Goal: Communication & Community: Answer question/provide support

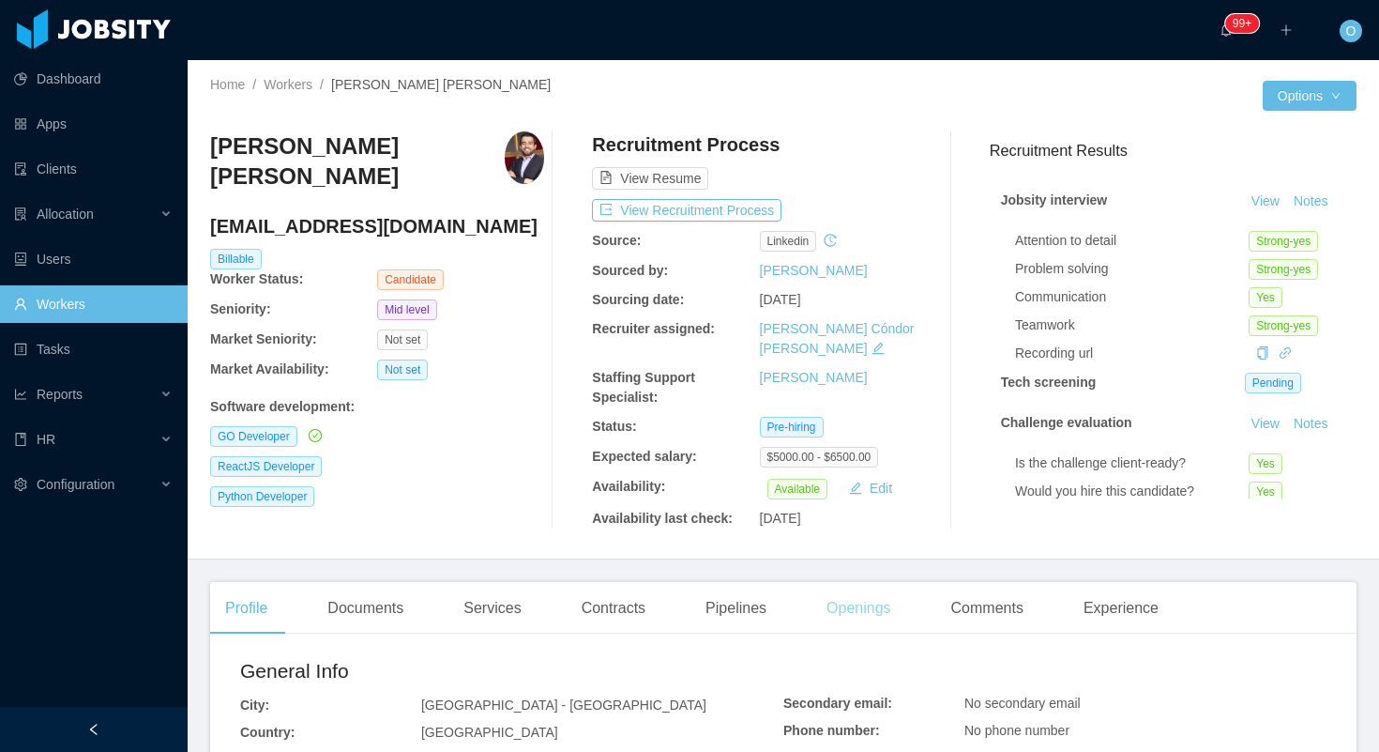
click at [824, 598] on div "Openings" at bounding box center [859, 608] width 95 height 53
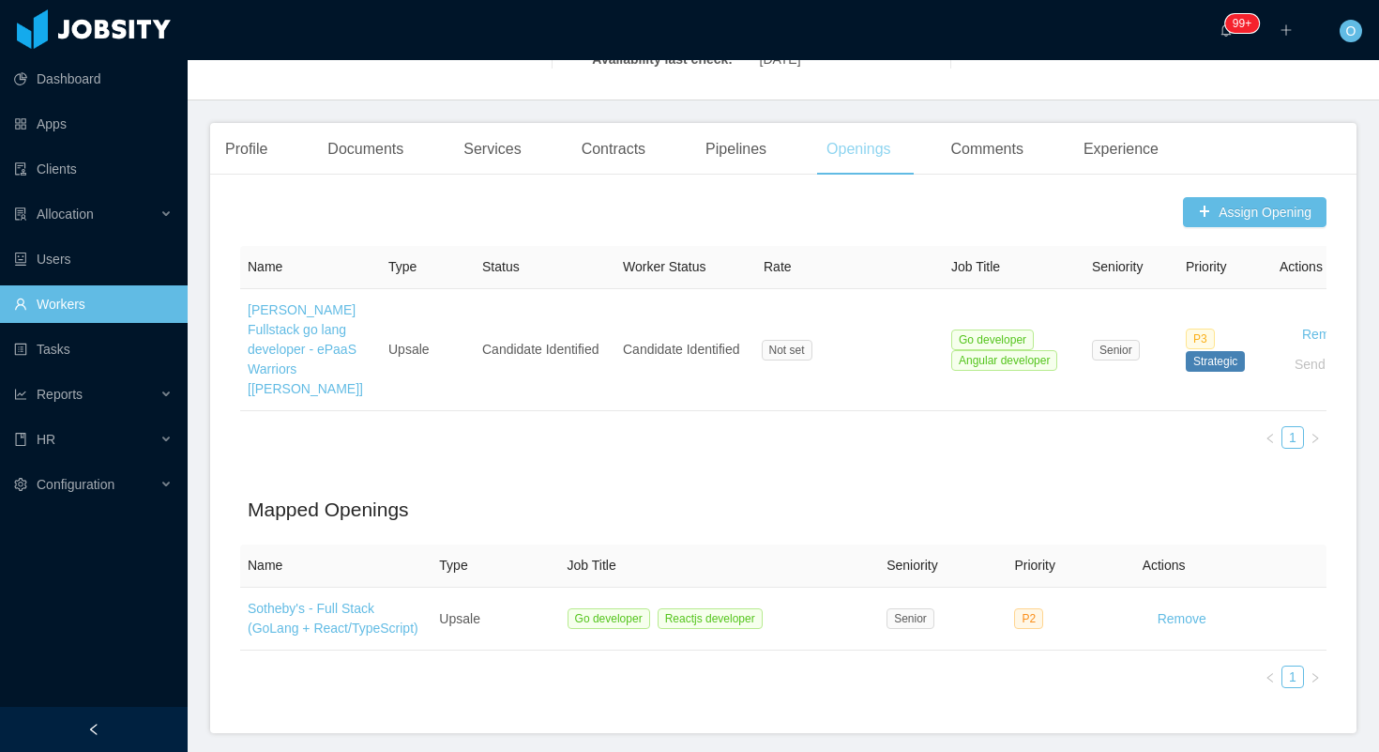
scroll to position [465, 0]
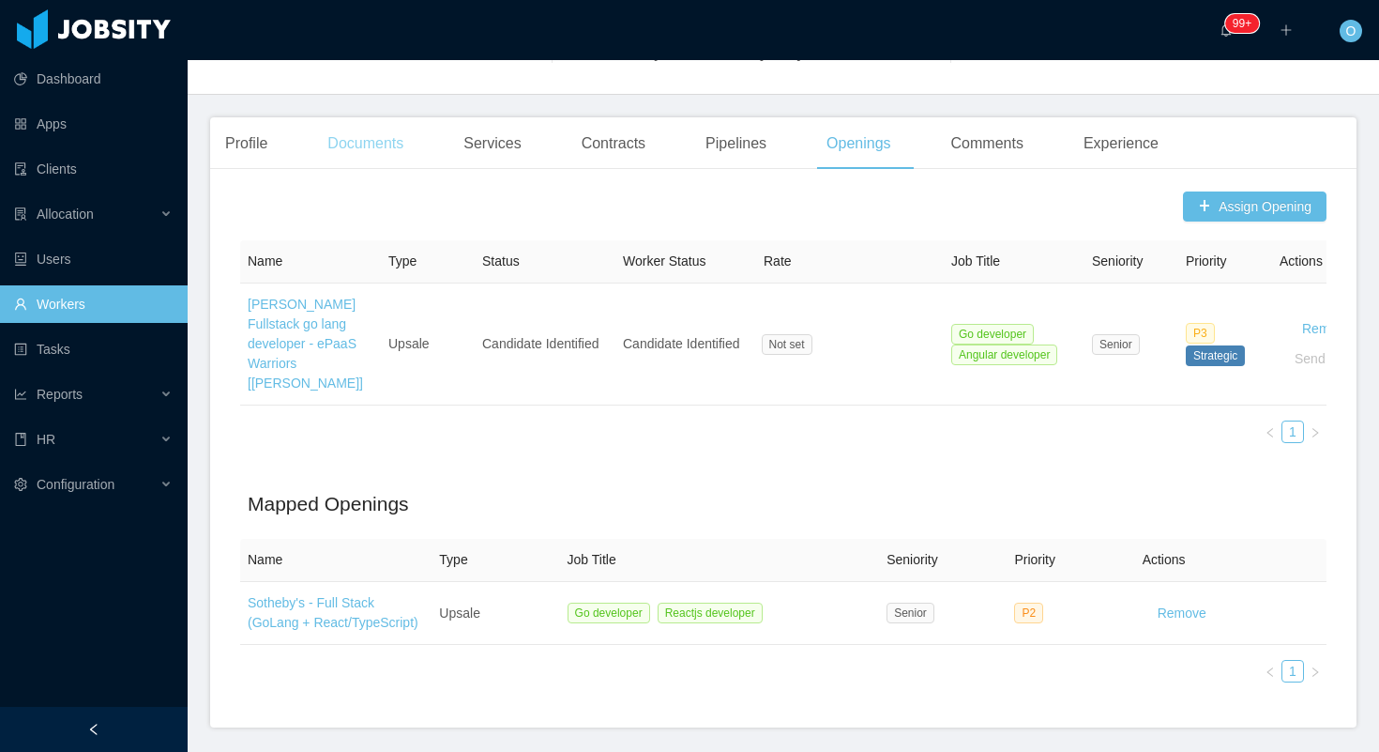
click at [381, 132] on div "Documents" at bounding box center [365, 143] width 106 height 53
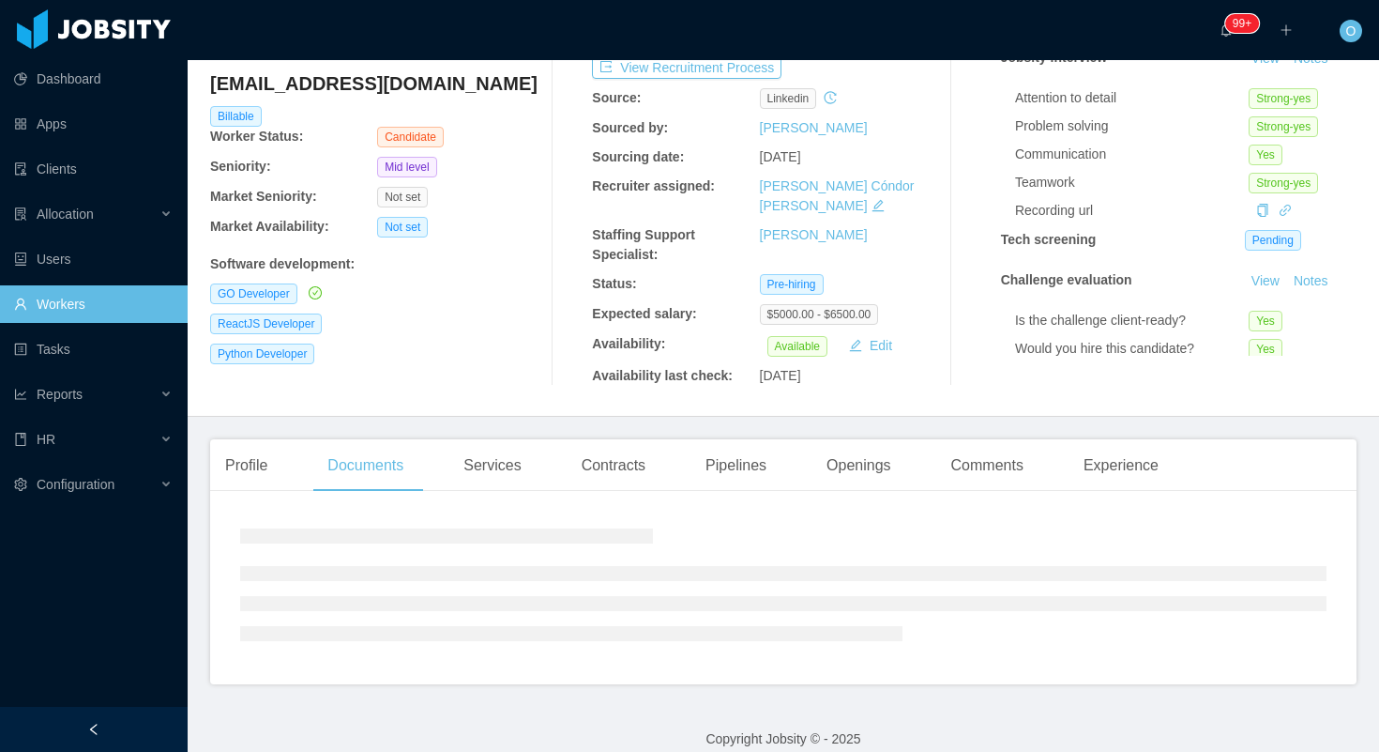
scroll to position [239, 0]
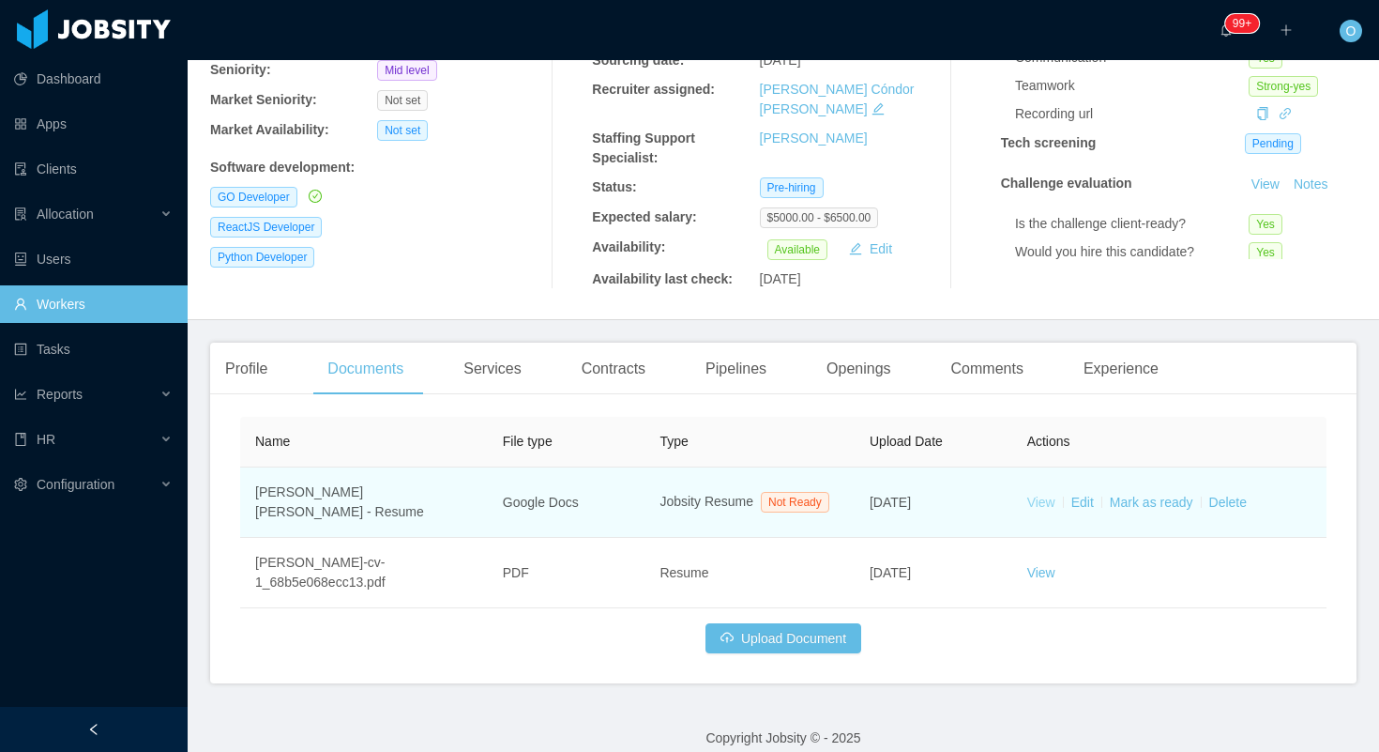
click at [1048, 495] on link "View" at bounding box center [1042, 502] width 28 height 15
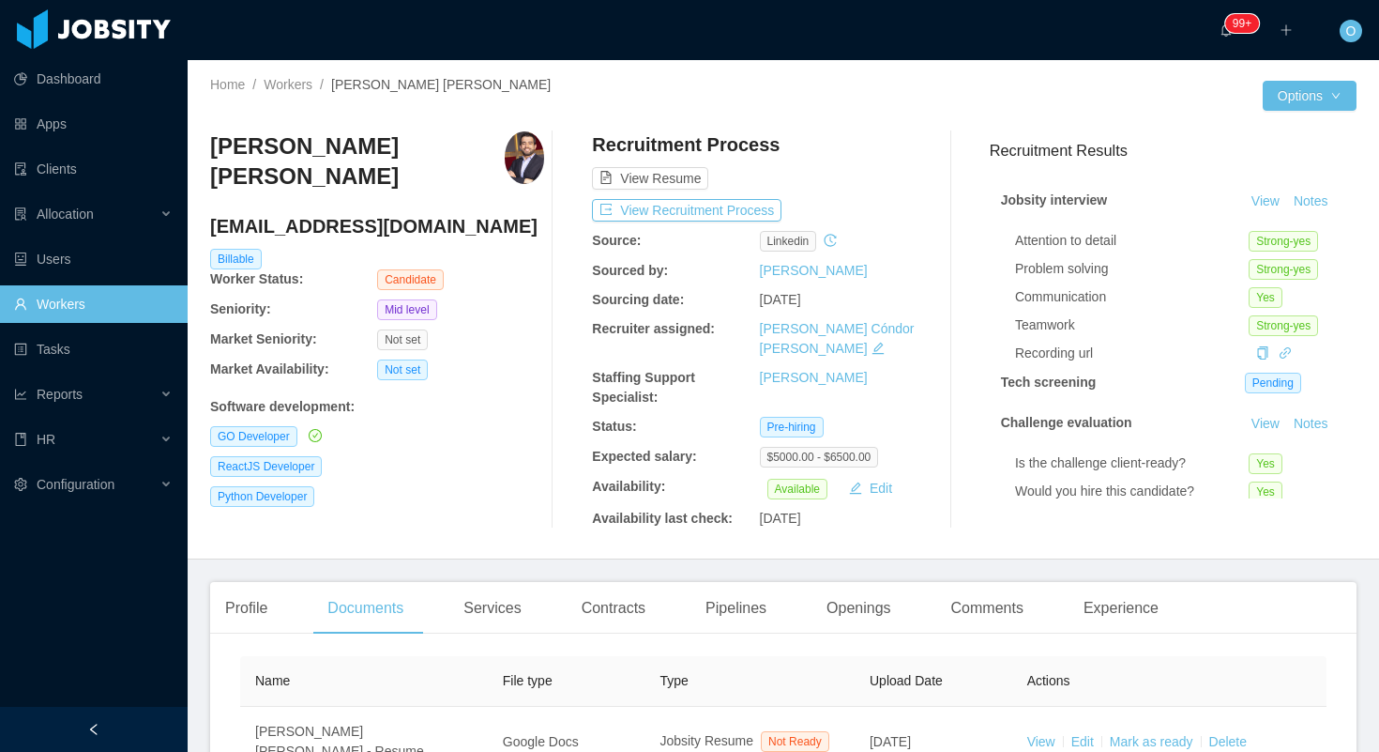
scroll to position [114, 0]
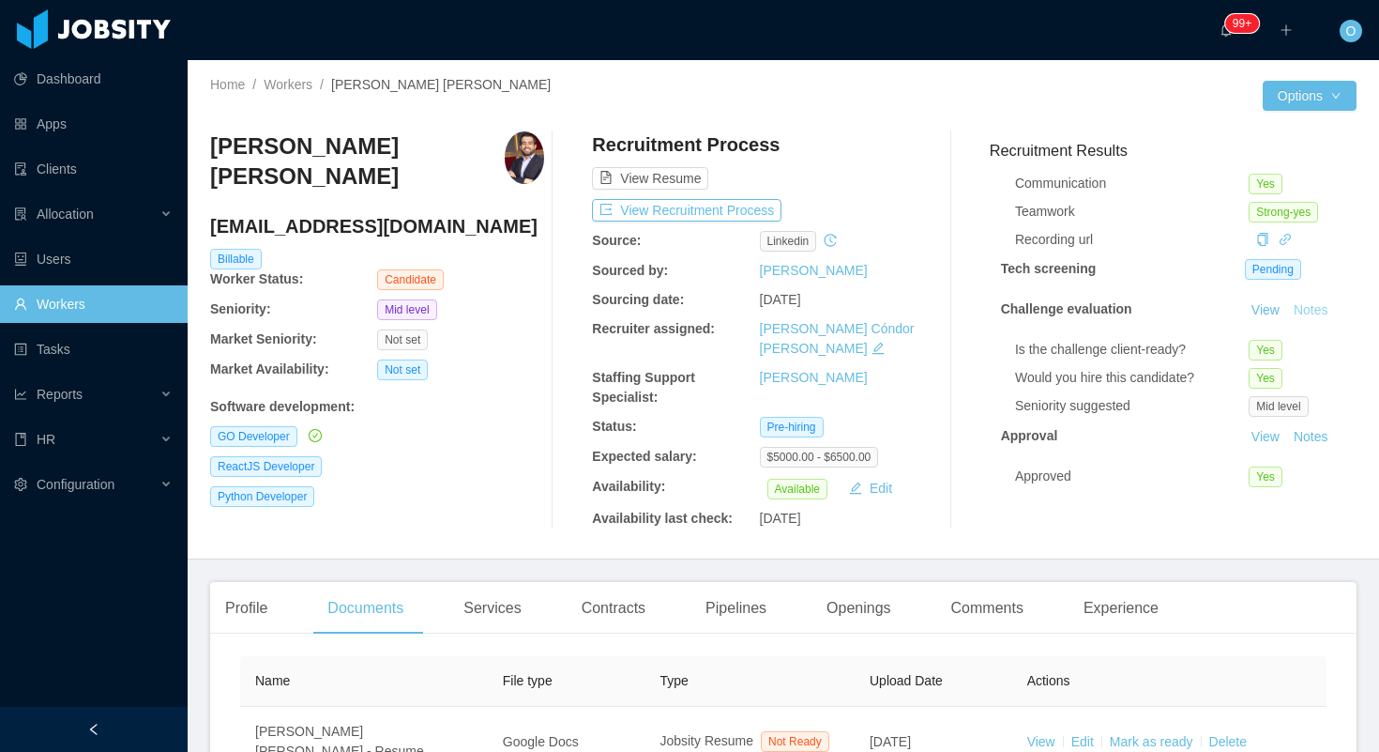
click at [1303, 312] on button "Notes" at bounding box center [1312, 310] width 50 height 23
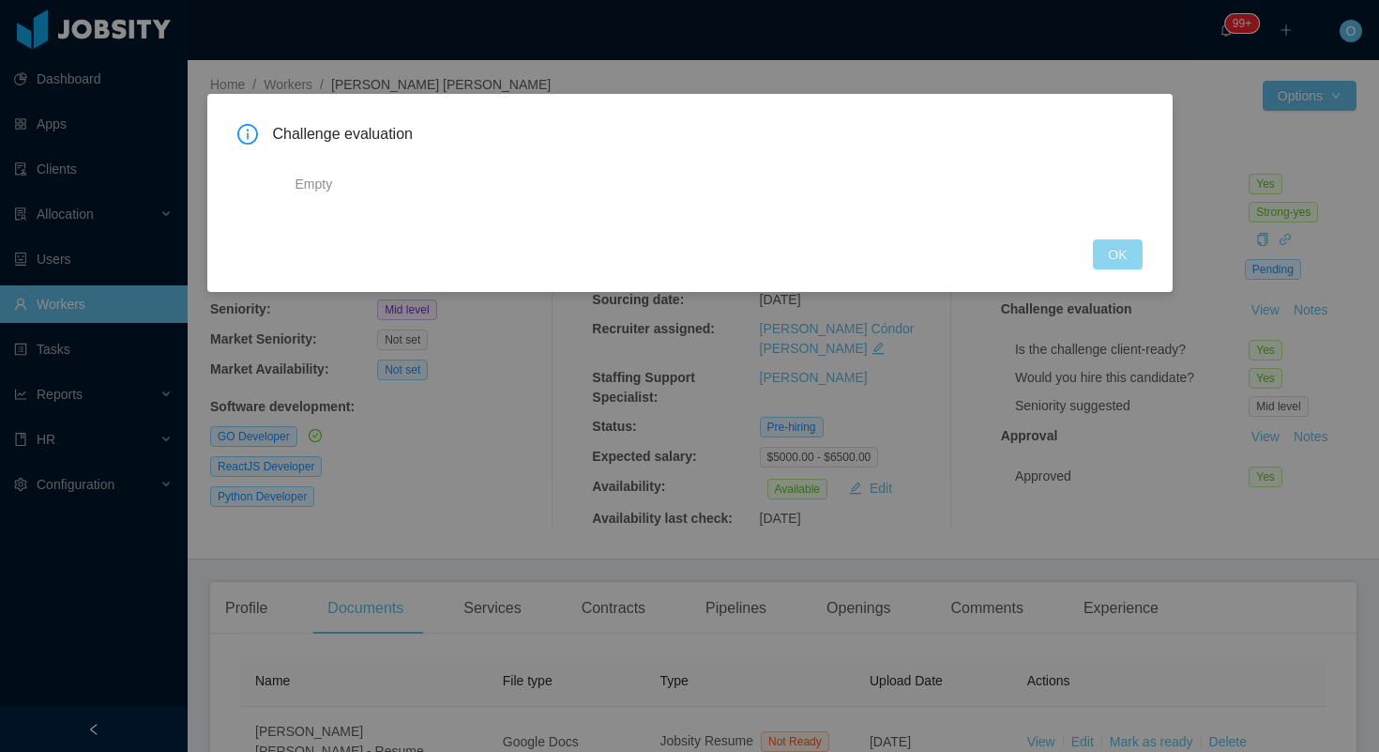
click at [1115, 245] on button "OK" at bounding box center [1117, 254] width 49 height 30
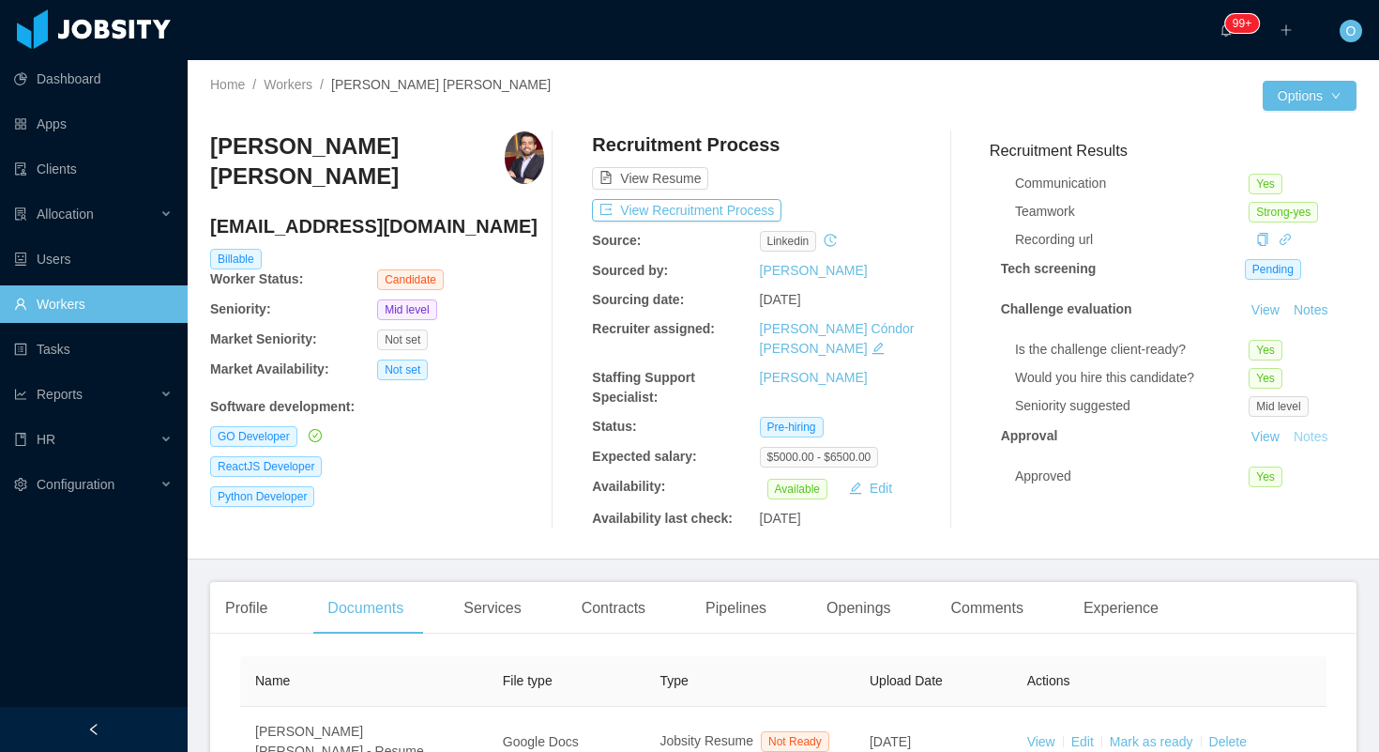
click at [1312, 435] on button "Notes" at bounding box center [1312, 437] width 50 height 23
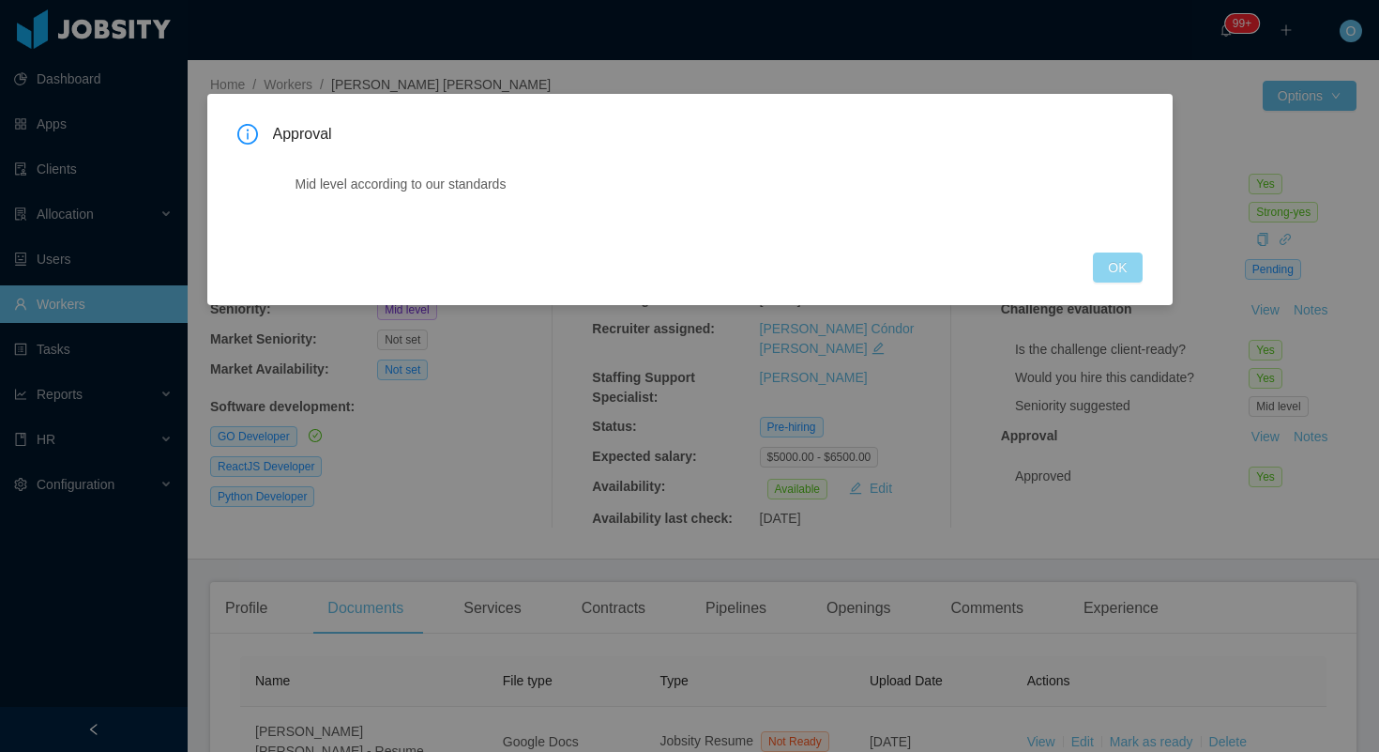
click at [1111, 277] on button "OK" at bounding box center [1117, 267] width 49 height 30
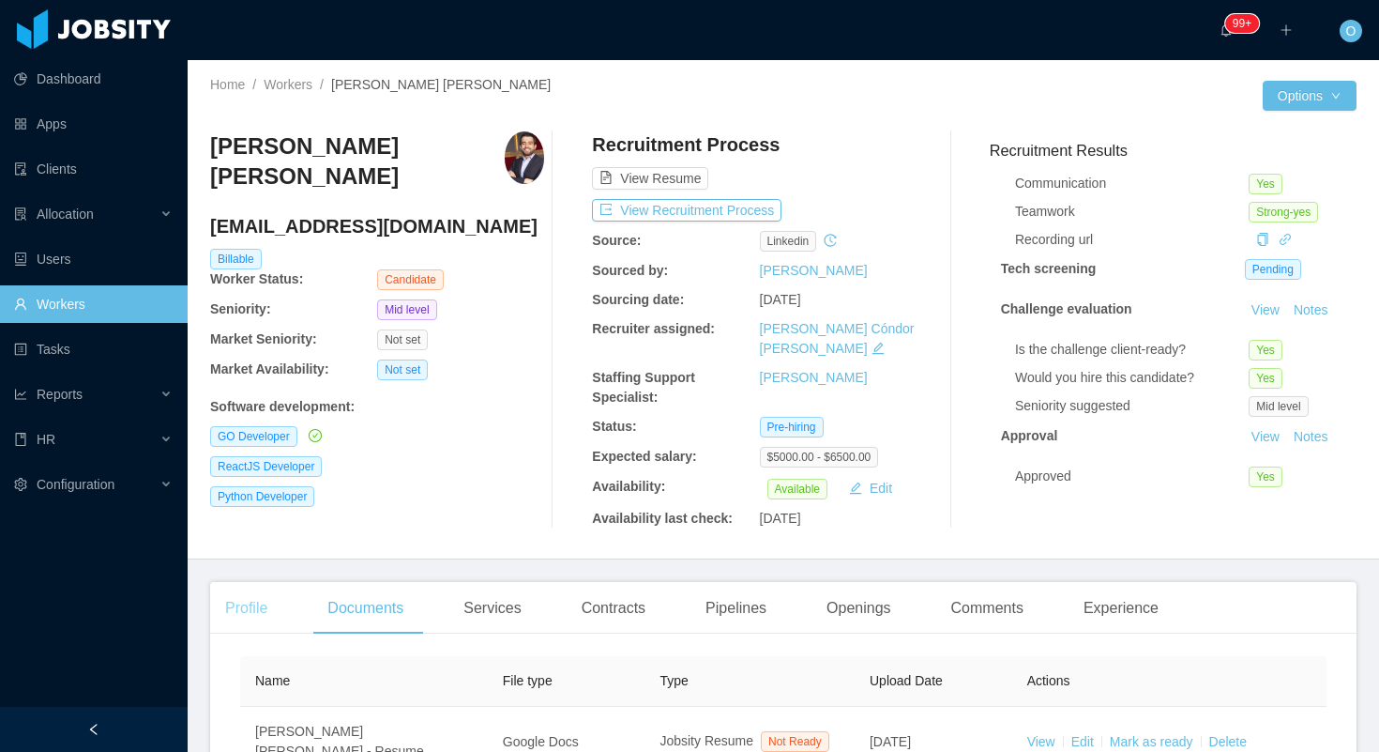
click at [279, 586] on div "Profile" at bounding box center [246, 608] width 72 height 53
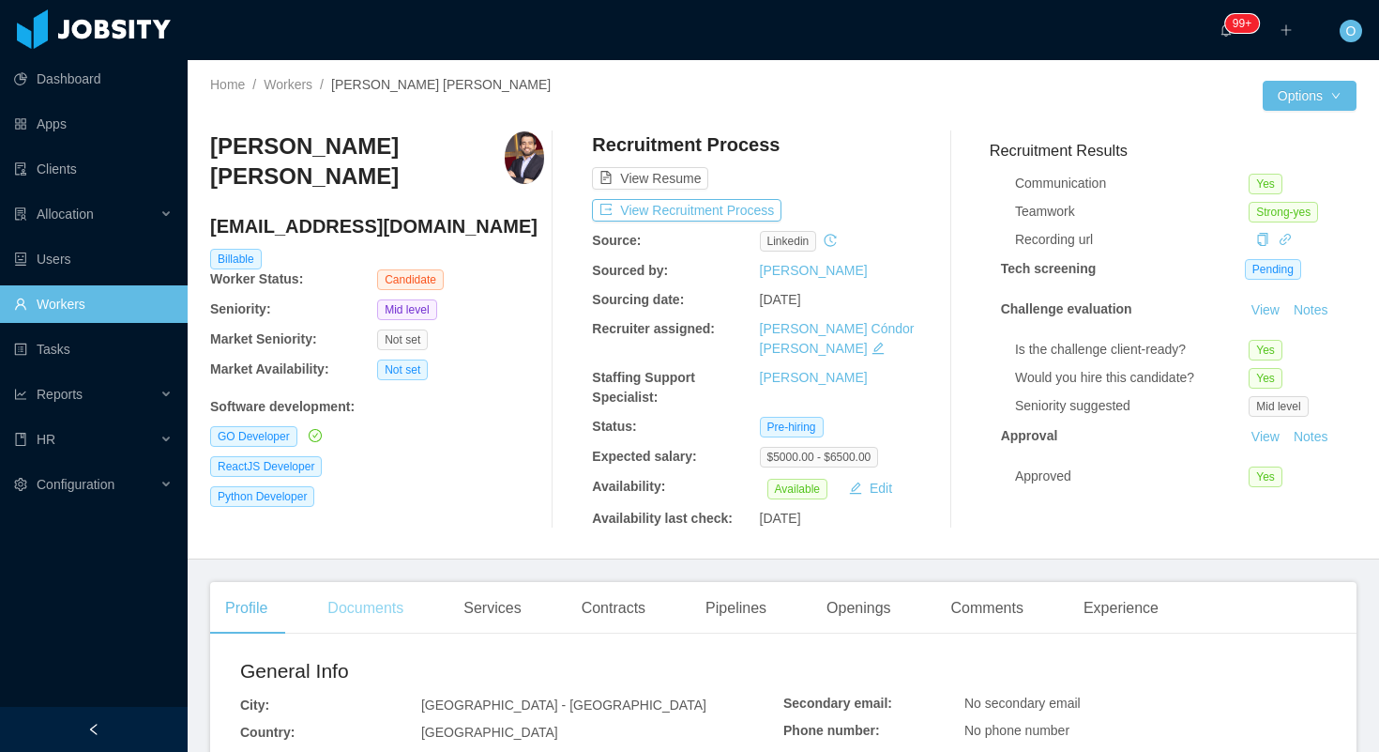
click at [393, 582] on div "Documents" at bounding box center [365, 608] width 106 height 53
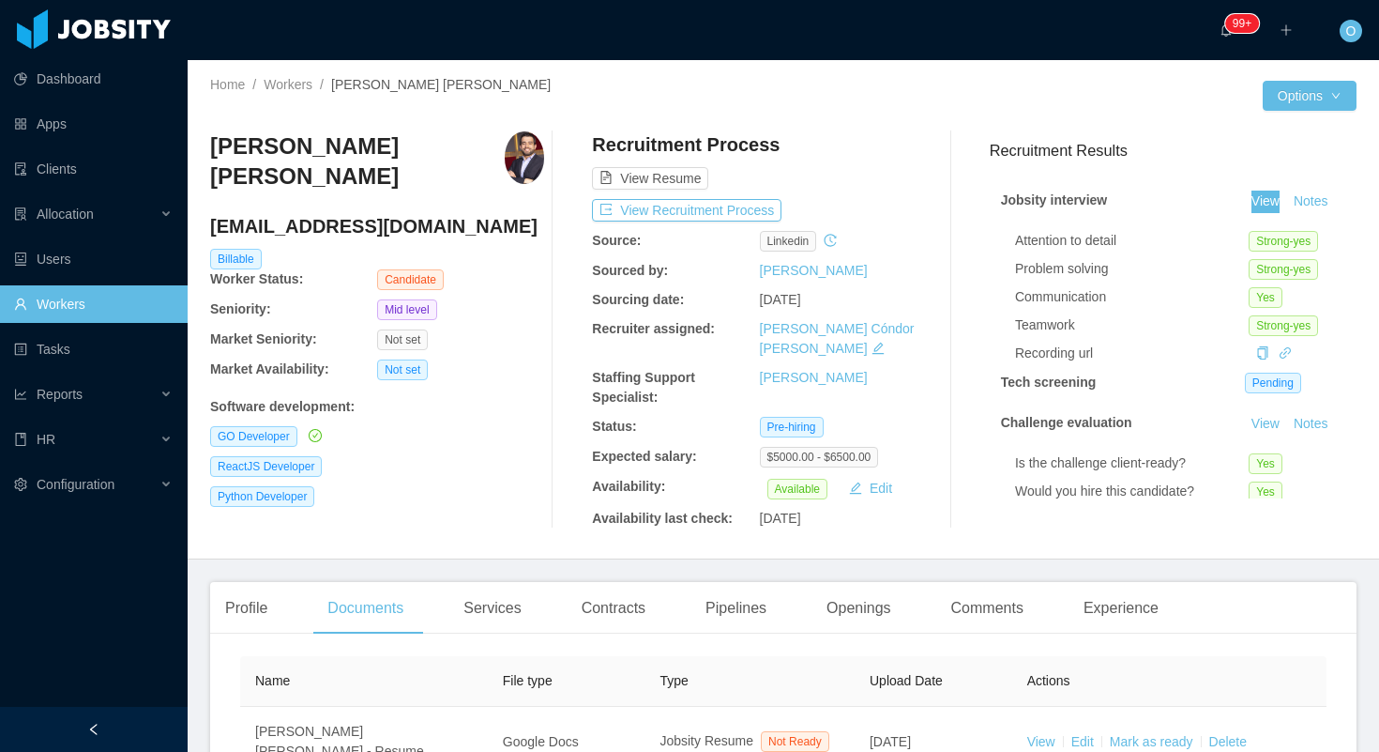
drag, startPoint x: 1265, startPoint y: 198, endPoint x: 1089, endPoint y: 105, distance: 198.6
click at [0, 0] on section "Dashboard Apps Clients Allocation Users Workers Tasks Reports HR Configuration …" at bounding box center [689, 376] width 1379 height 752
click at [257, 589] on div "Profile" at bounding box center [246, 608] width 72 height 53
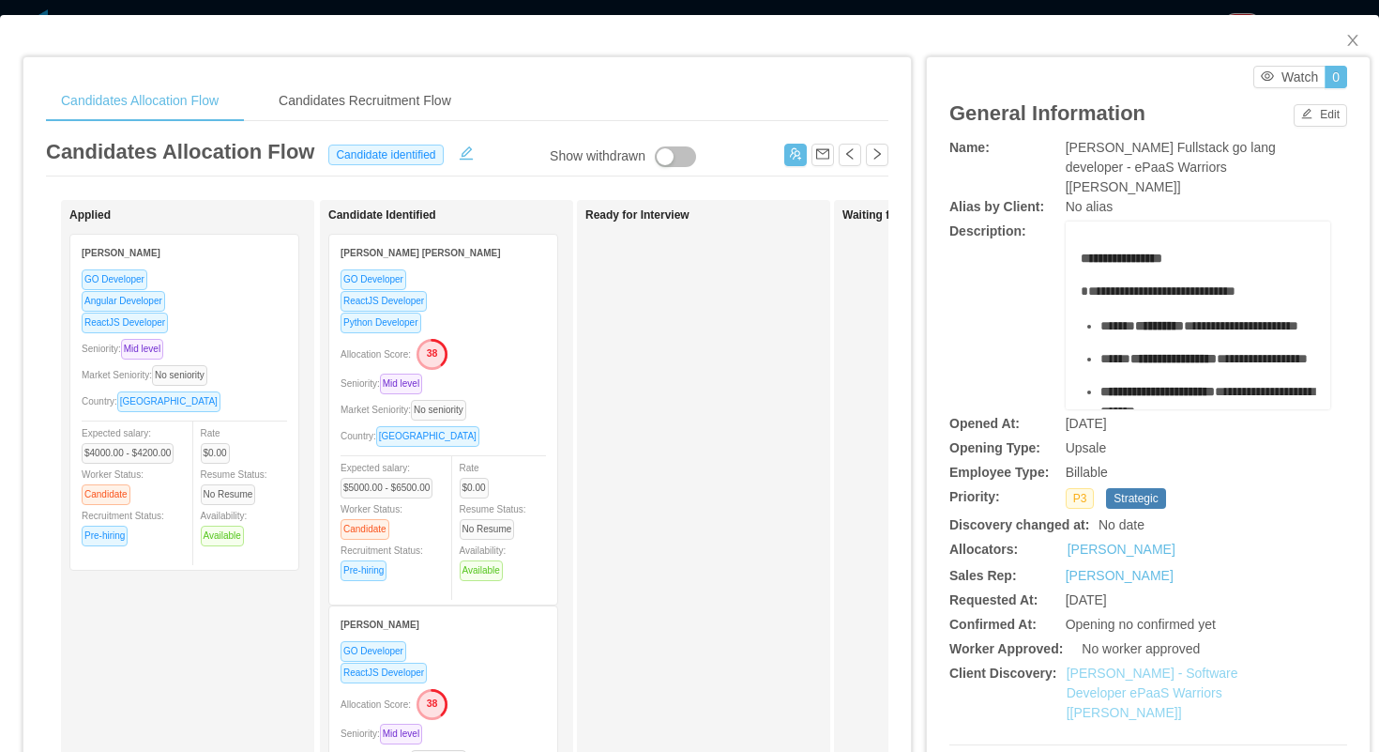
click at [1104, 670] on link "[PERSON_NAME] - Software Developer ePaaS Warriors [[PERSON_NAME]]" at bounding box center [1153, 692] width 172 height 54
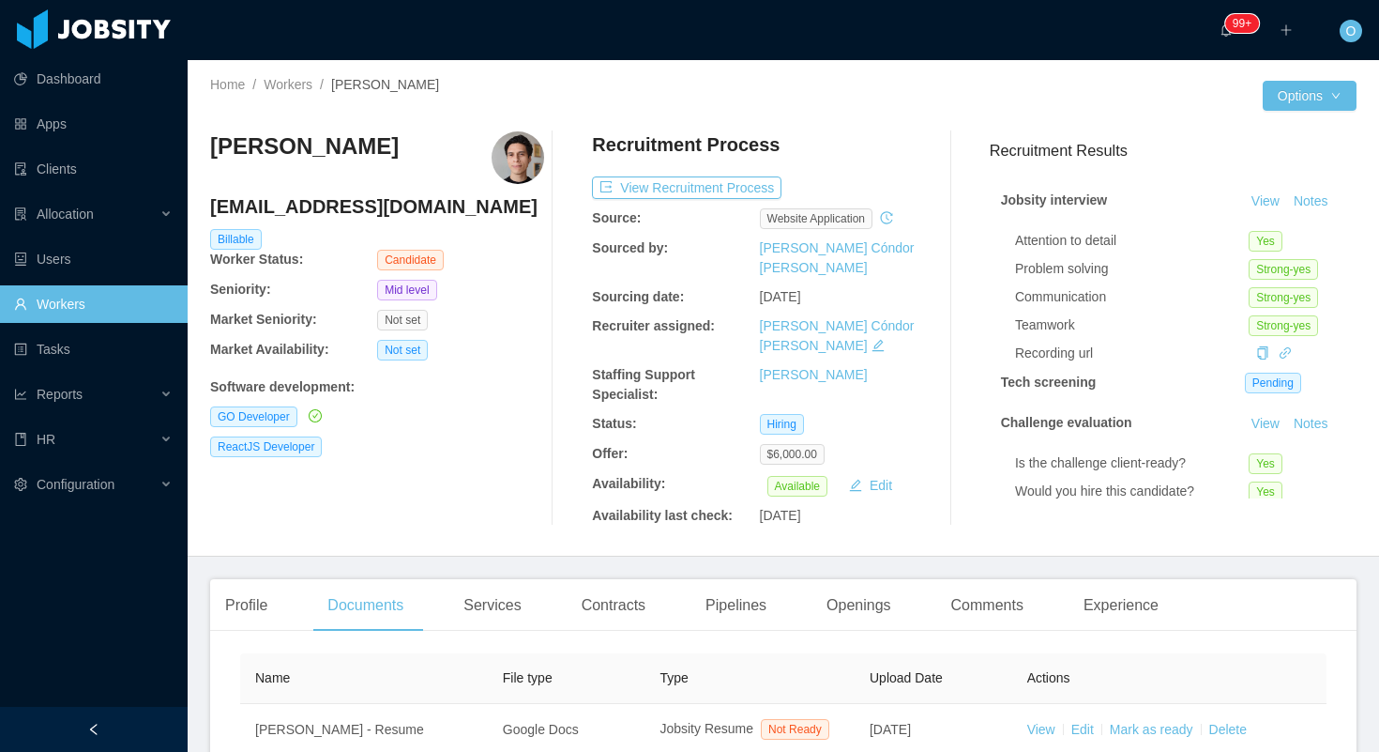
scroll to position [159, 0]
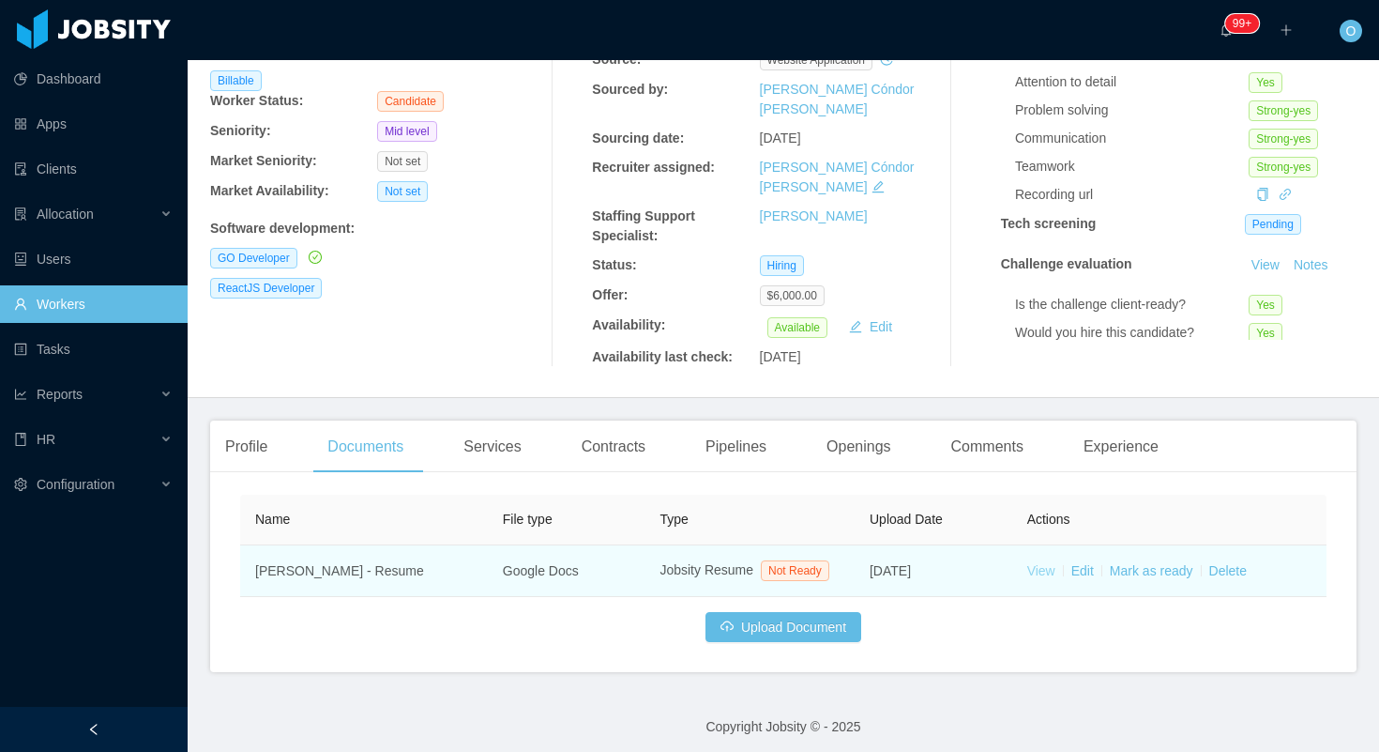
click at [1037, 563] on link "View" at bounding box center [1042, 570] width 28 height 15
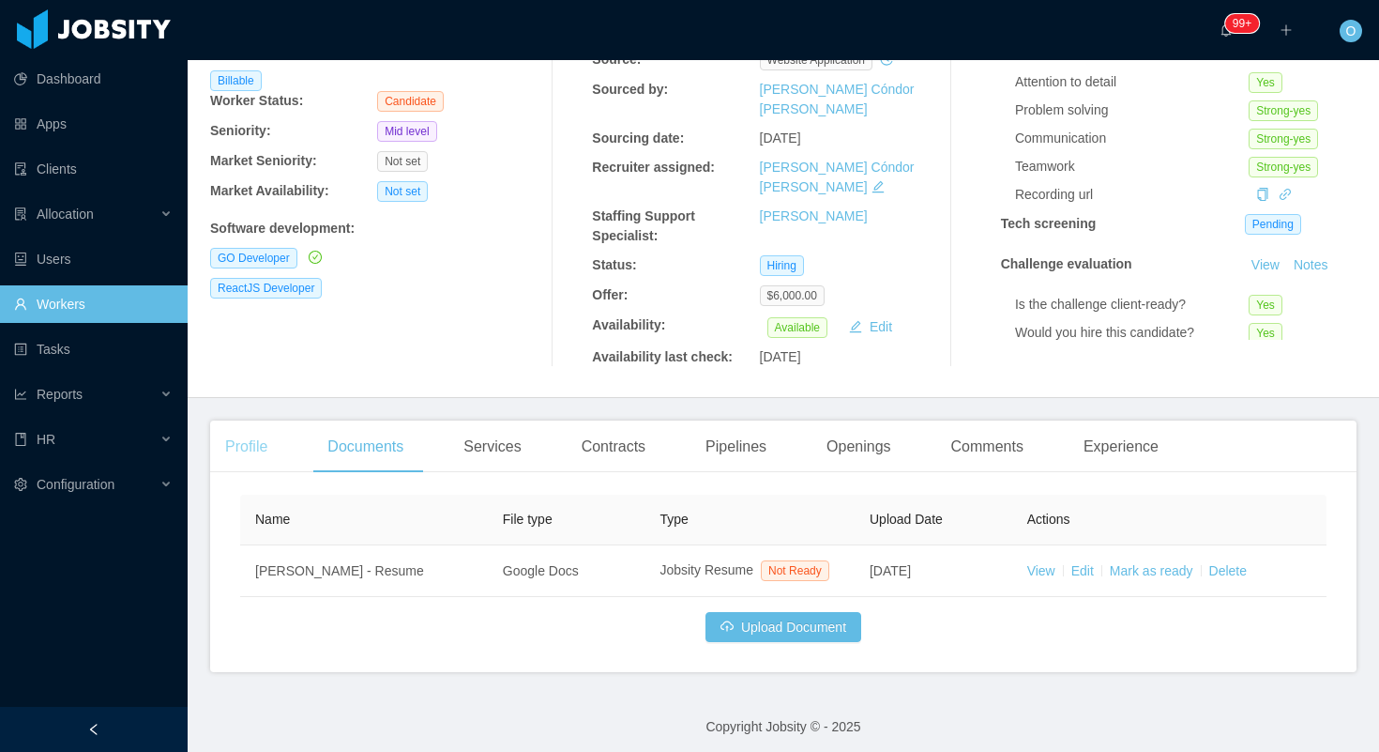
click at [274, 420] on div "Profile" at bounding box center [246, 446] width 72 height 53
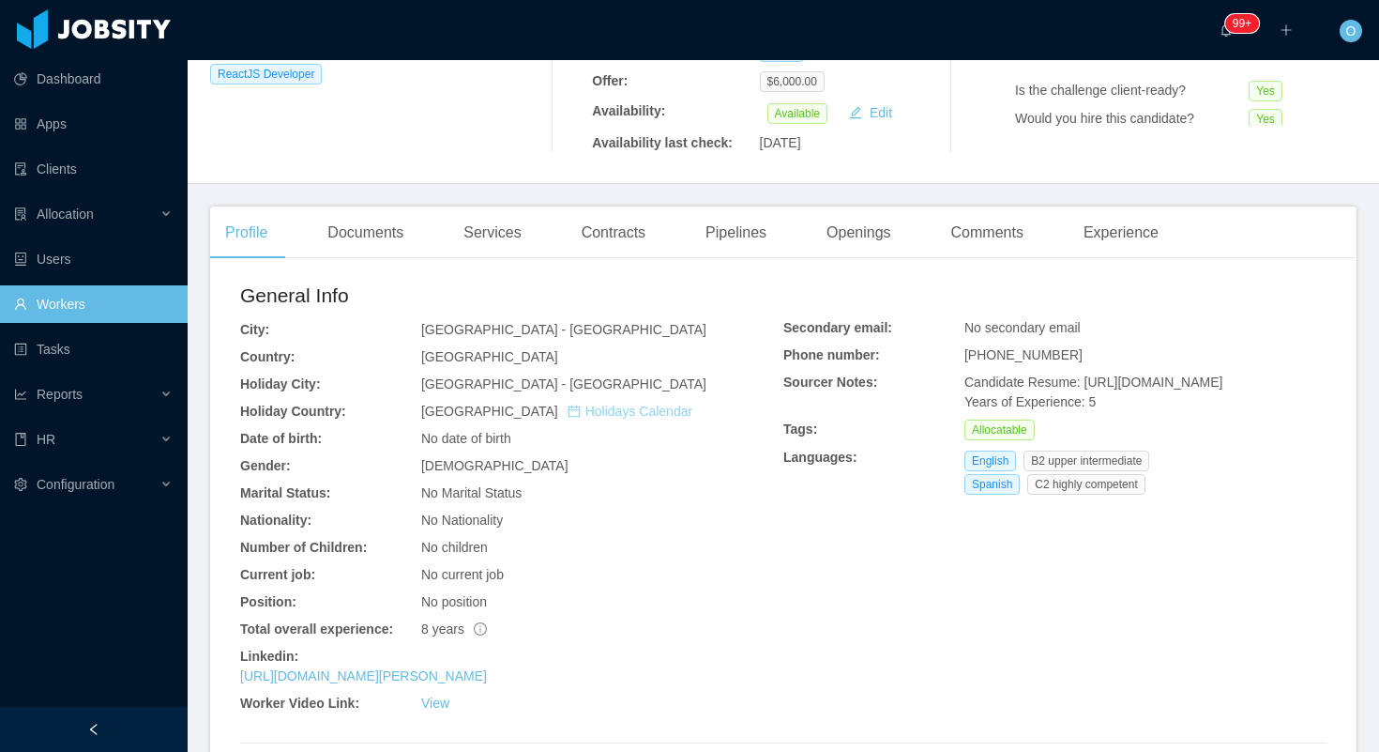
scroll to position [376, 0]
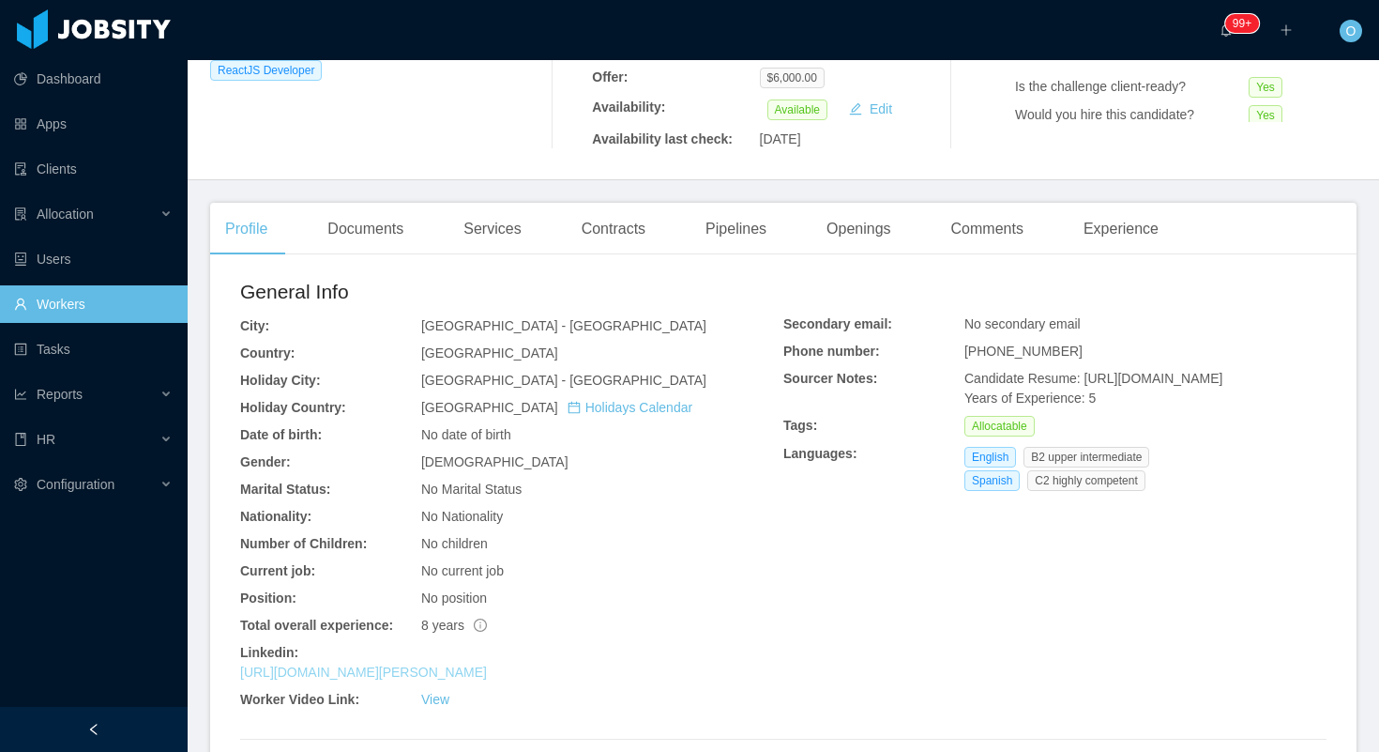
click at [487, 664] on link "https://www.linkedin.com/in/erick-suarez-317485145" at bounding box center [363, 671] width 247 height 15
click at [427, 664] on link "https://www.linkedin.com/in/erick-suarez-317485145" at bounding box center [363, 671] width 247 height 15
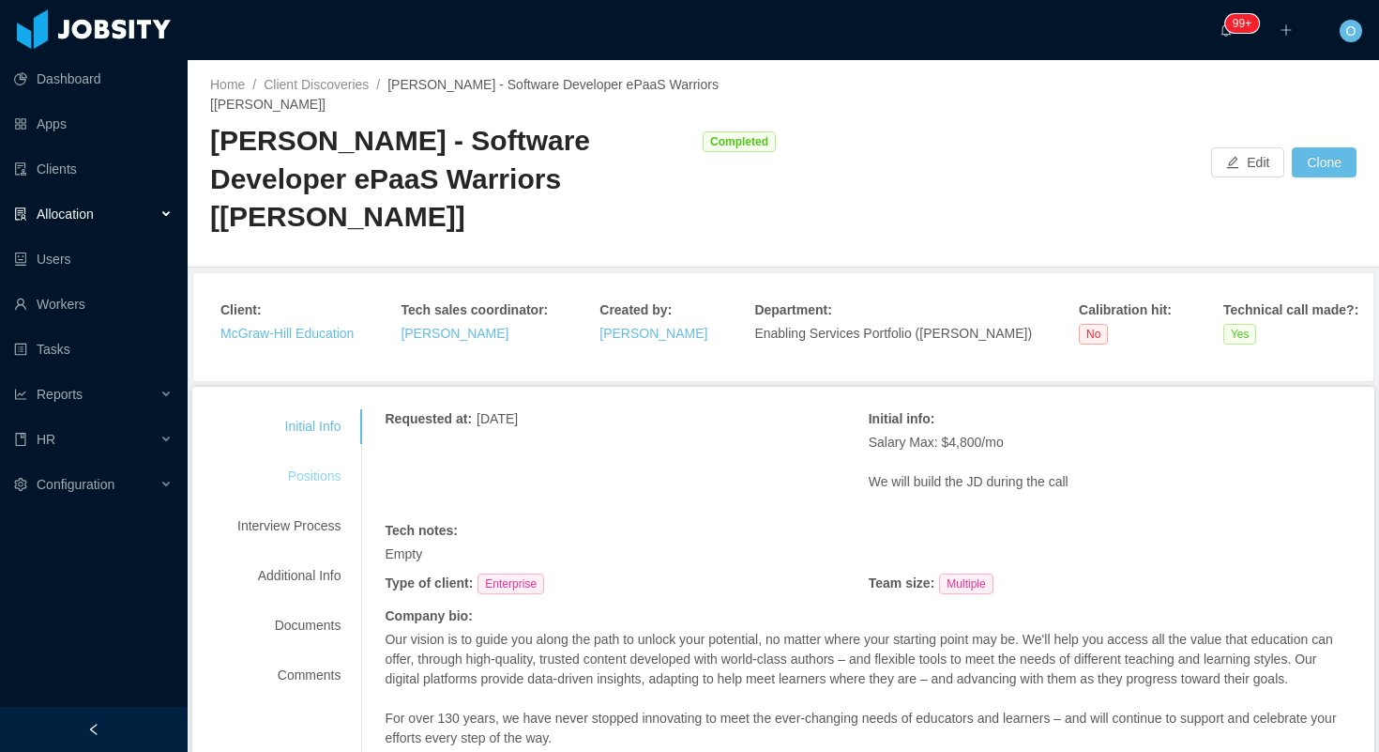
click at [330, 478] on div "Positions" at bounding box center [289, 476] width 148 height 35
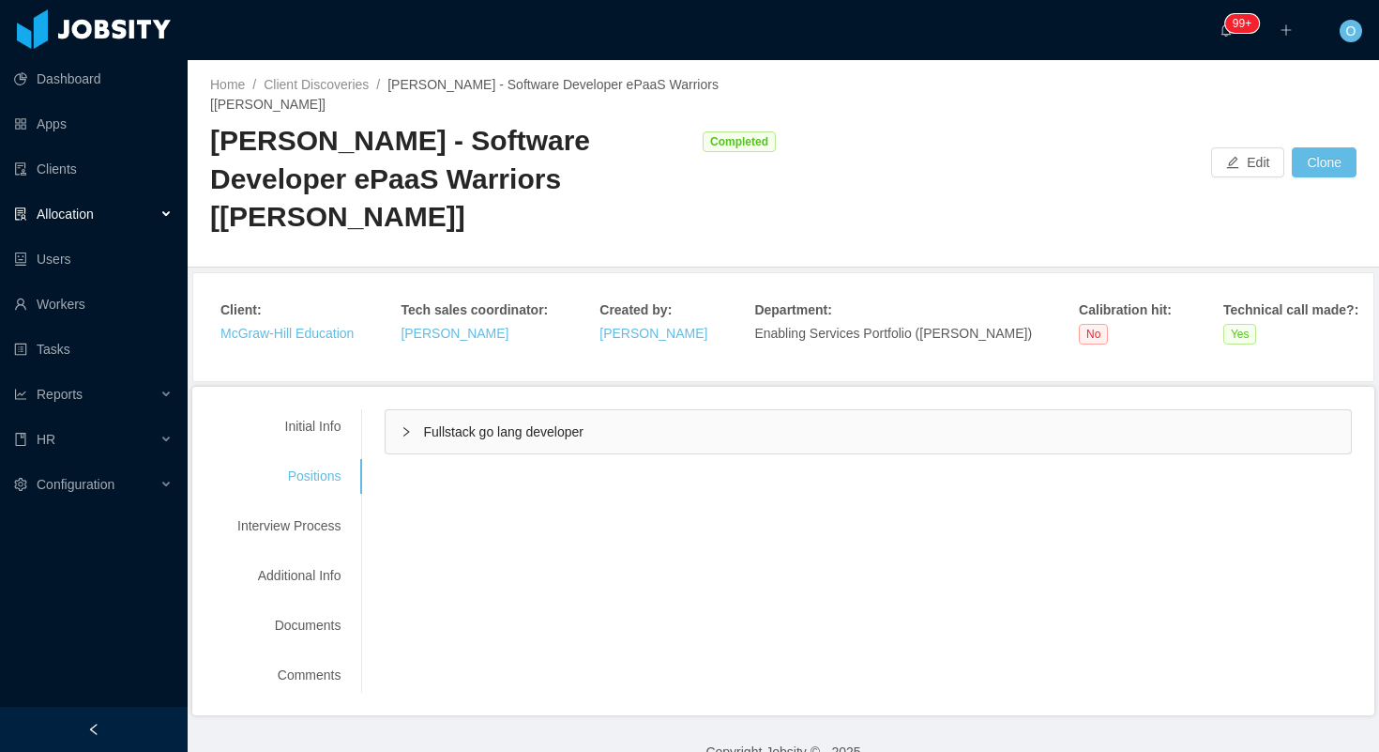
click at [394, 442] on div "Fullstack go lang developer" at bounding box center [869, 431] width 966 height 43
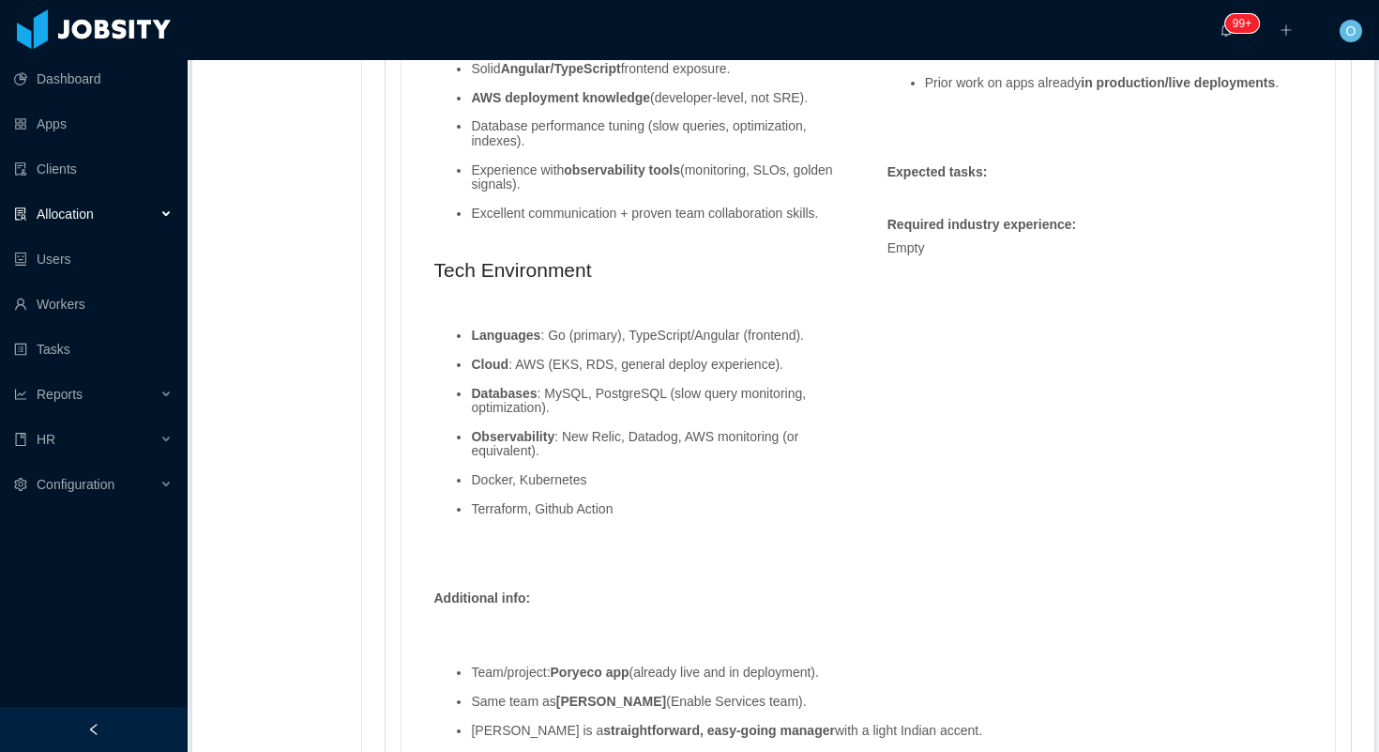
scroll to position [2368, 0]
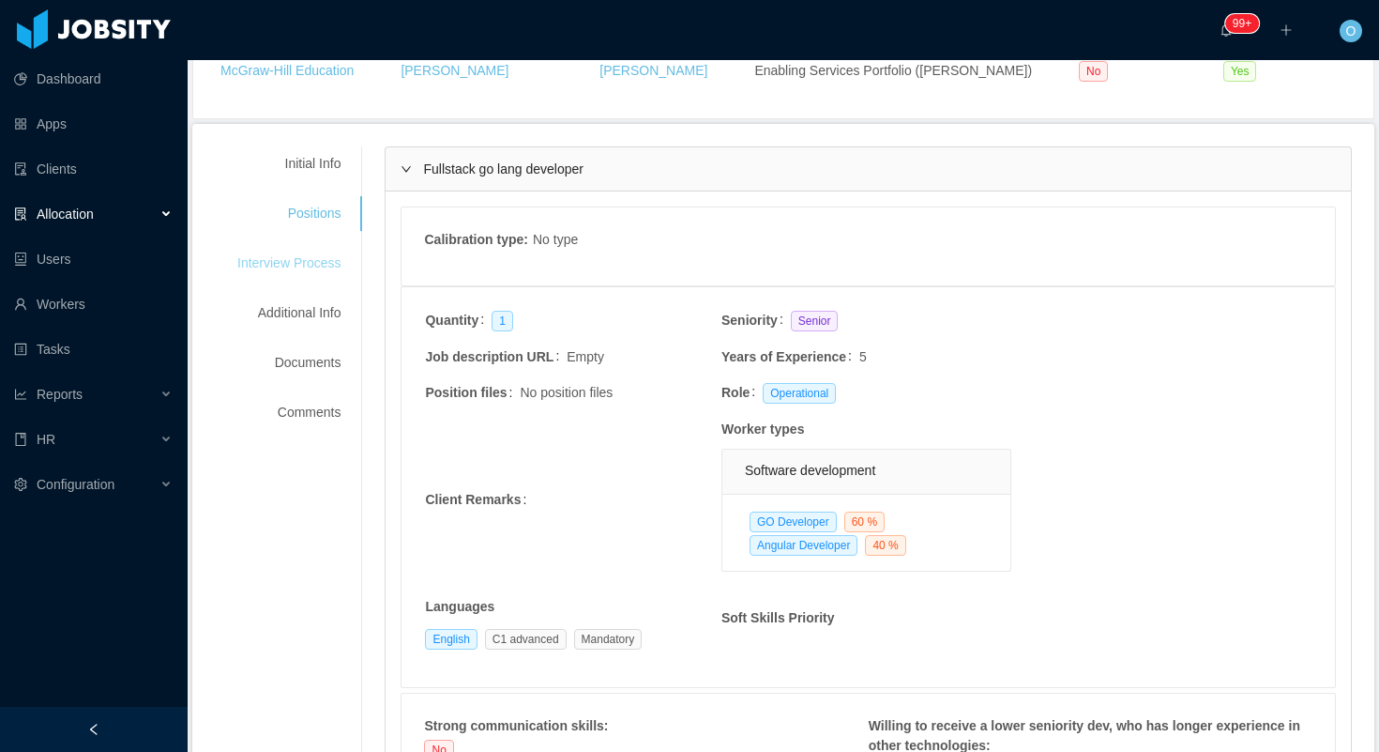
click at [338, 268] on div "Interview Process" at bounding box center [289, 263] width 148 height 35
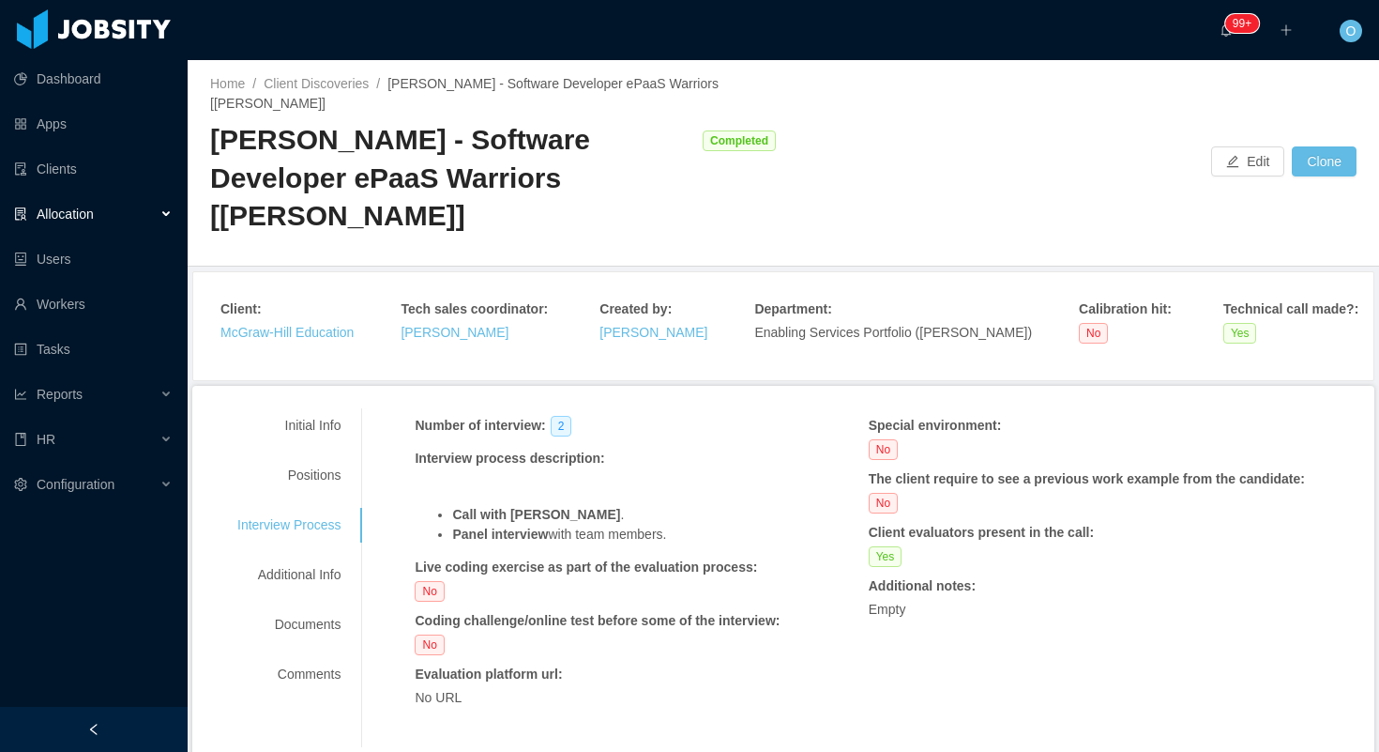
scroll to position [87, 0]
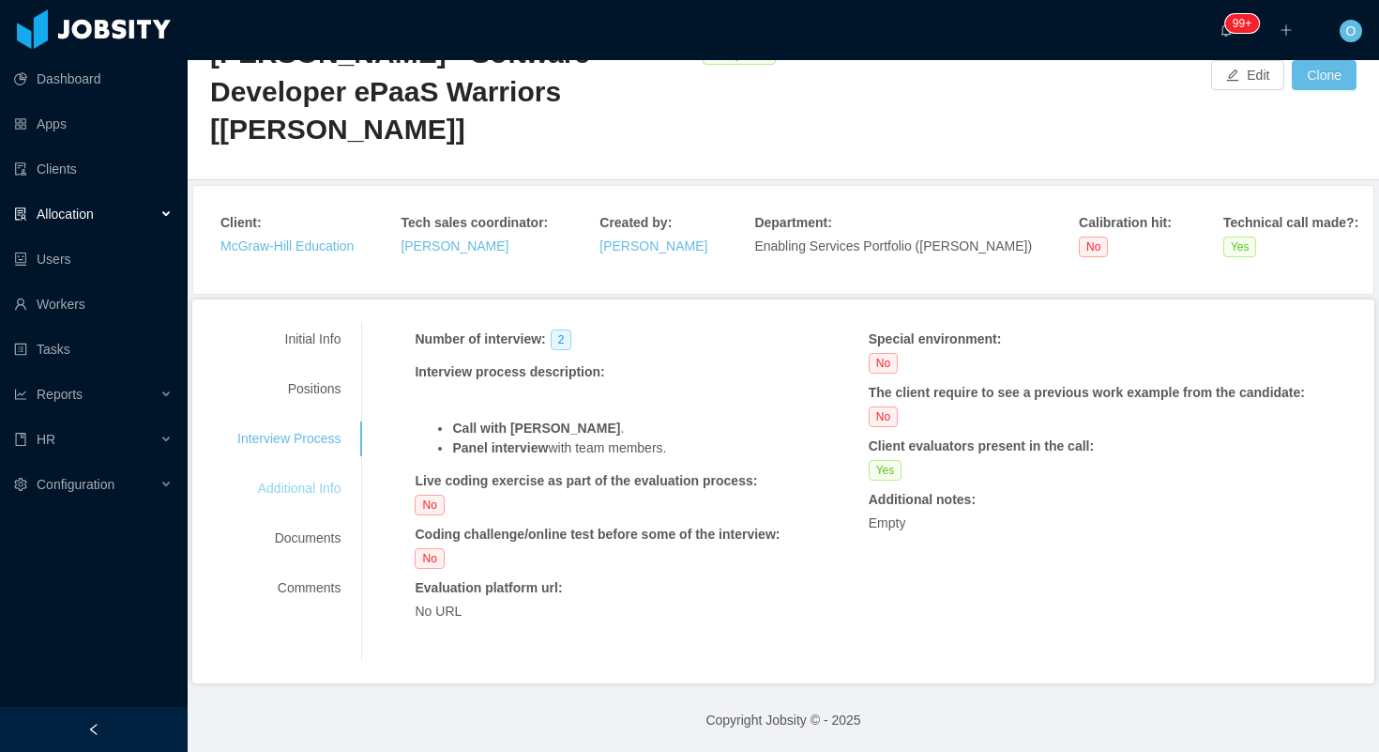
click at [286, 496] on div "Additional Info" at bounding box center [289, 488] width 148 height 35
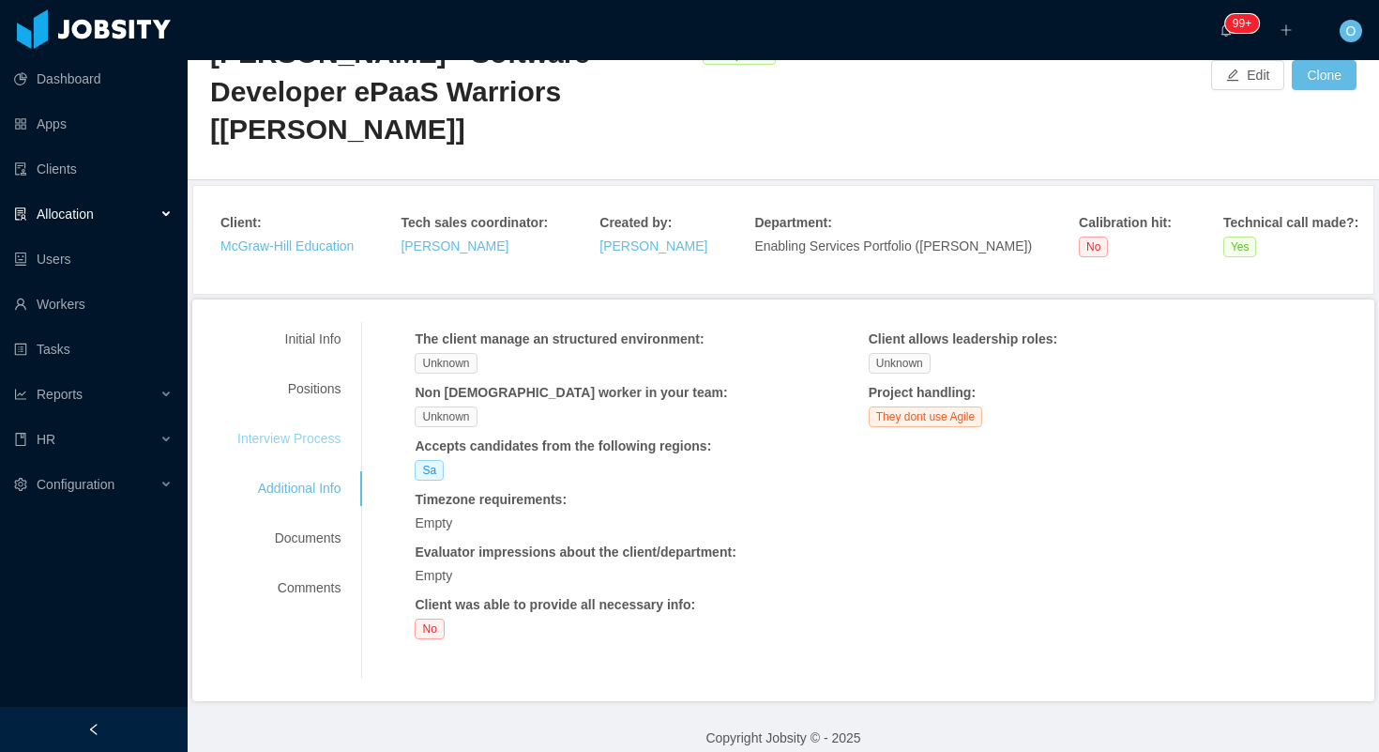
click at [316, 444] on div "Interview Process" at bounding box center [289, 438] width 148 height 35
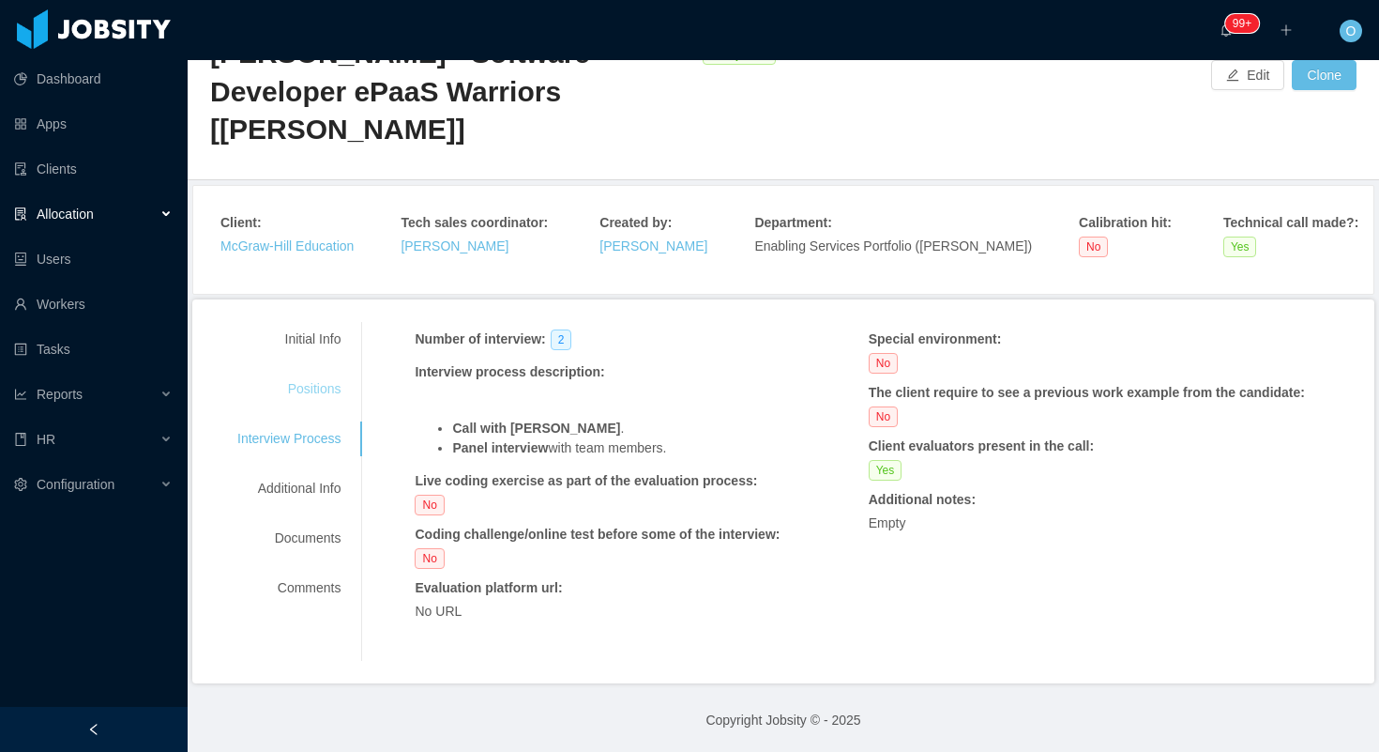
click at [340, 390] on div "Positions" at bounding box center [289, 389] width 148 height 35
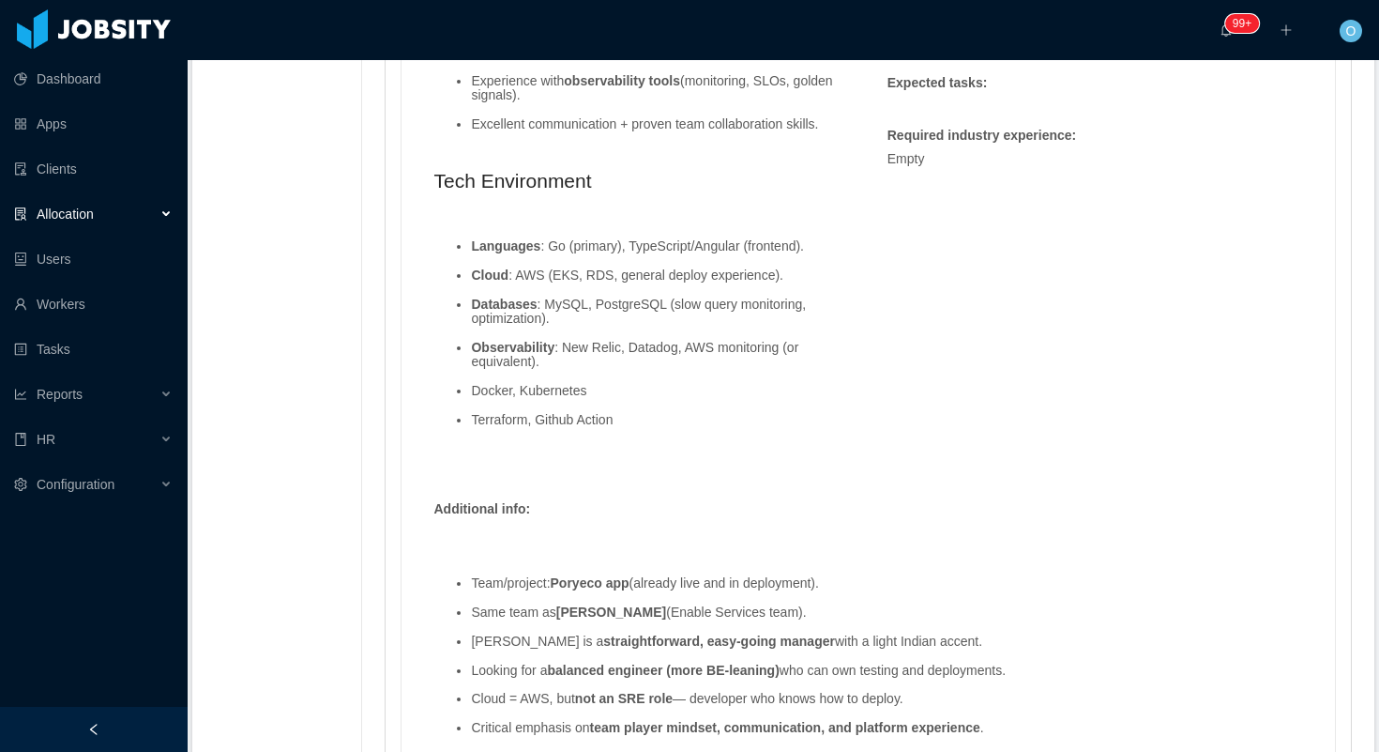
scroll to position [2298, 0]
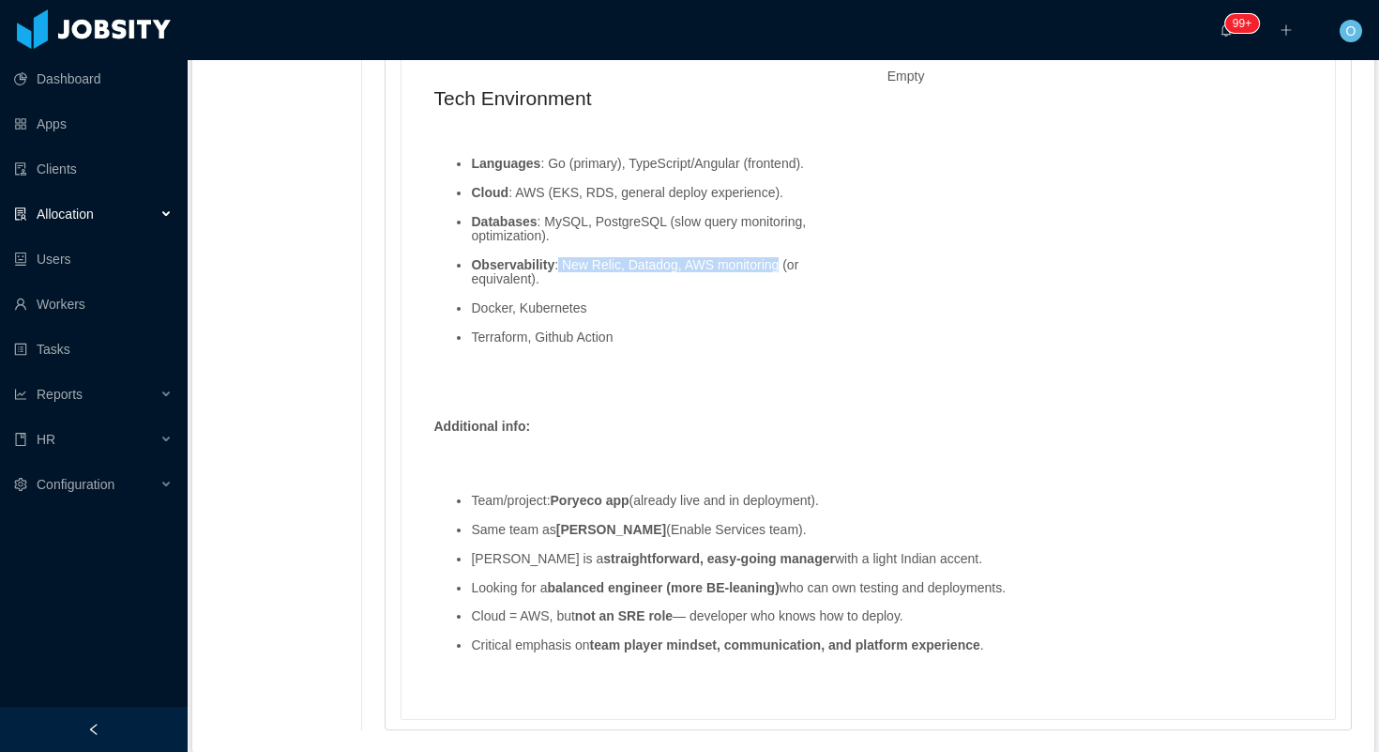
drag, startPoint x: 791, startPoint y: 267, endPoint x: 565, endPoint y: 265, distance: 226.2
click at [565, 265] on li "Observability : New Relic, Datadog, AWS monitoring (or equivalent)." at bounding box center [660, 272] width 378 height 29
click at [579, 288] on ul "Languages : Go (primary), TypeScript/Angular (frontend). Cloud : AWS (EKS, RDS,…" at bounding box center [642, 251] width 416 height 217
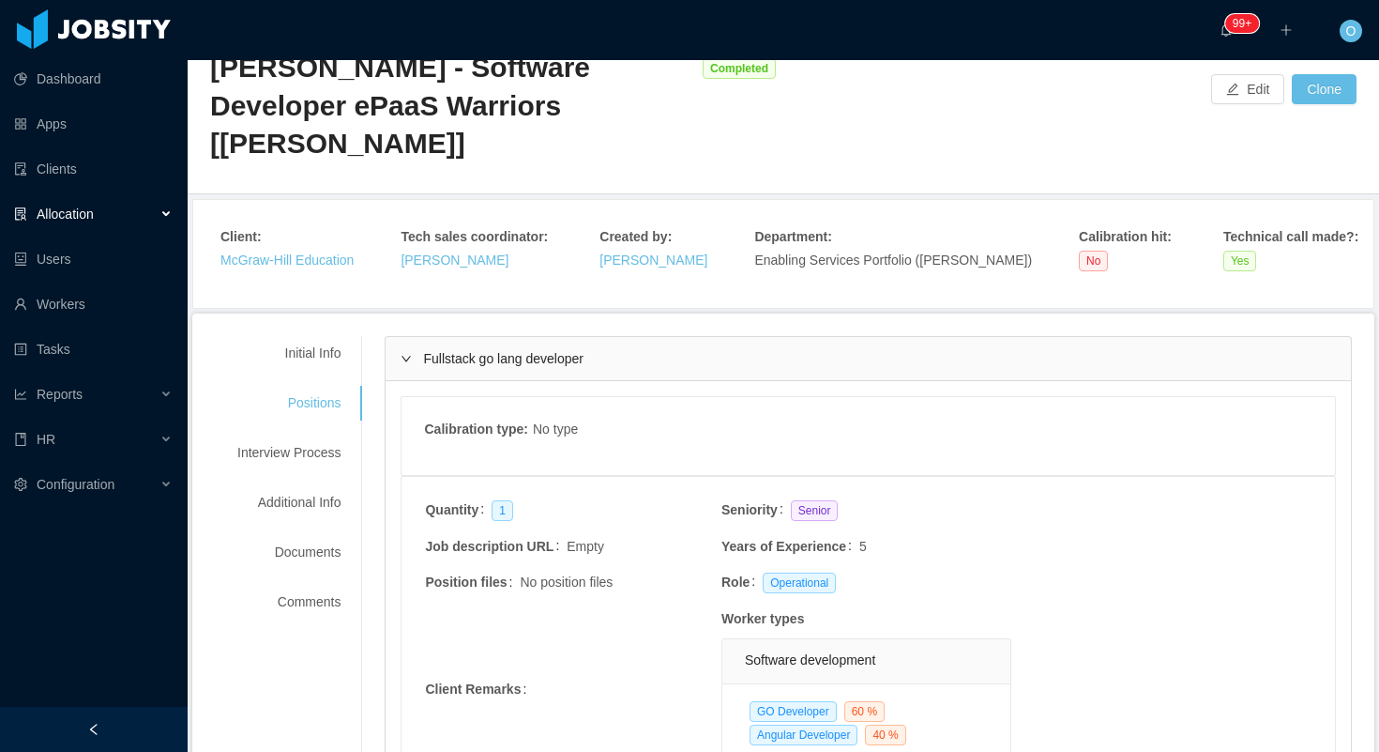
scroll to position [0, 0]
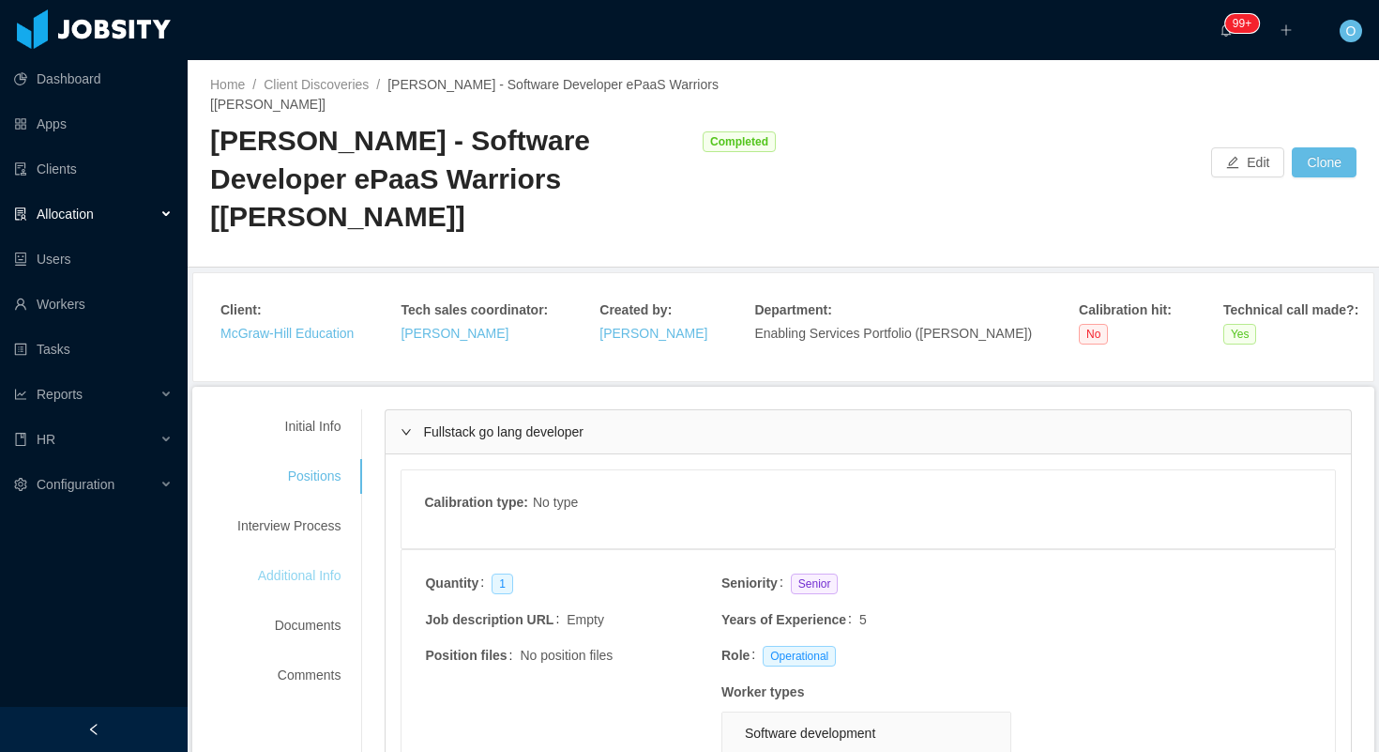
click at [305, 571] on div "Additional Info" at bounding box center [289, 575] width 148 height 35
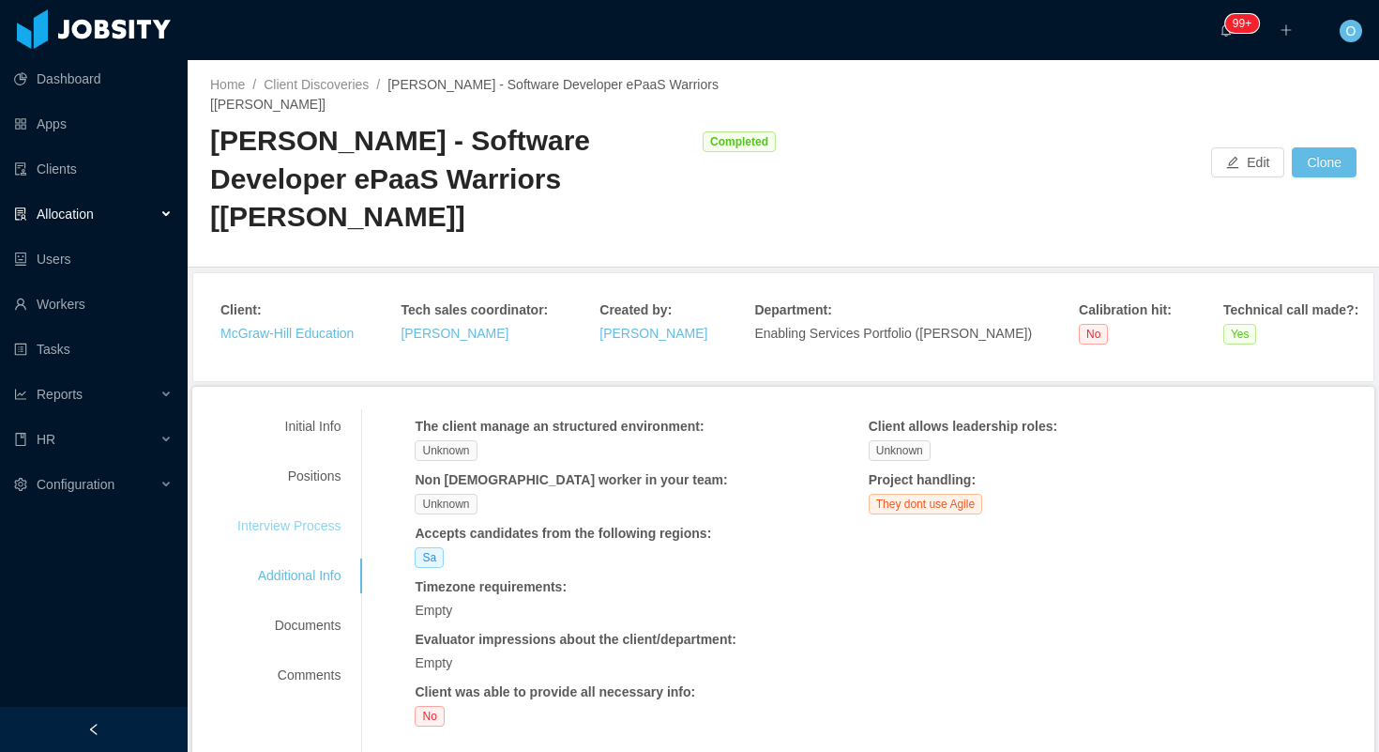
click at [322, 526] on div "Interview Process" at bounding box center [289, 526] width 148 height 35
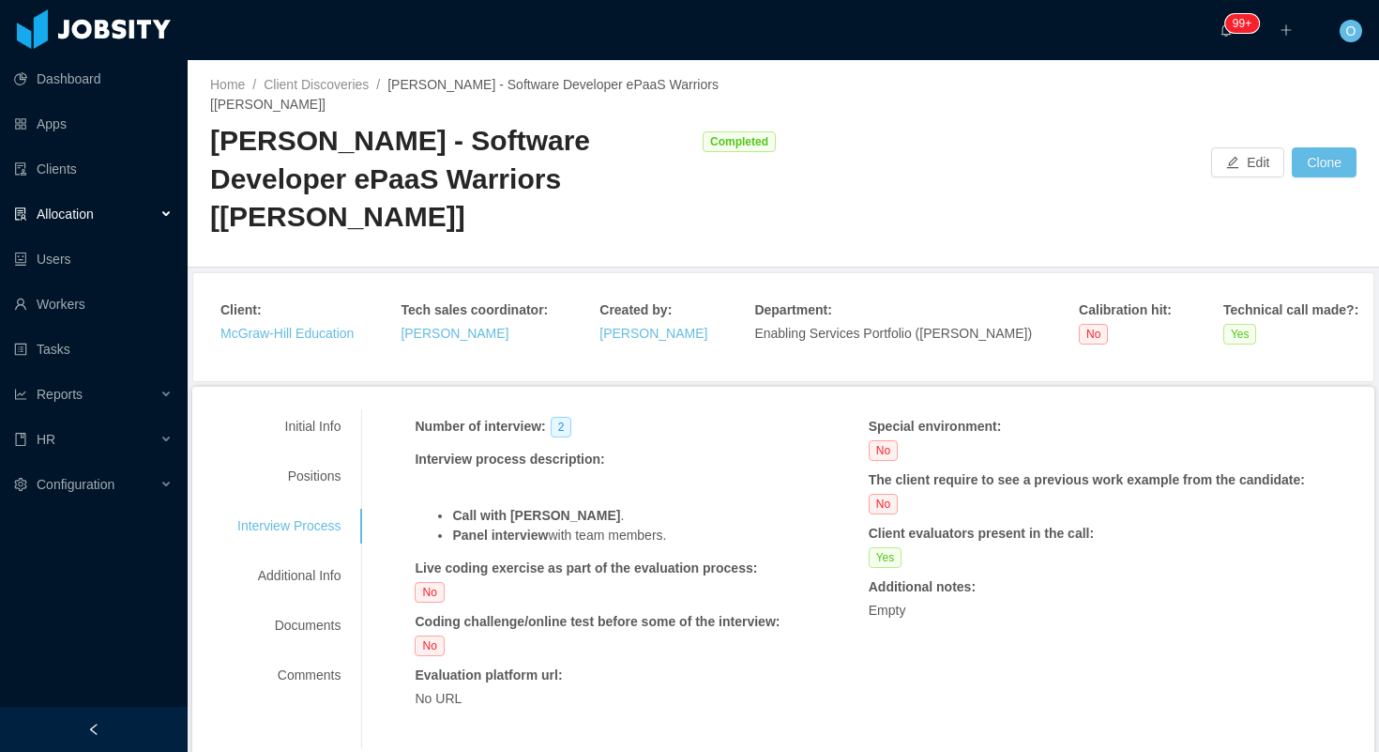
scroll to position [87, 0]
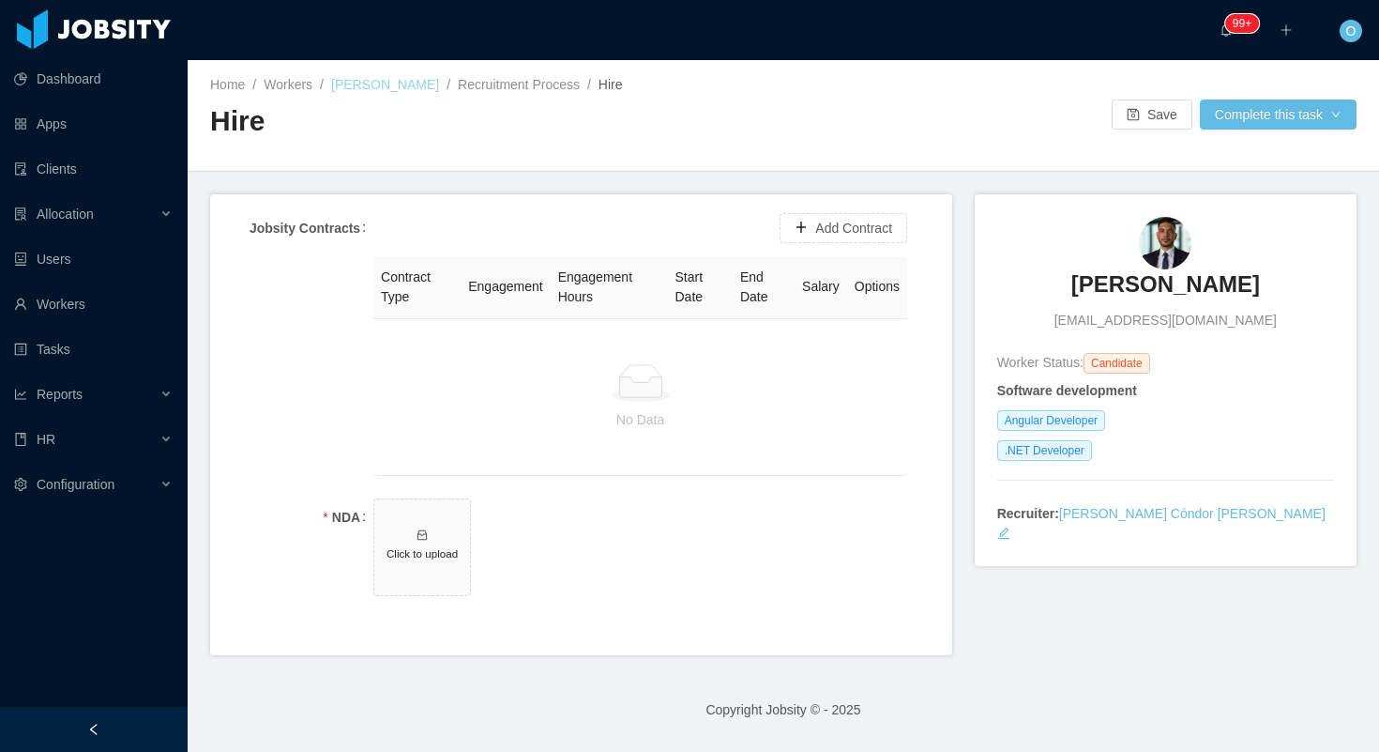
click at [394, 82] on link "Jhon Reynoso" at bounding box center [385, 84] width 108 height 15
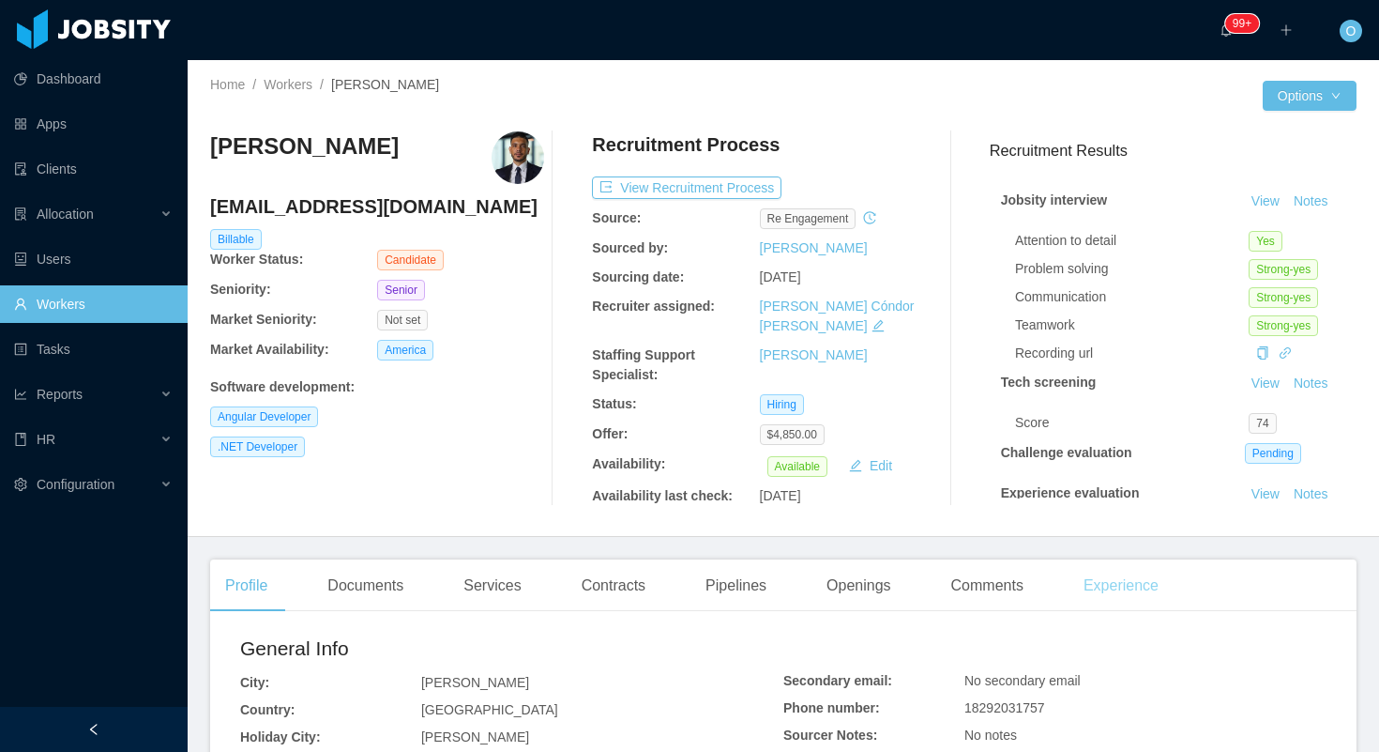
click at [1112, 587] on div "Experience" at bounding box center [1121, 585] width 105 height 53
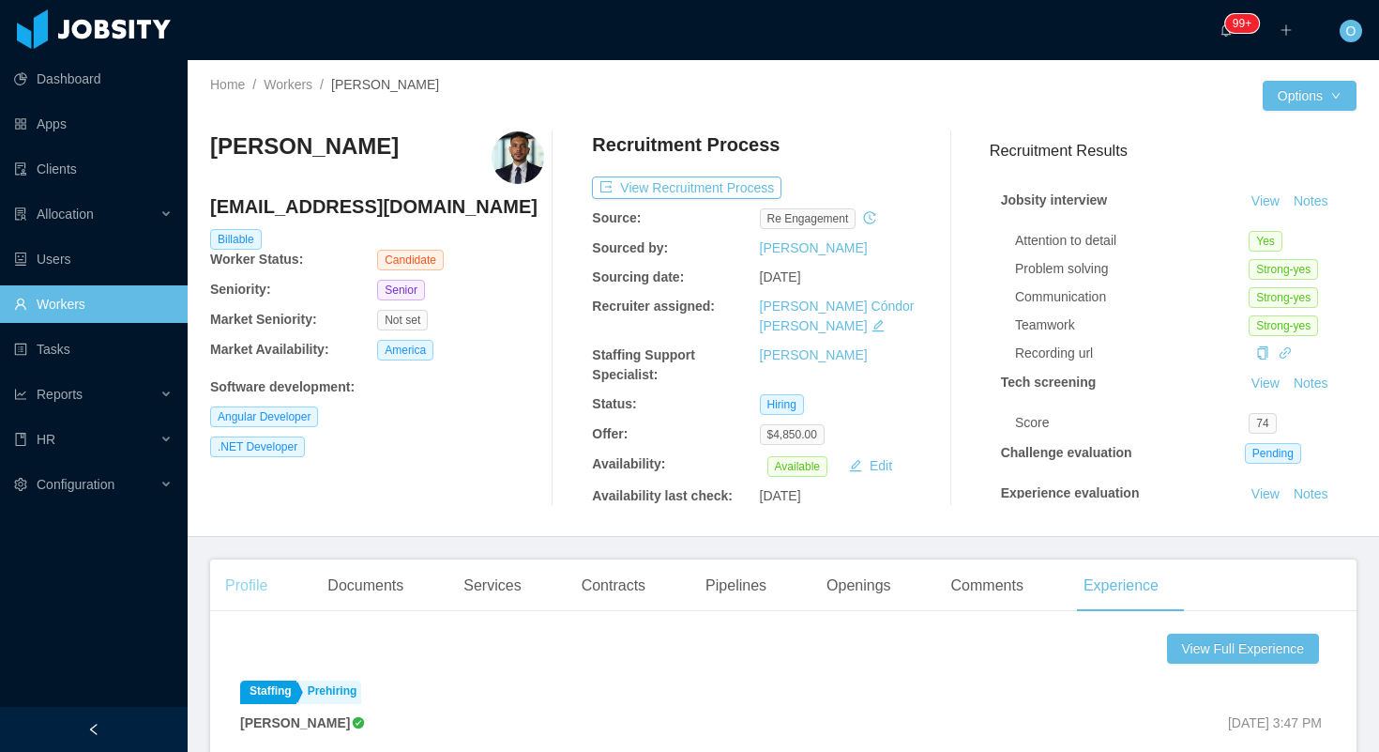
click at [251, 564] on div "Profile" at bounding box center [246, 585] width 72 height 53
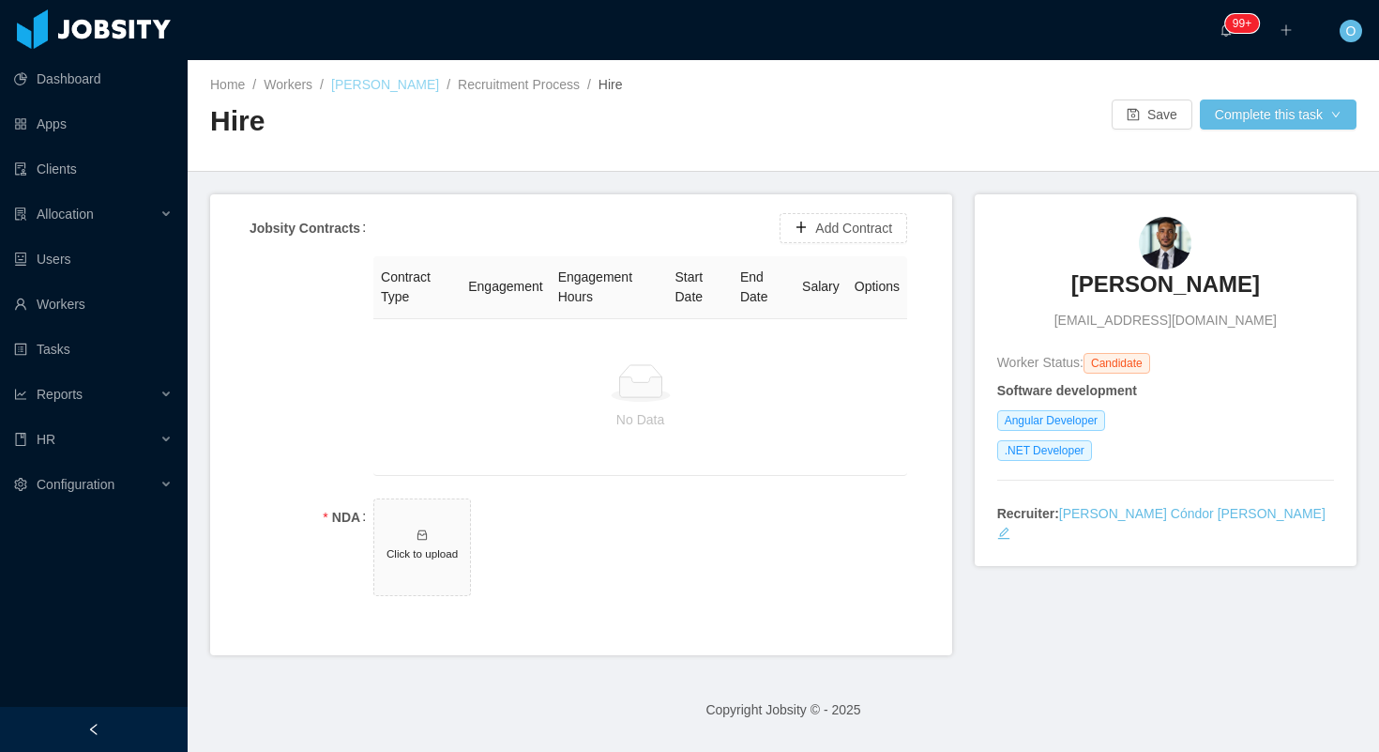
click at [344, 79] on link "[PERSON_NAME]" at bounding box center [385, 84] width 108 height 15
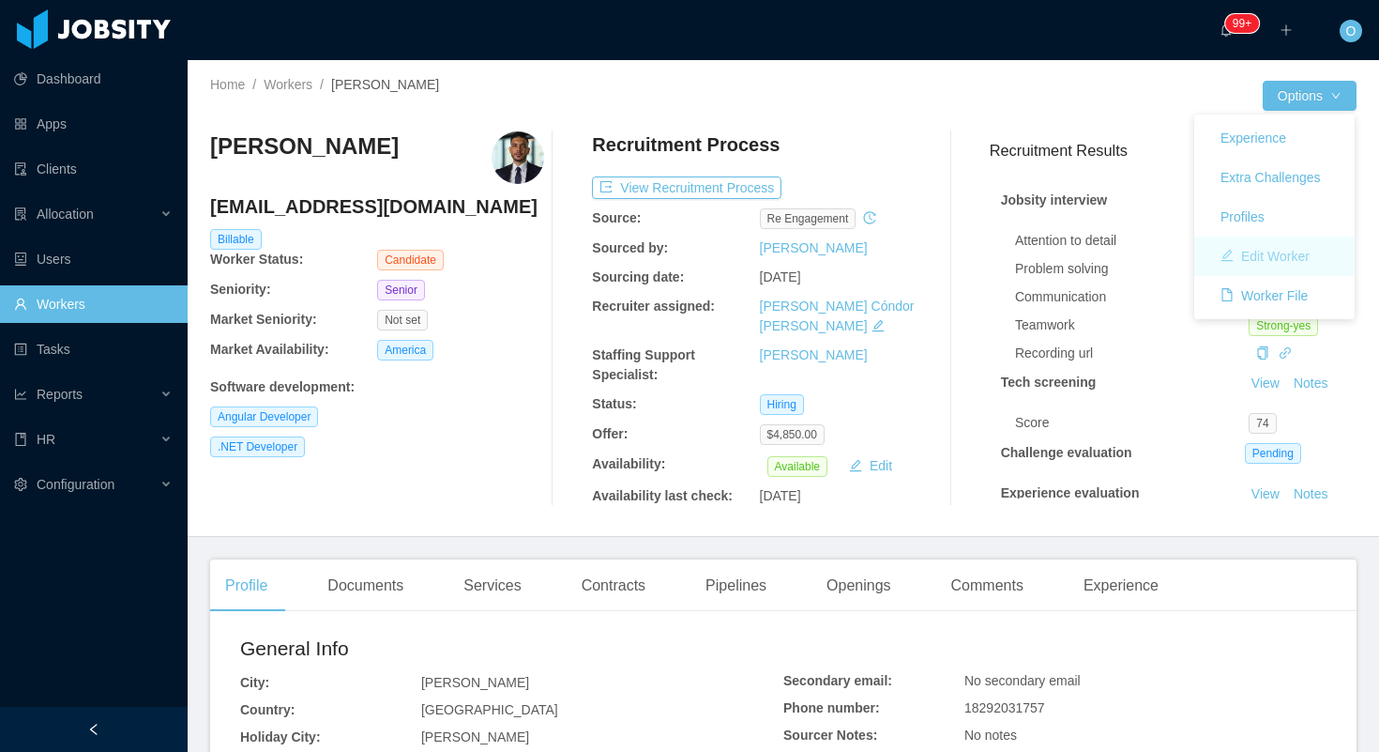
click at [1287, 254] on button "Edit Worker" at bounding box center [1265, 256] width 119 height 30
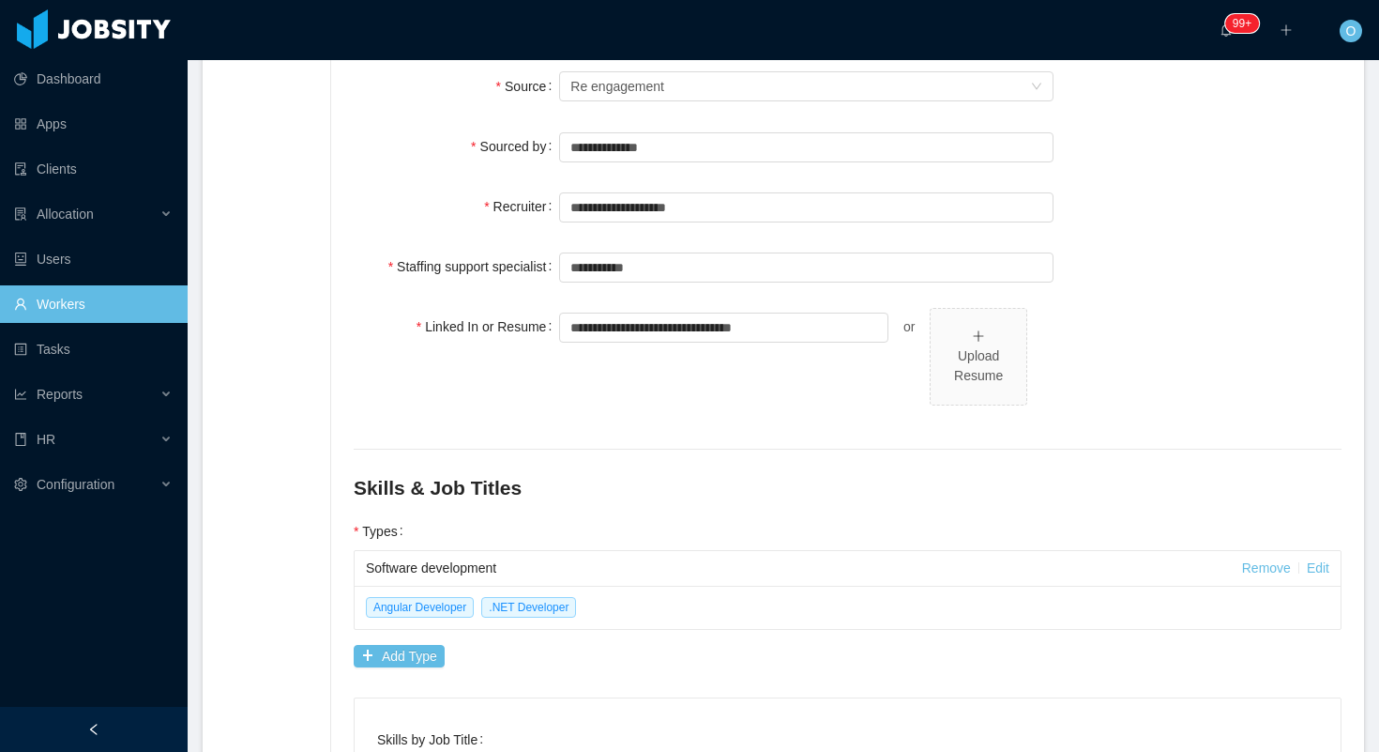
scroll to position [563, 0]
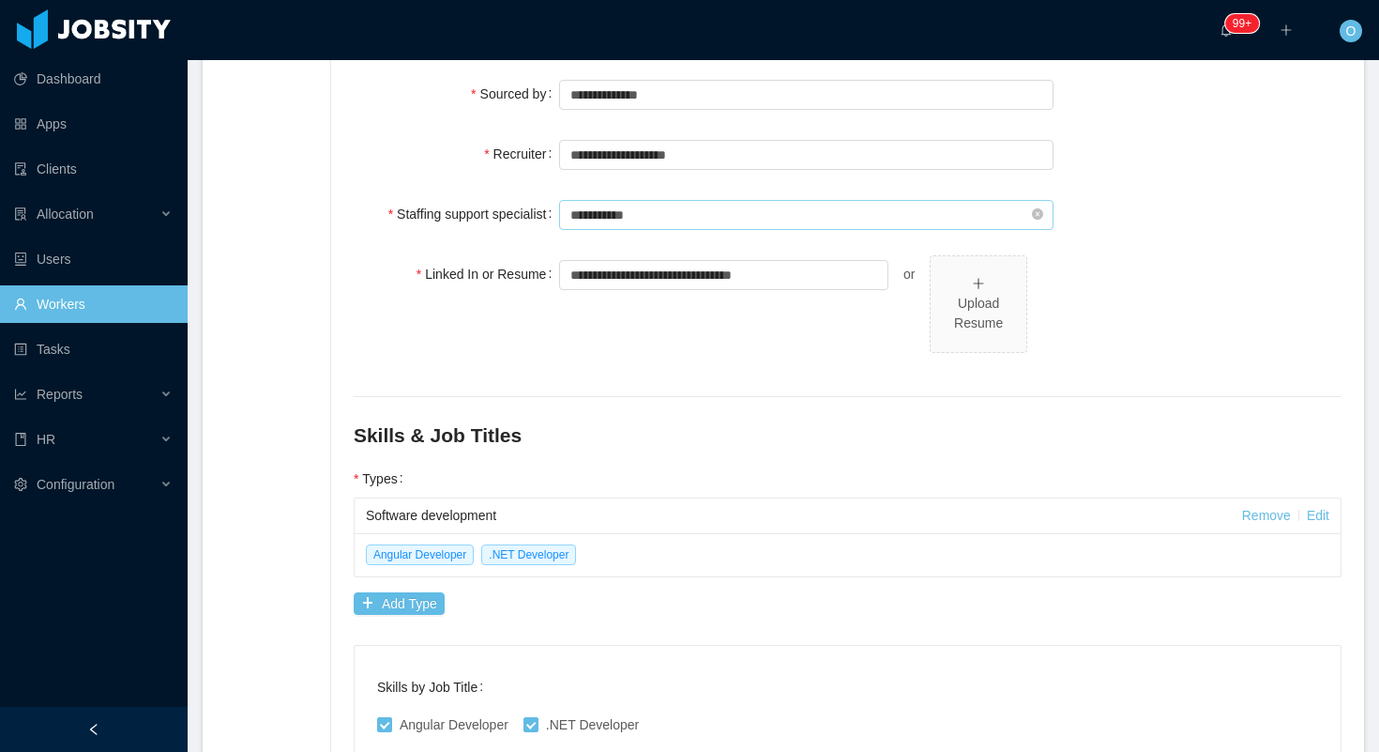
click at [831, 200] on input "**********" at bounding box center [806, 215] width 495 height 30
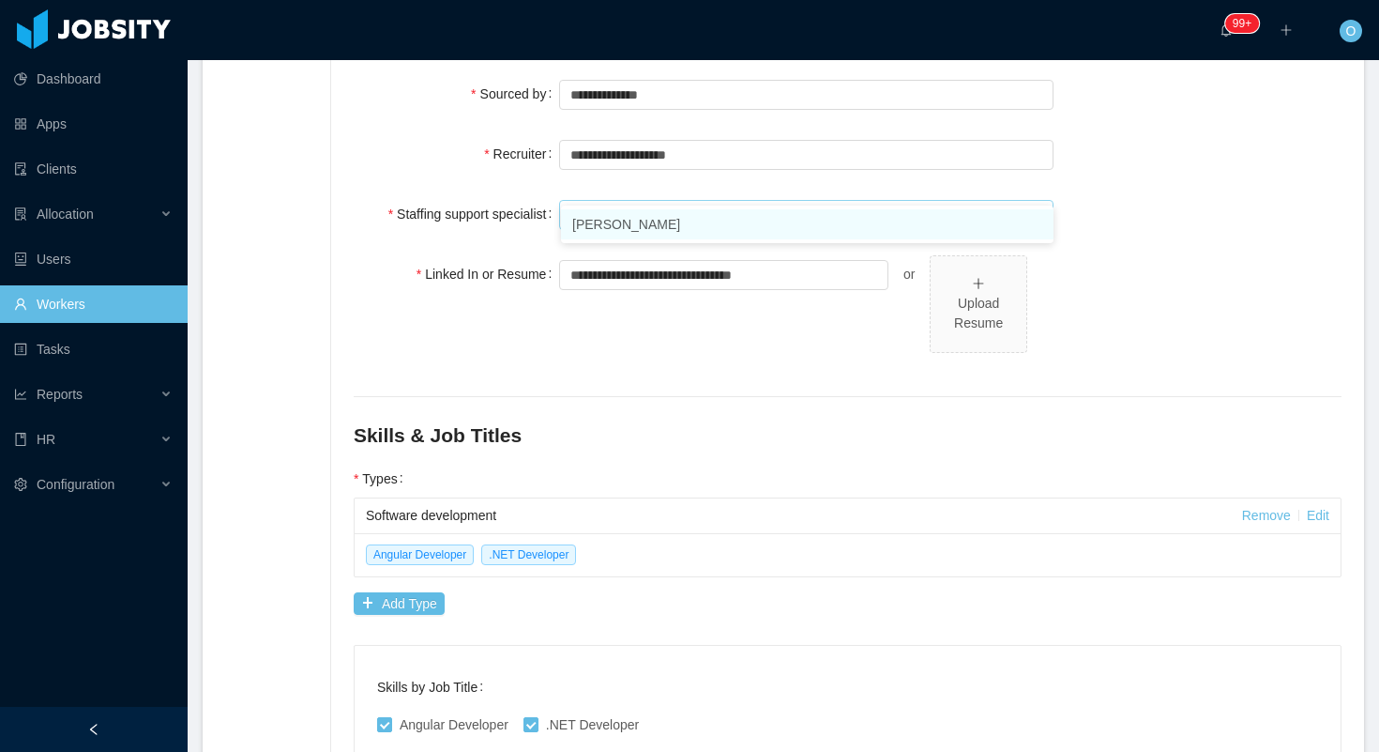
click at [802, 221] on li "[PERSON_NAME]" at bounding box center [807, 224] width 493 height 30
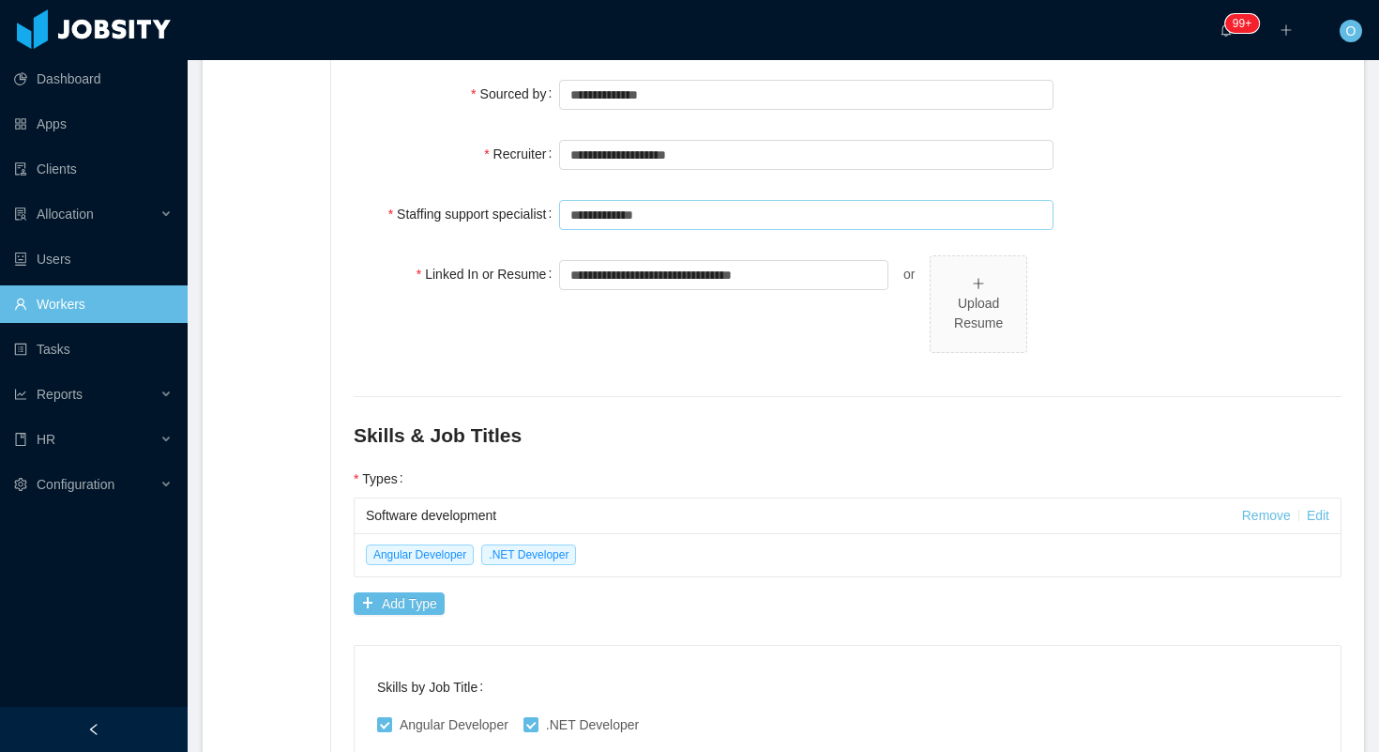
scroll to position [0, 0]
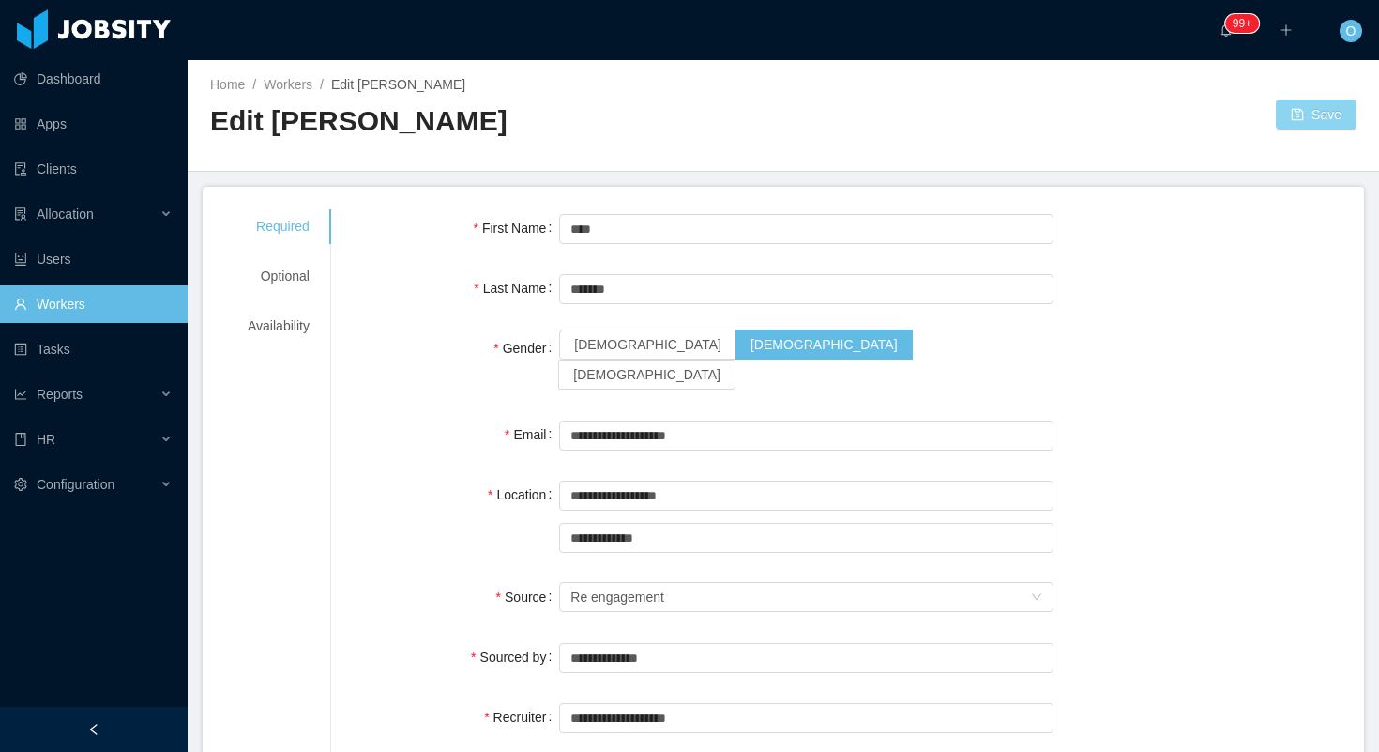
type input "**********"
click at [1298, 113] on button "Save" at bounding box center [1316, 114] width 81 height 30
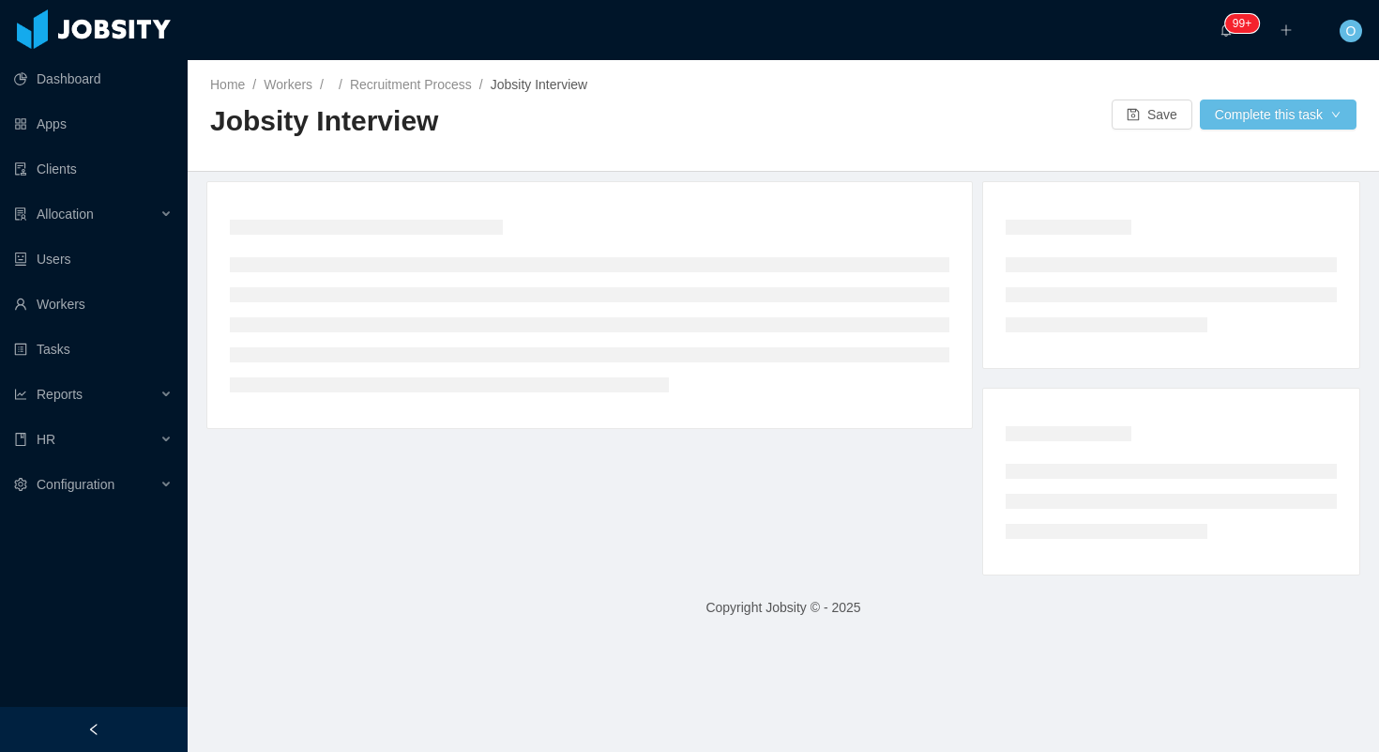
click at [976, 173] on main "Home / Workers / / Recruitment Process / Jobsity Interview / Jobsity Interview …" at bounding box center [784, 406] width 1192 height 692
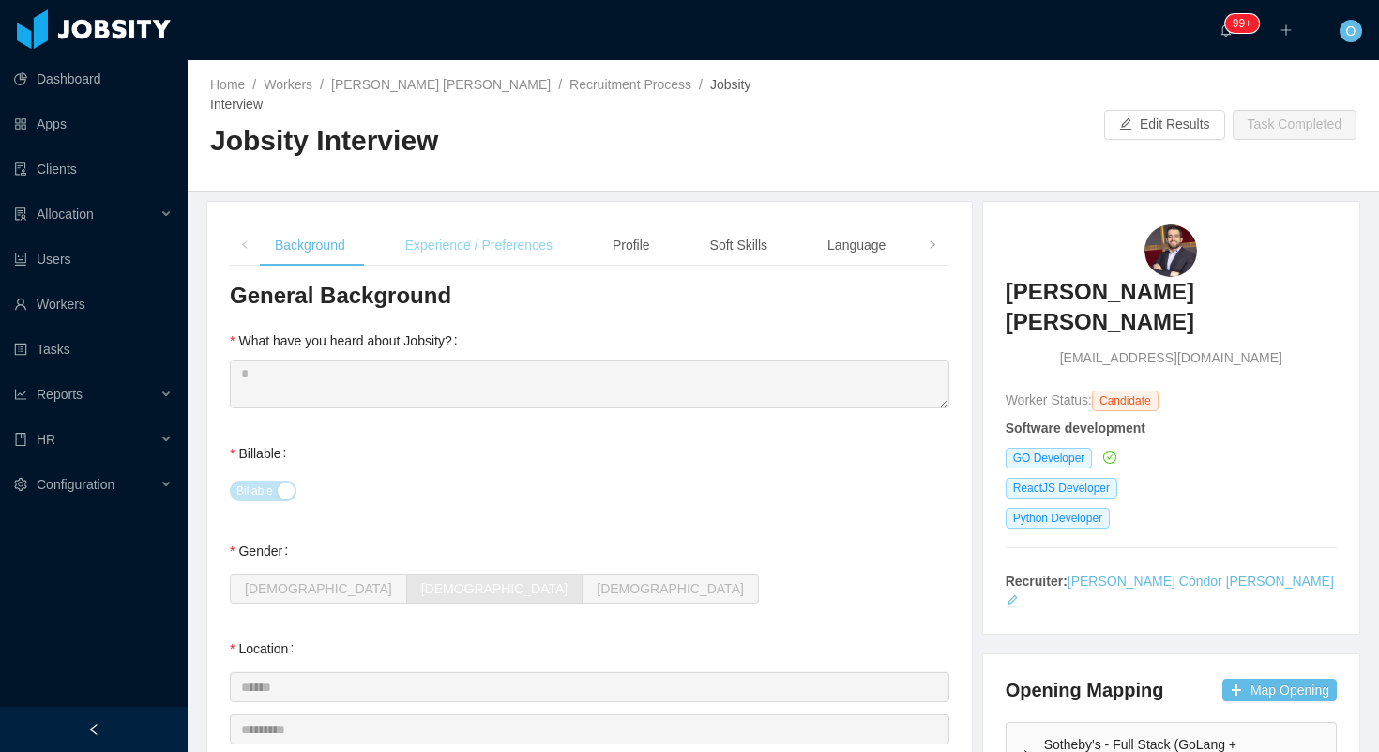
click at [519, 233] on div "Experience / Preferences" at bounding box center [478, 245] width 177 height 42
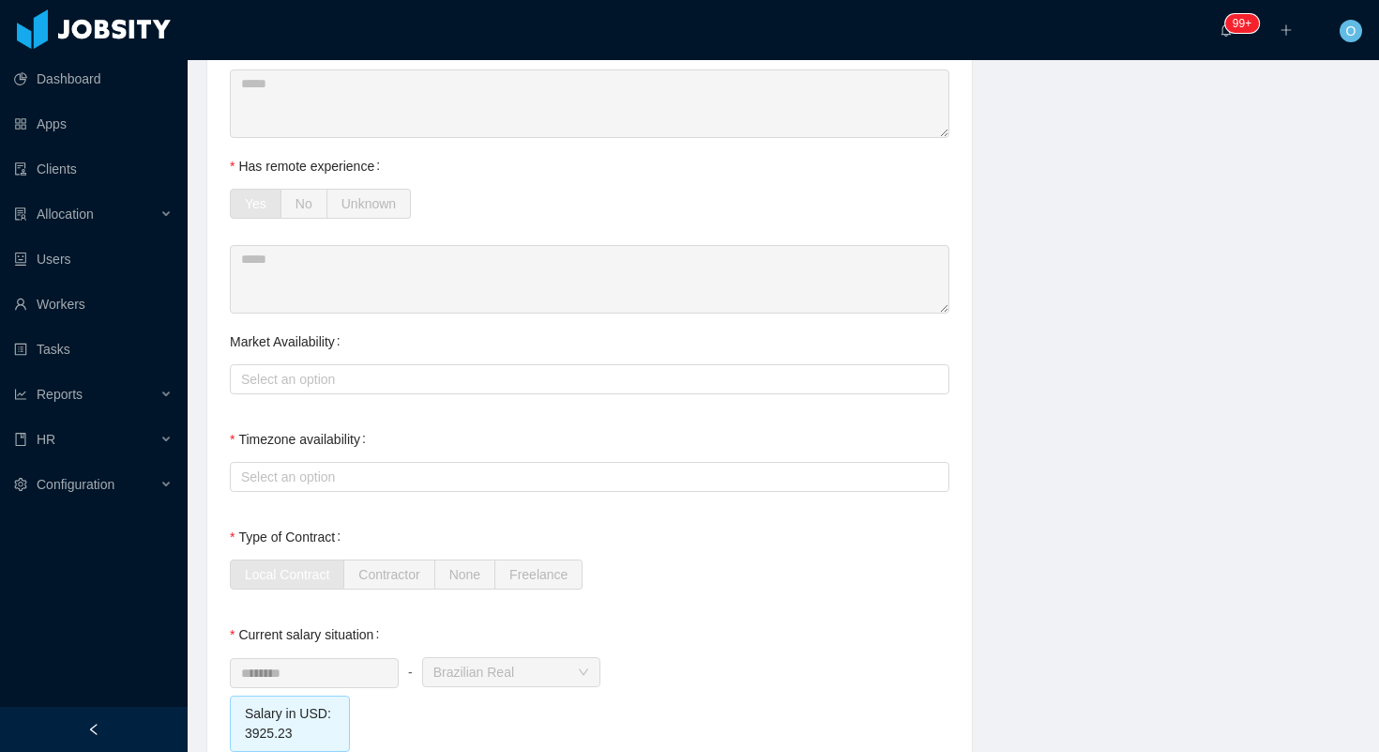
scroll to position [1484, 0]
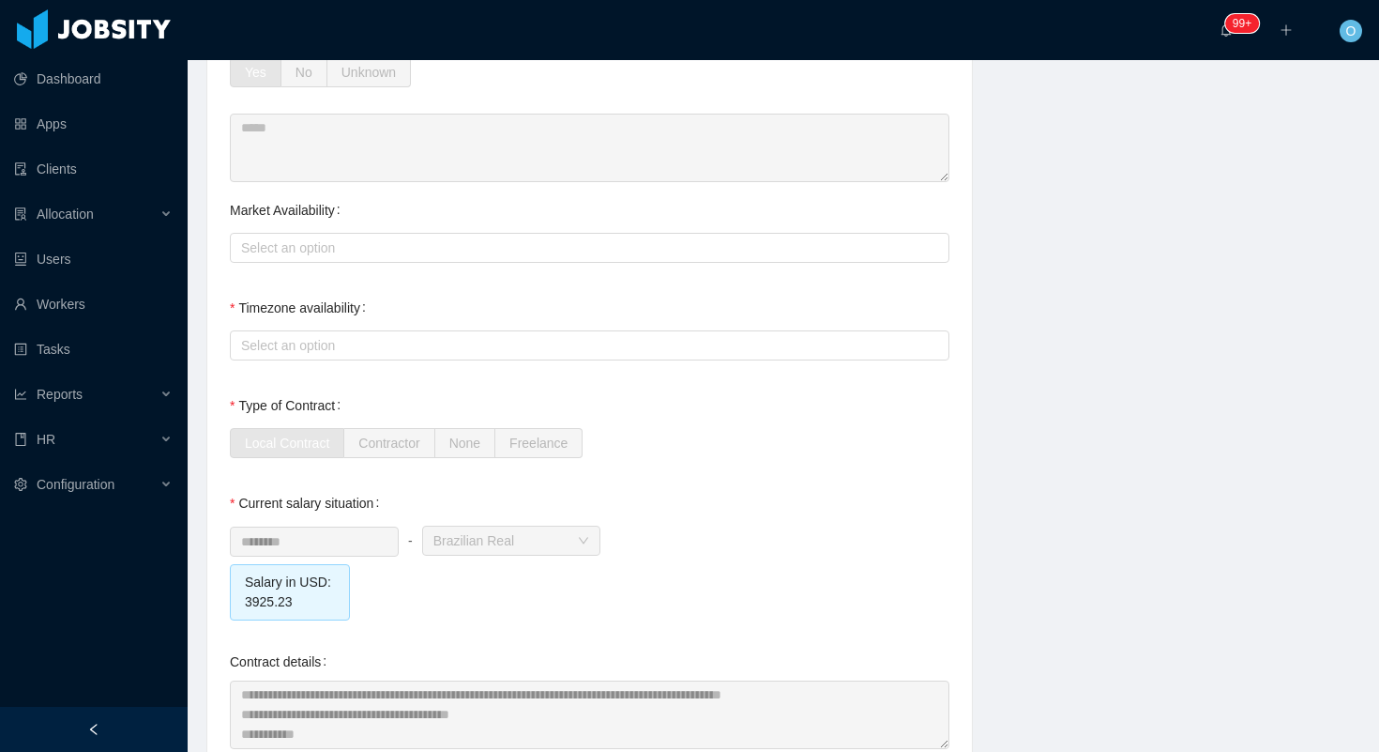
click at [656, 500] on div "Current salary situation ******** - Currency Brazilian Real Salary in USD: 3925…" at bounding box center [590, 552] width 720 height 136
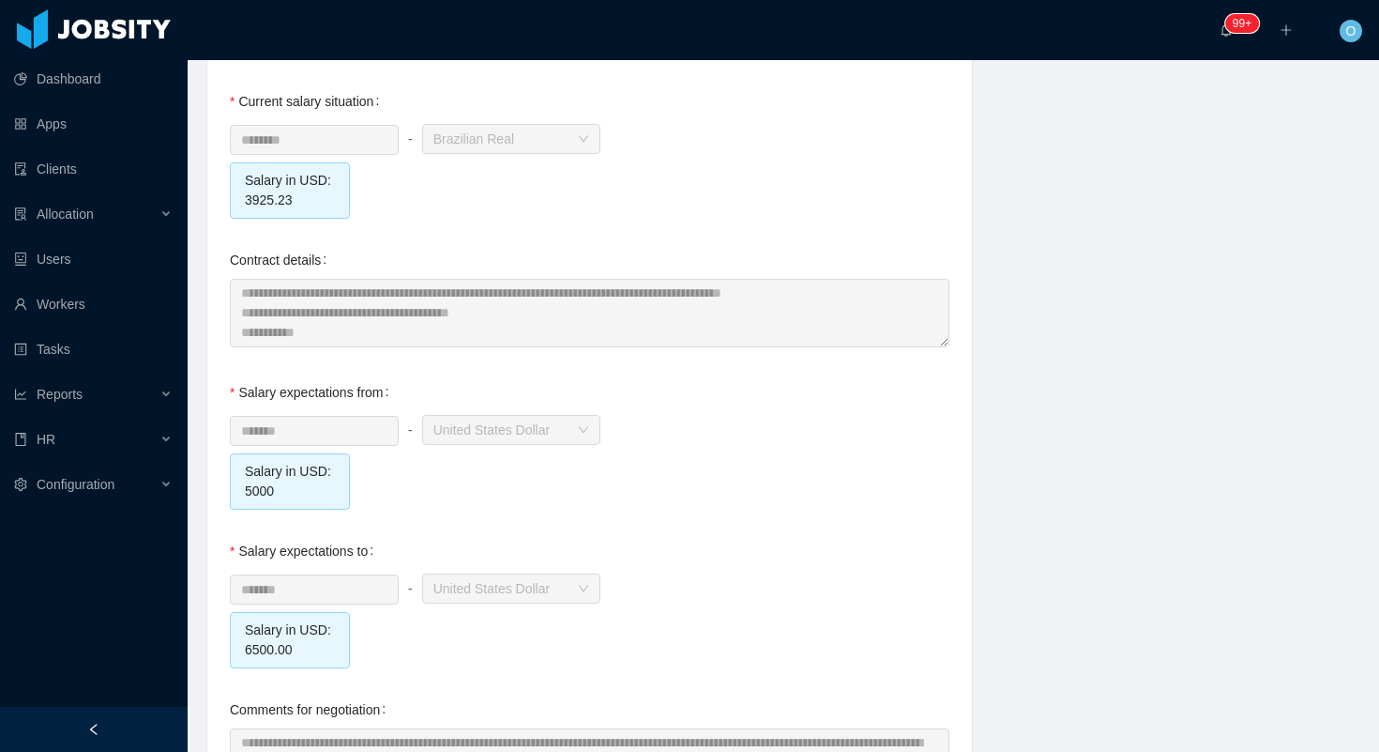
scroll to position [2046, 0]
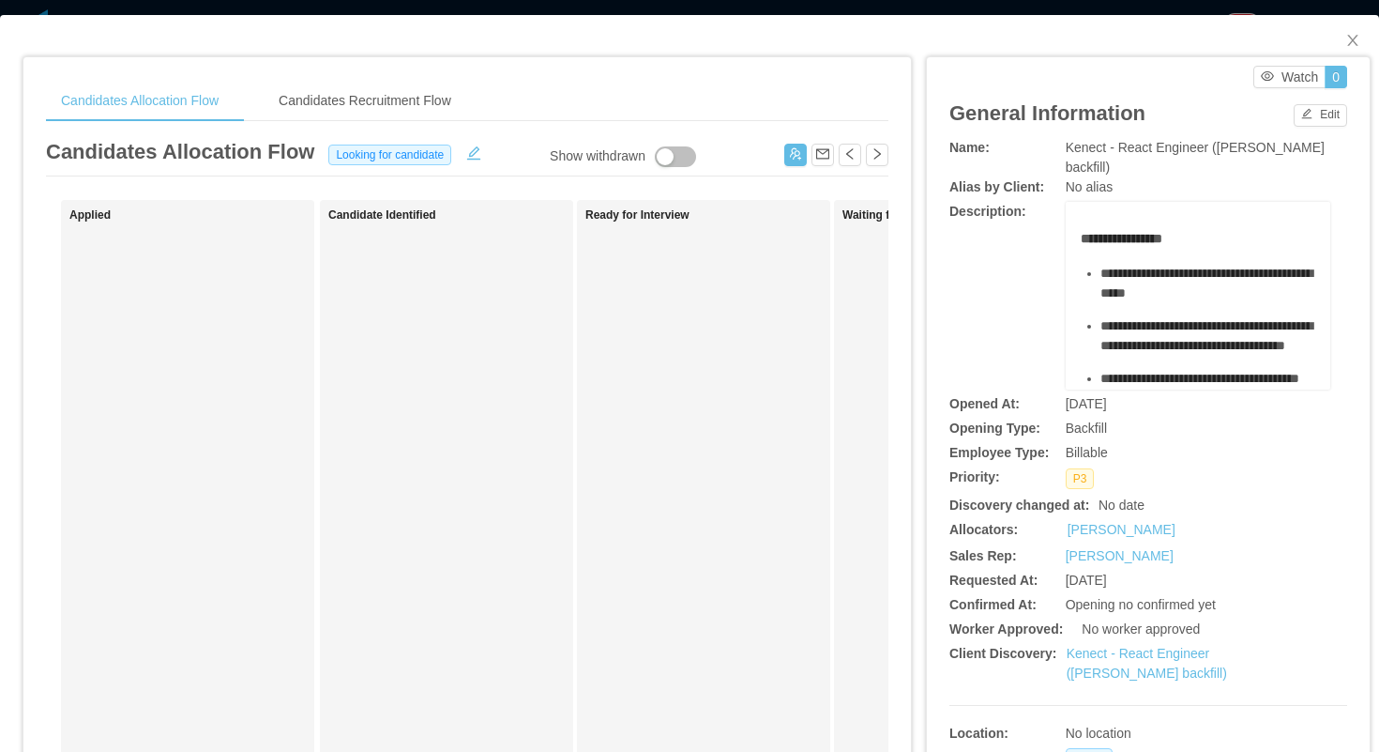
scroll to position [419, 0]
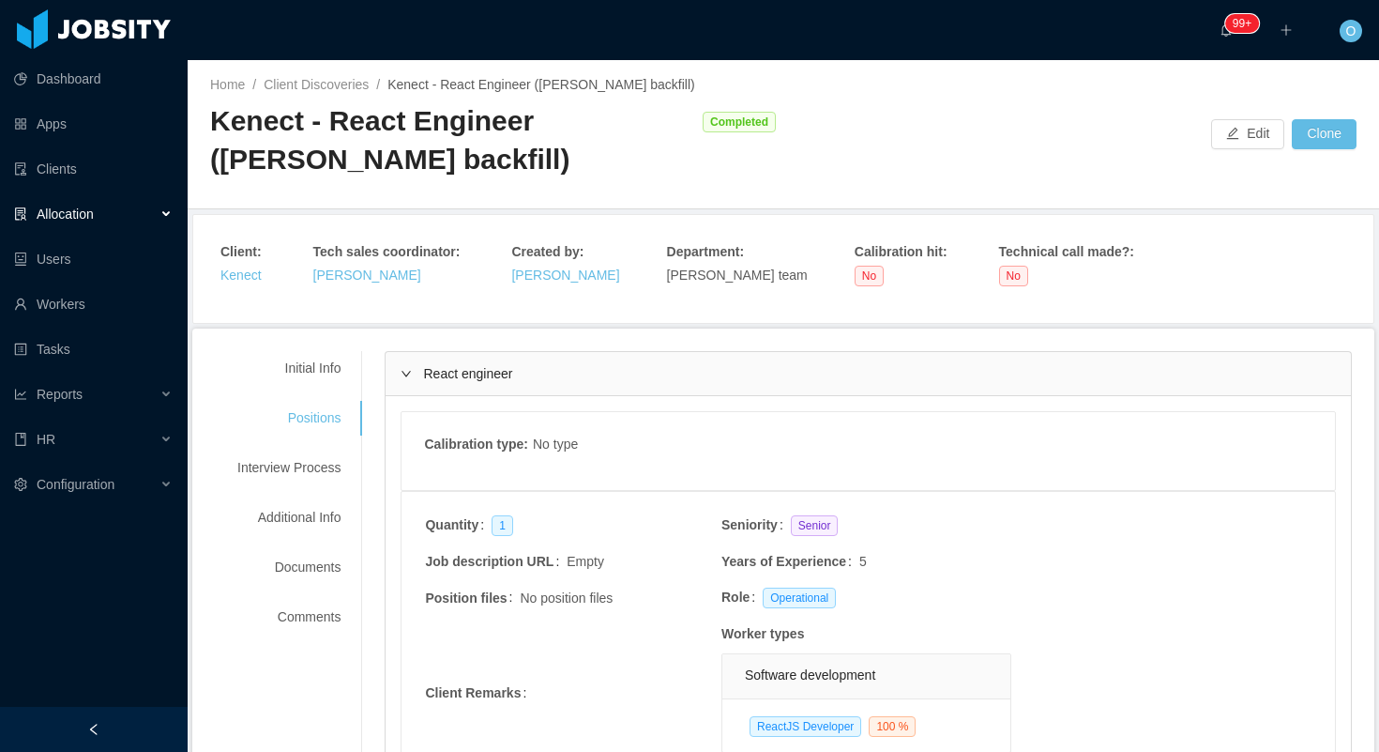
scroll to position [2025, 0]
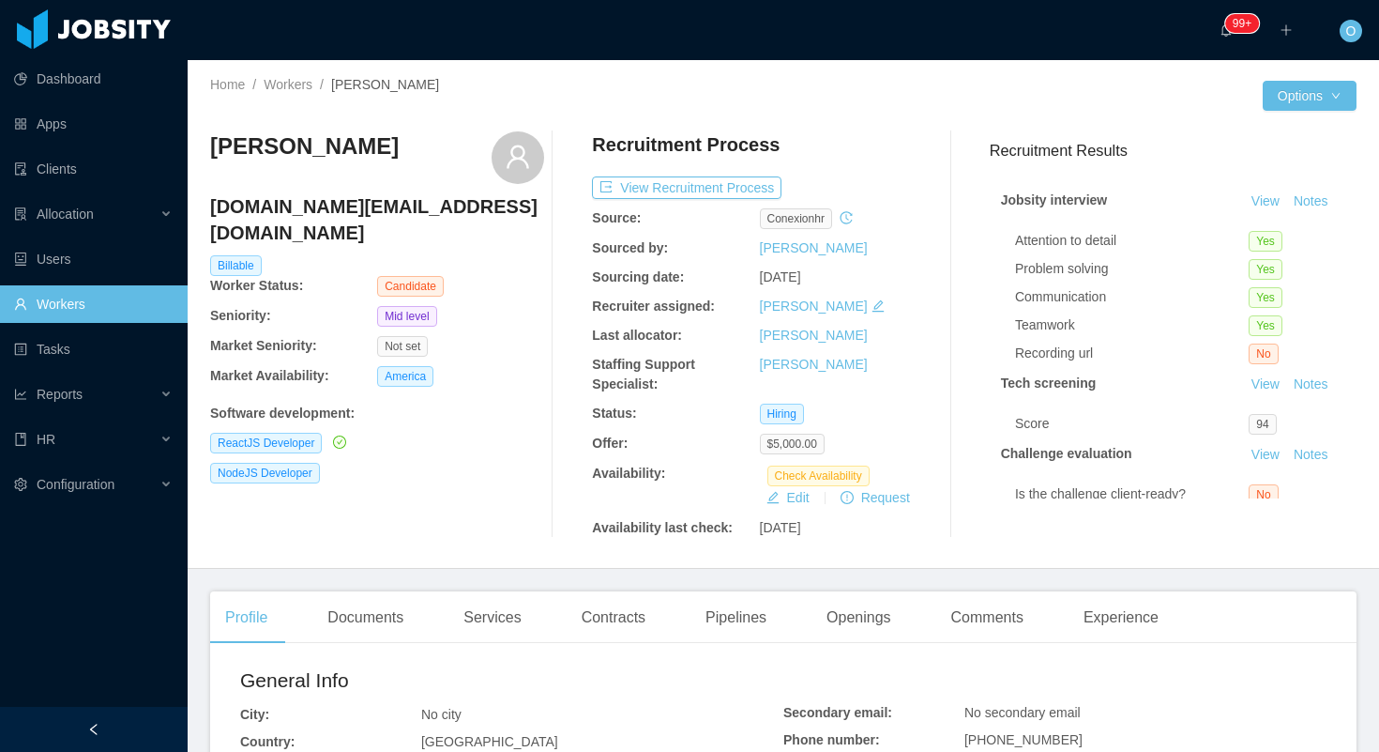
scroll to position [123, 0]
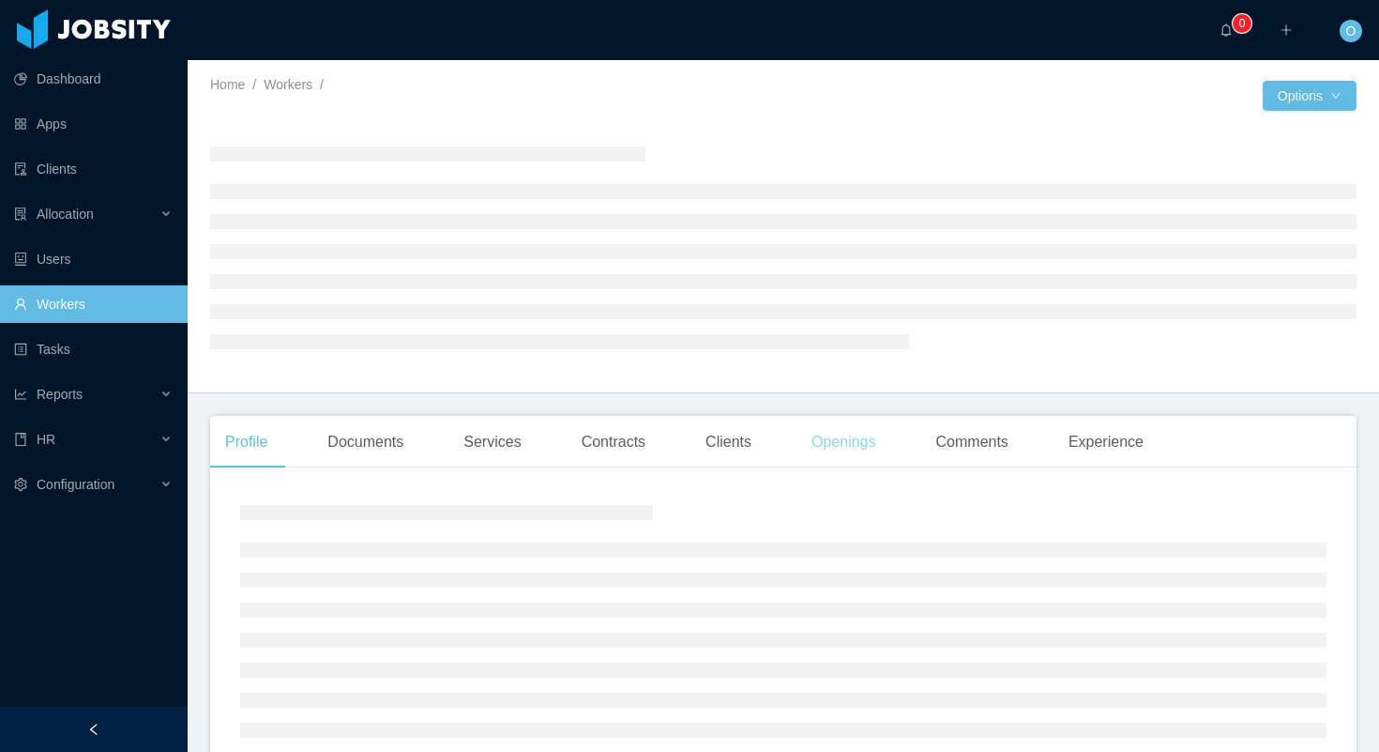
click at [828, 449] on div "Openings" at bounding box center [844, 442] width 95 height 53
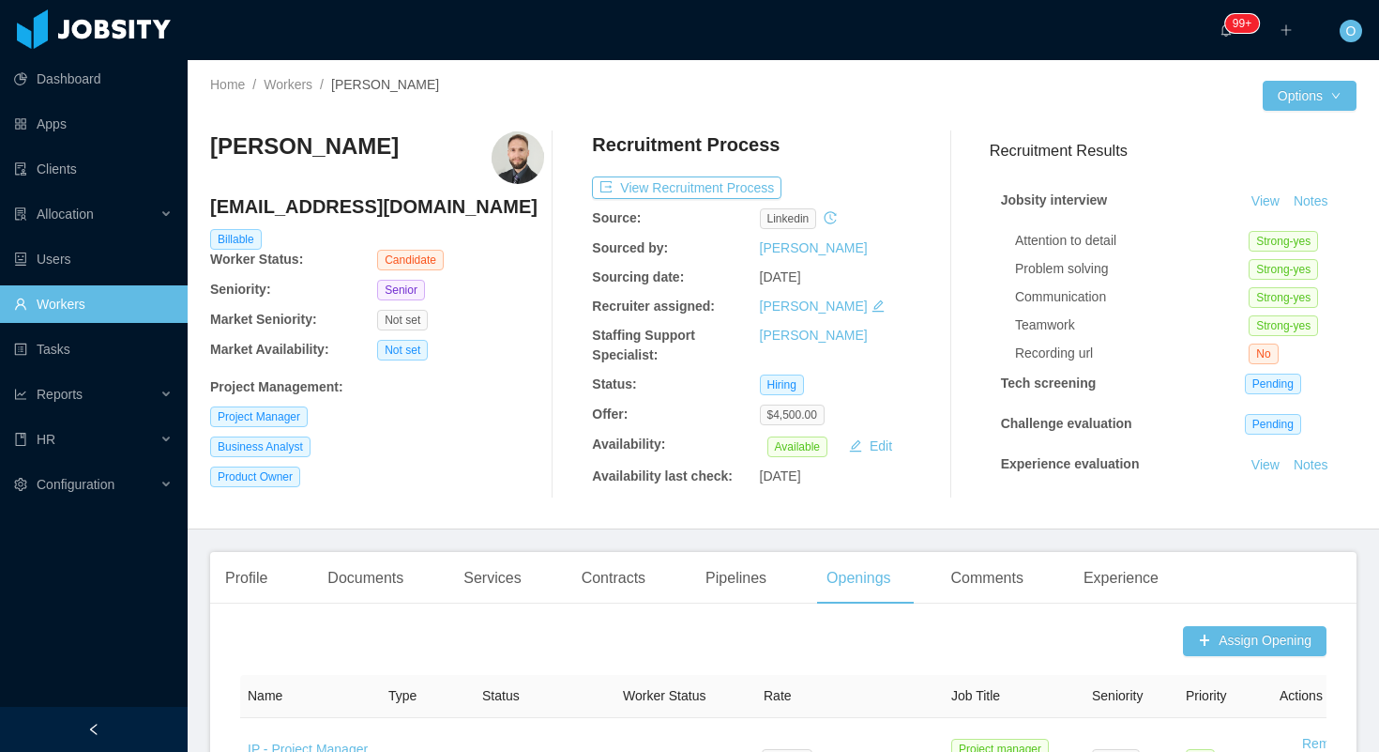
scroll to position [581, 0]
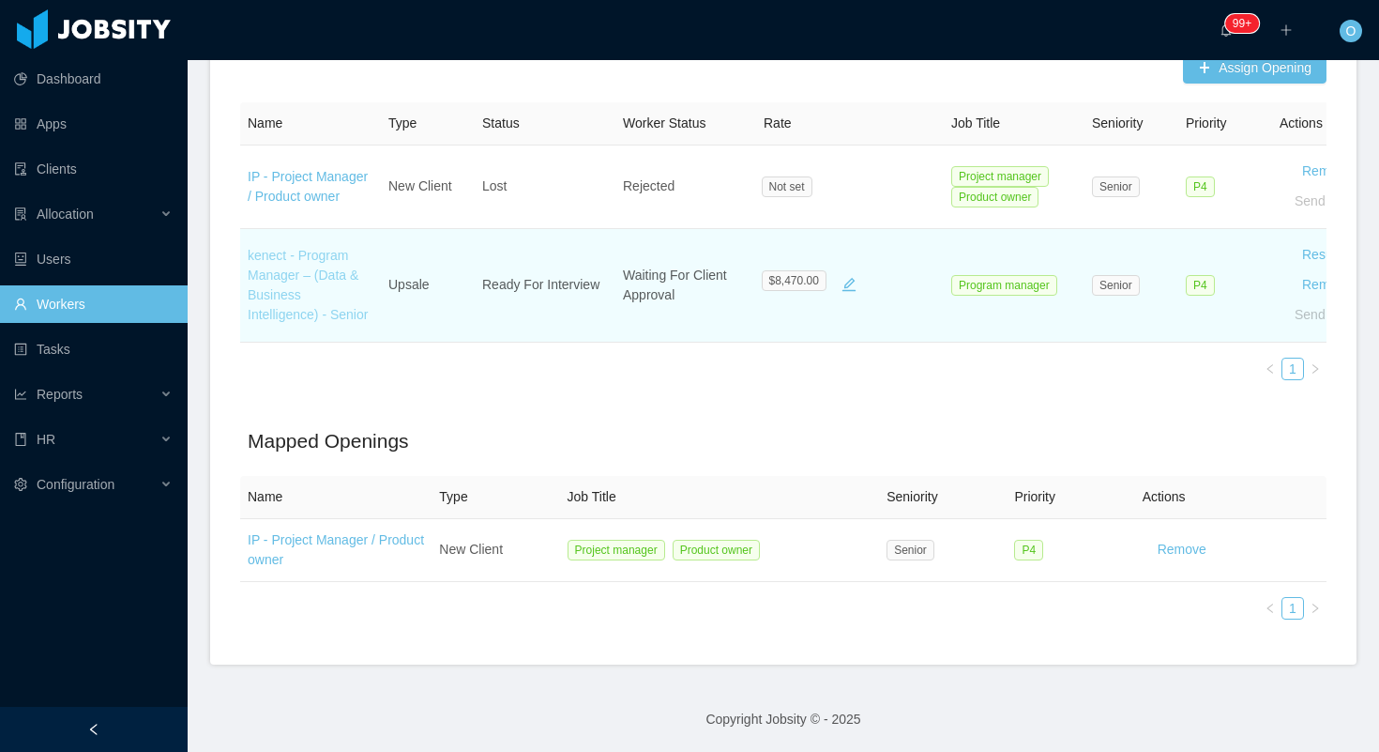
click at [343, 262] on link "kenect - Program Manager – (Data & Business Intelligence) - Senior" at bounding box center [308, 285] width 120 height 74
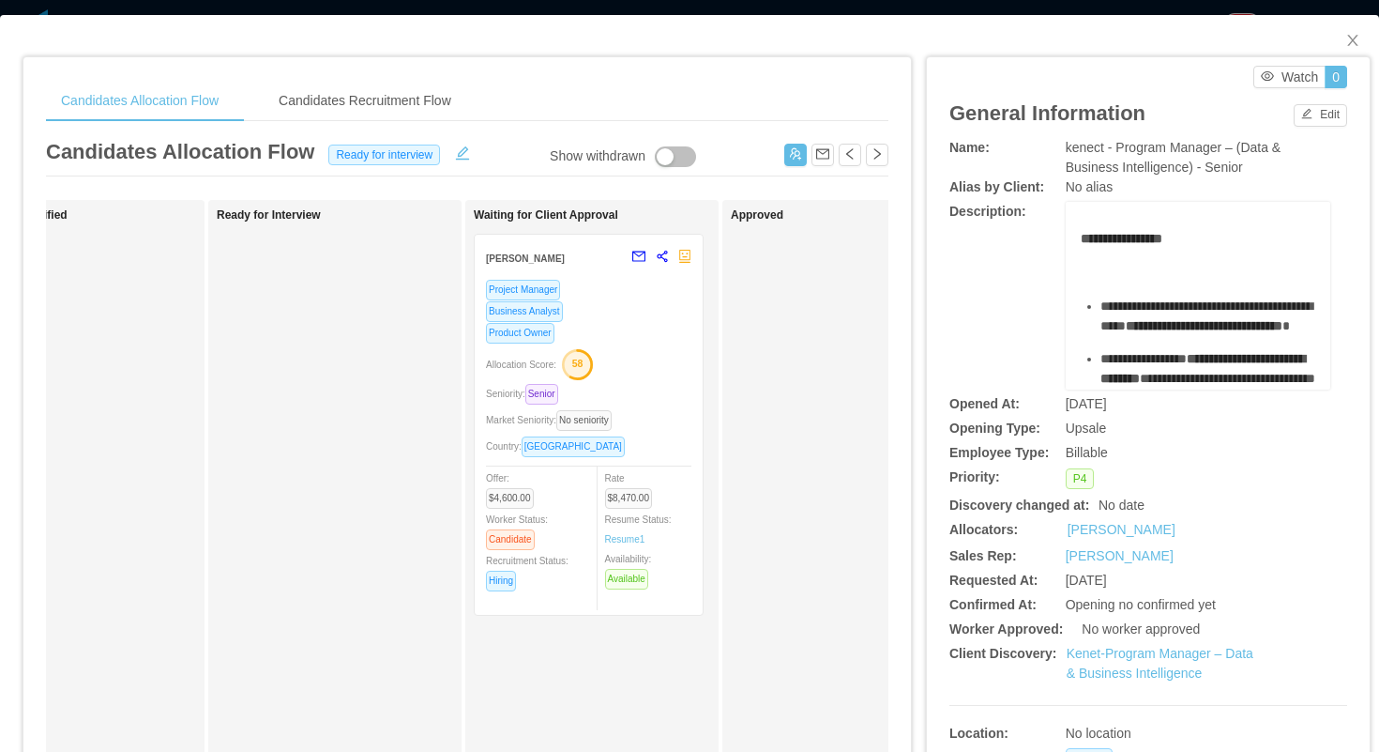
scroll to position [0, 396]
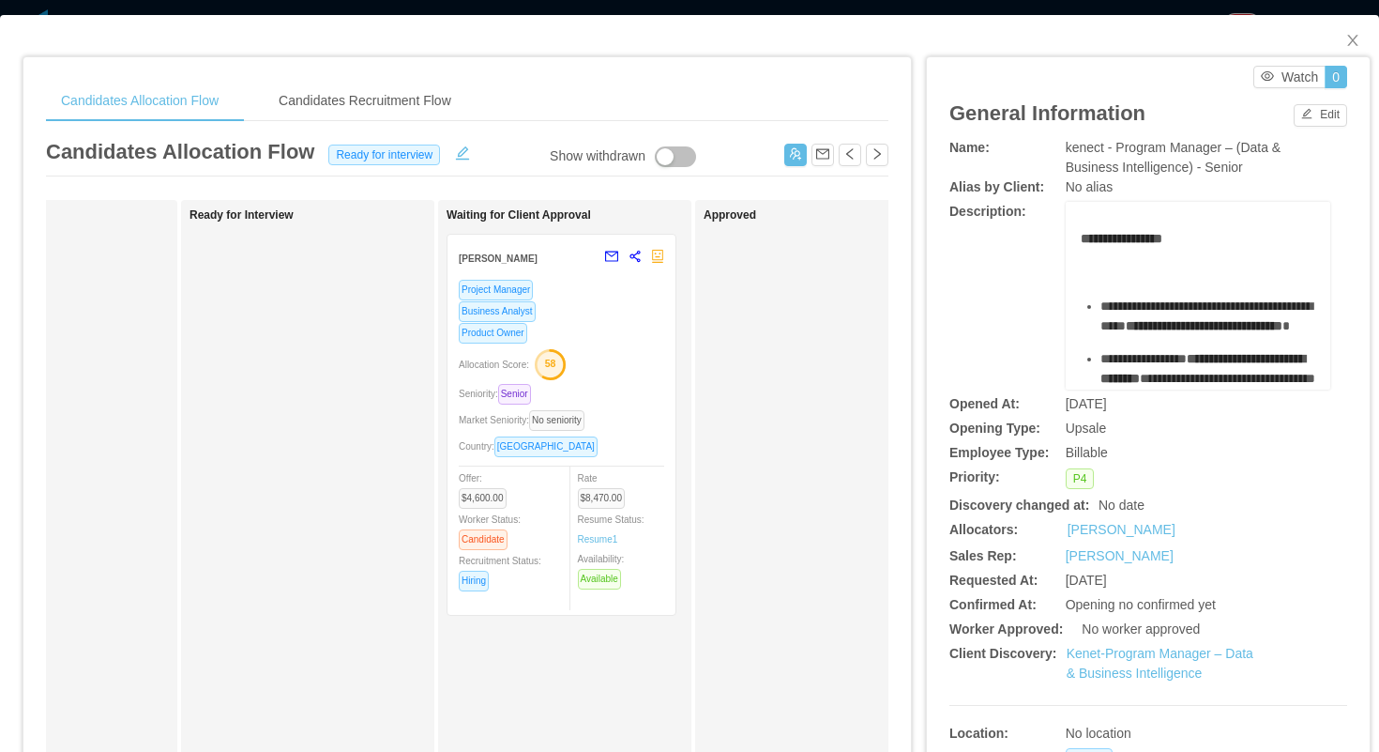
click at [619, 341] on div "Product Owner" at bounding box center [562, 333] width 206 height 22
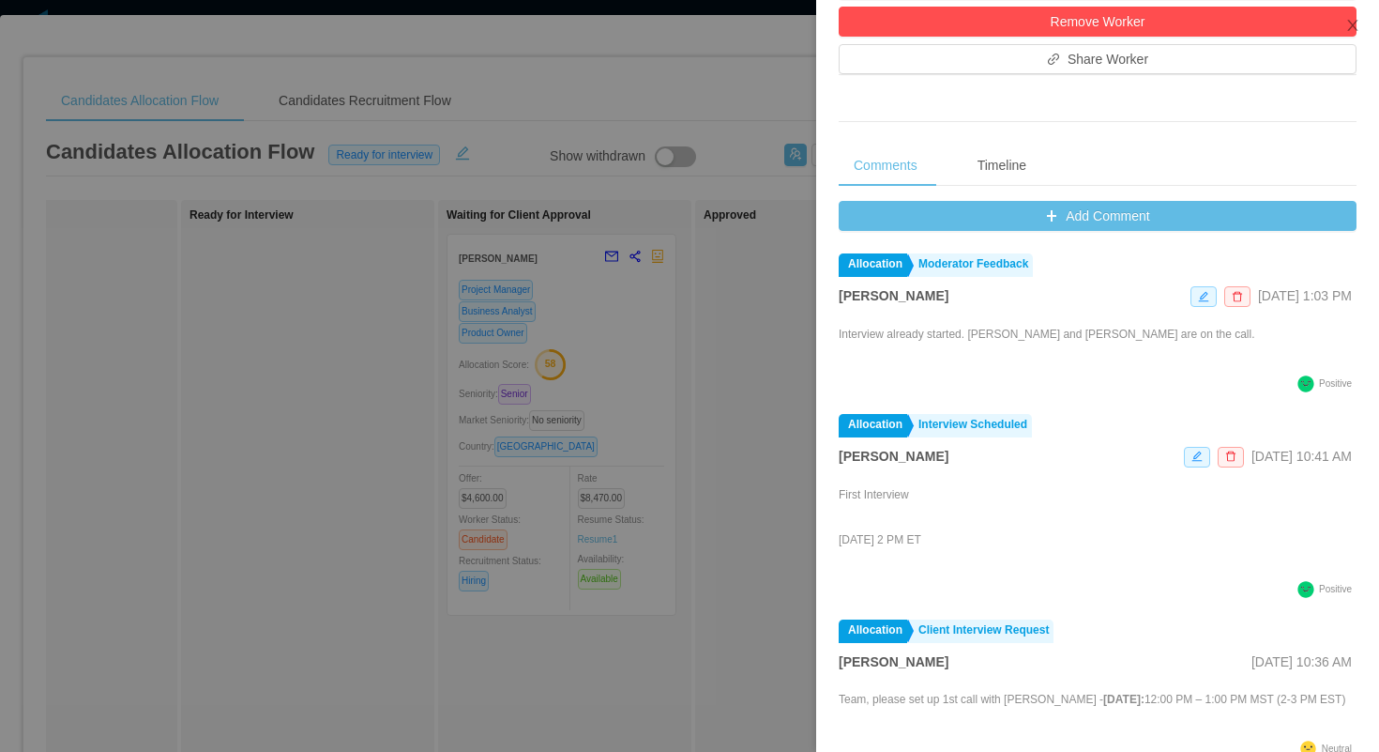
scroll to position [659, 0]
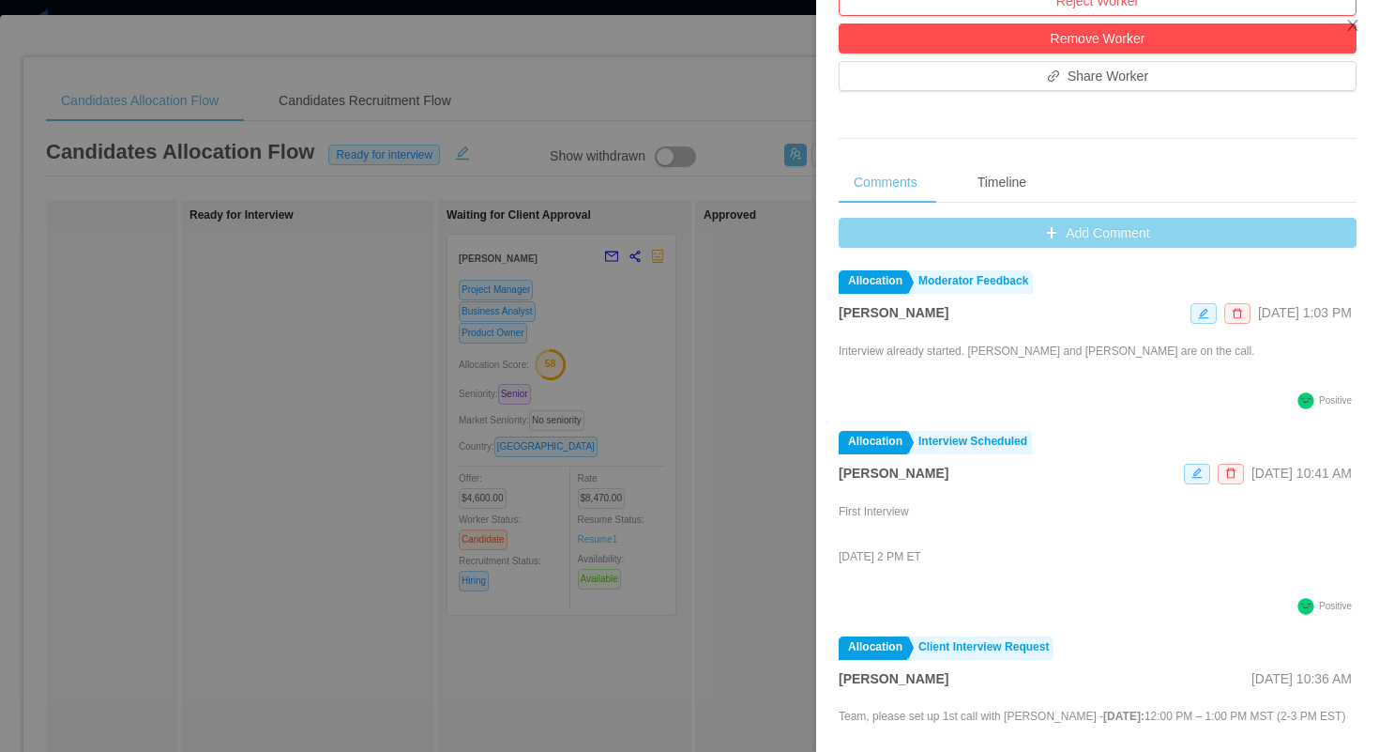
click at [868, 242] on button "Add Comment" at bounding box center [1098, 233] width 518 height 30
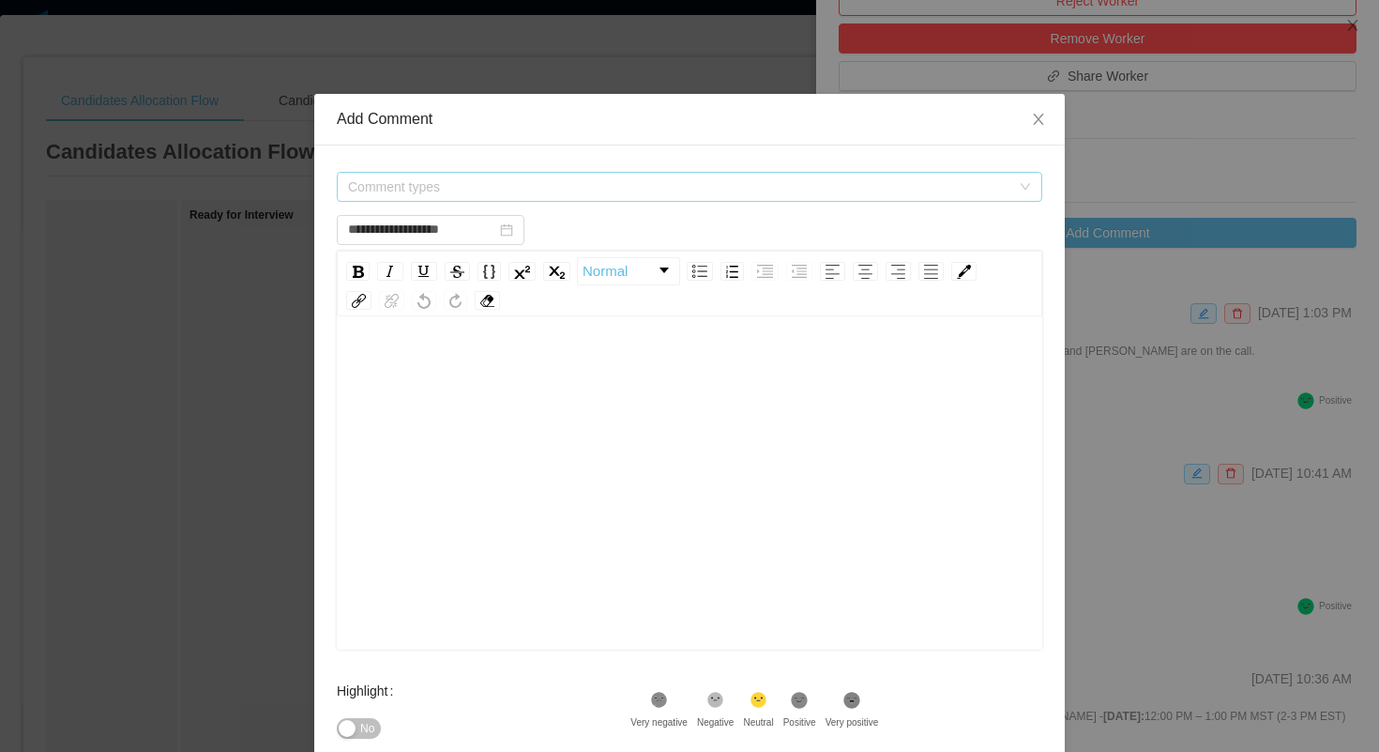
click at [708, 190] on span "Comment types" at bounding box center [679, 186] width 663 height 19
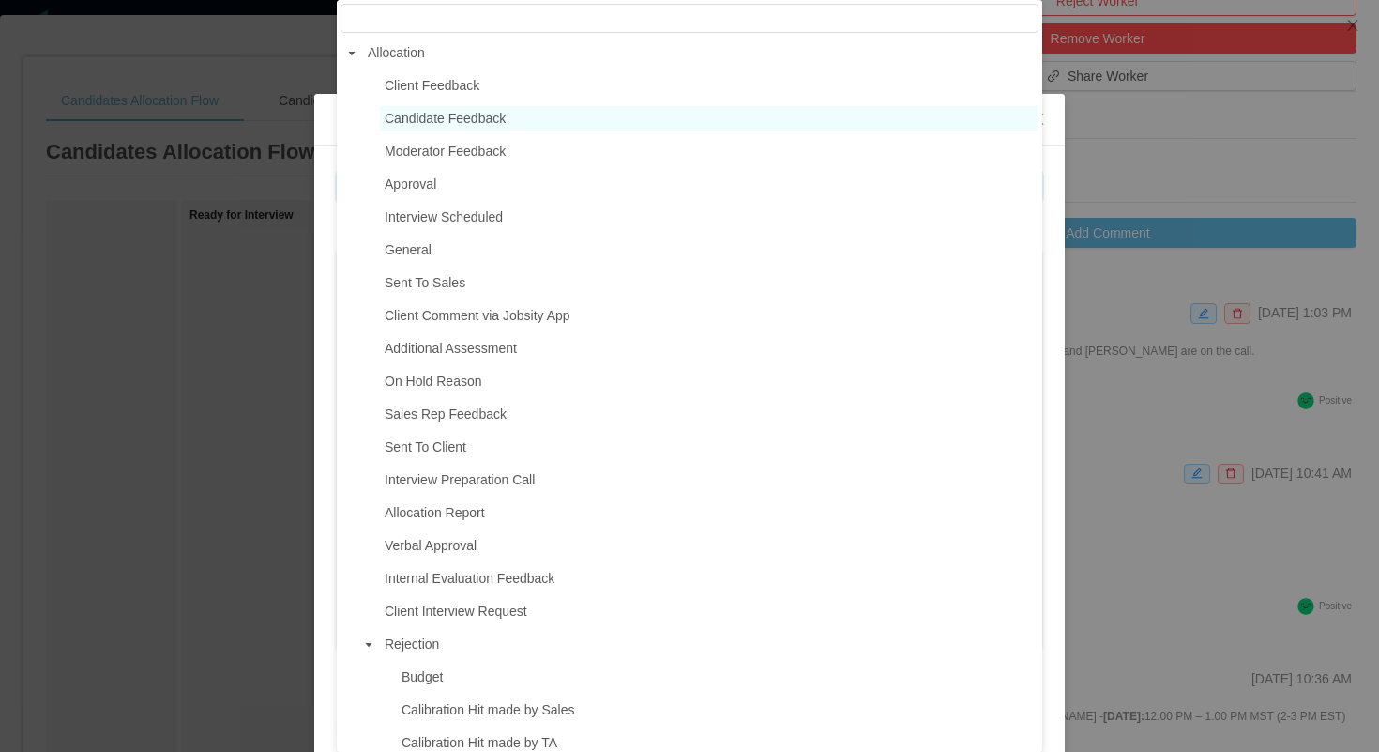
click at [497, 117] on span "Candidate Feedback" at bounding box center [445, 118] width 121 height 15
type input "**********"
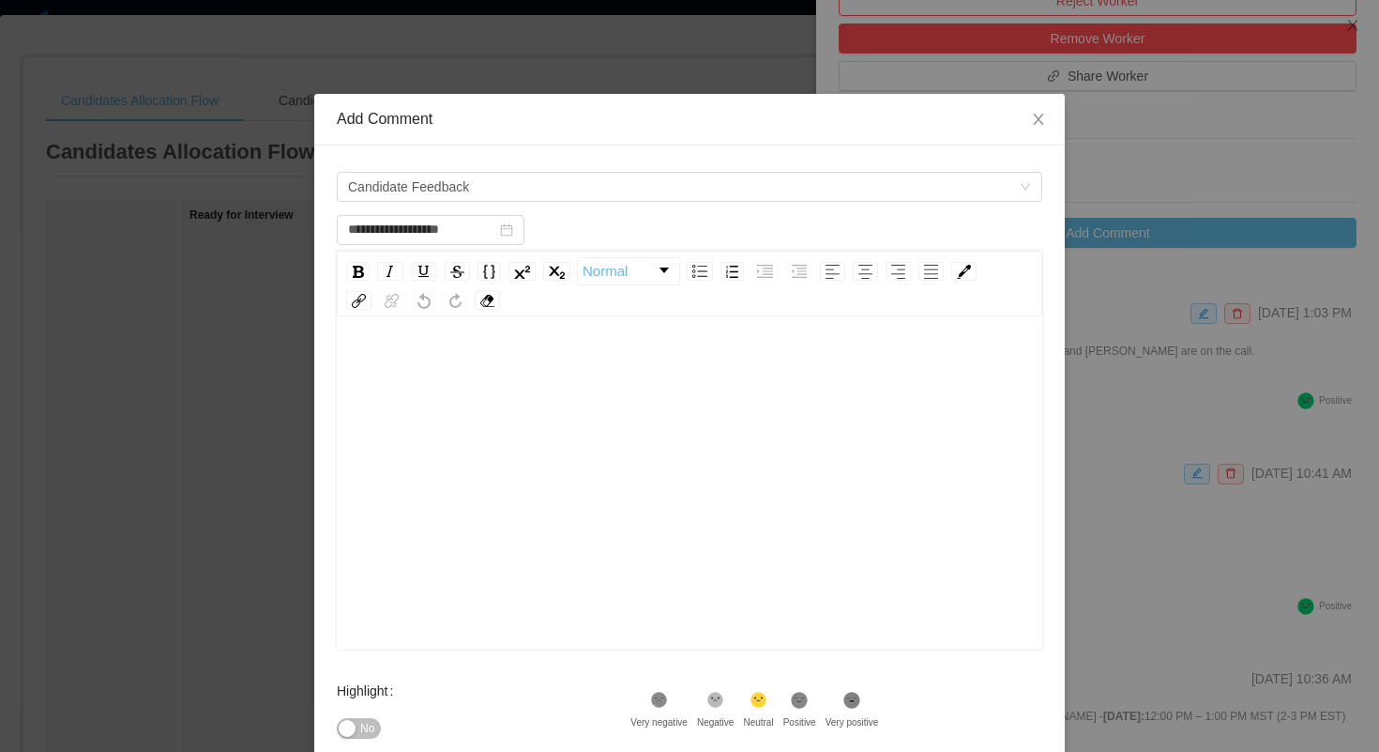
click at [486, 391] on div "rdw-editor" at bounding box center [690, 512] width 677 height 328
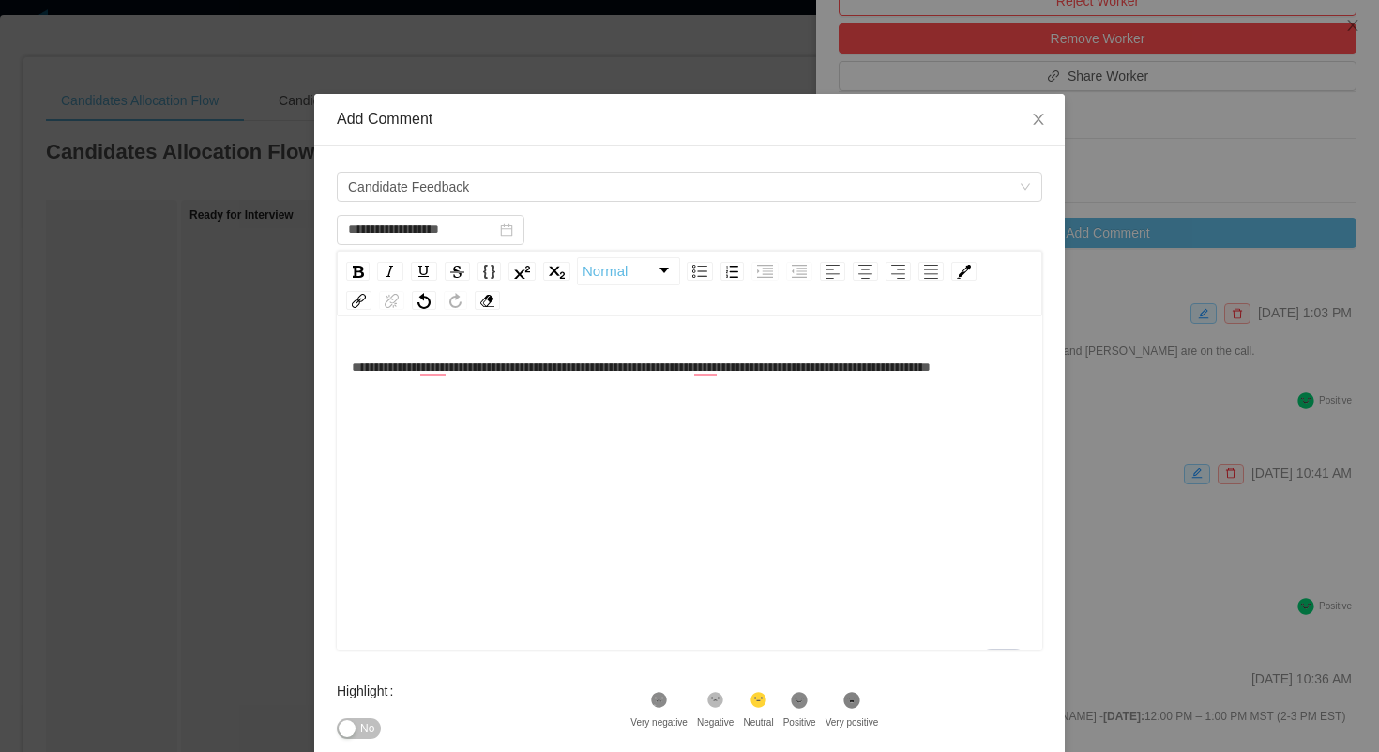
click at [704, 386] on div "**********" at bounding box center [690, 367] width 677 height 38
click at [602, 386] on div "**********" at bounding box center [690, 367] width 677 height 38
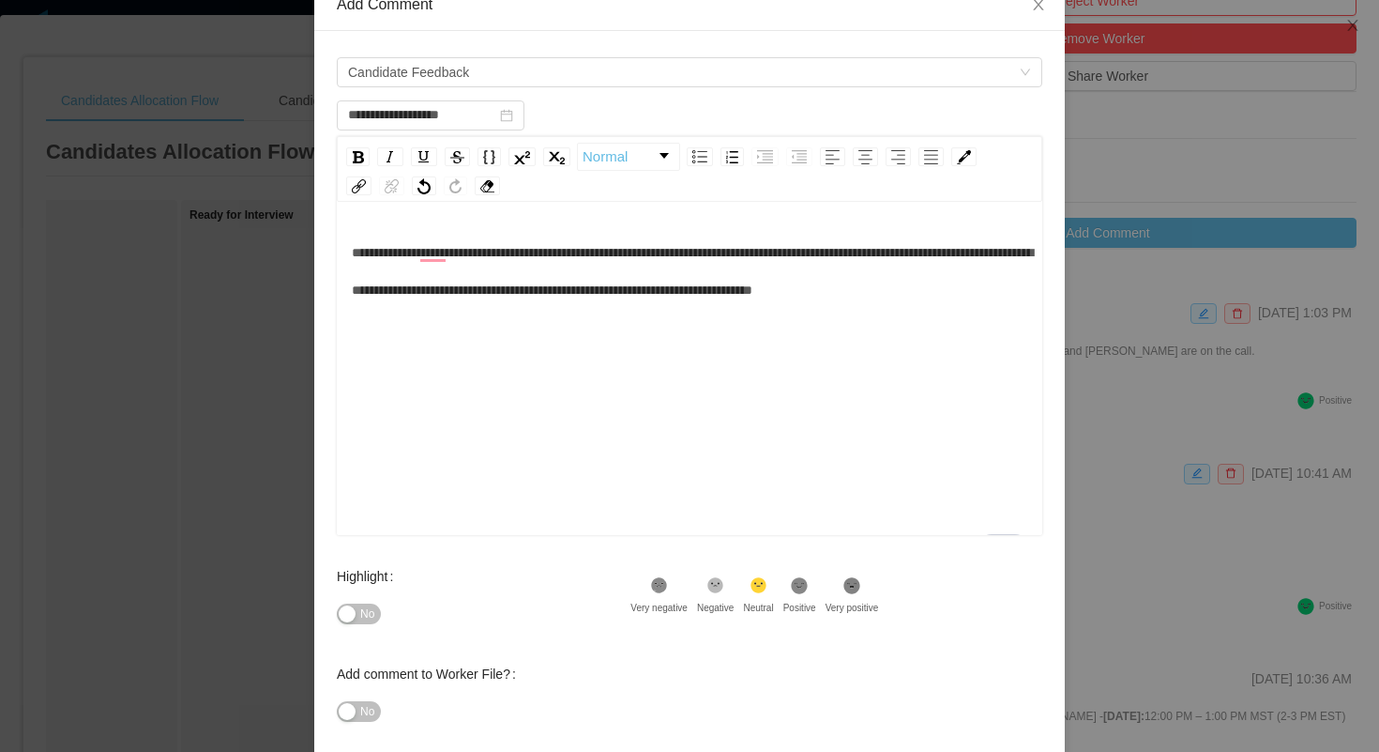
scroll to position [117, 0]
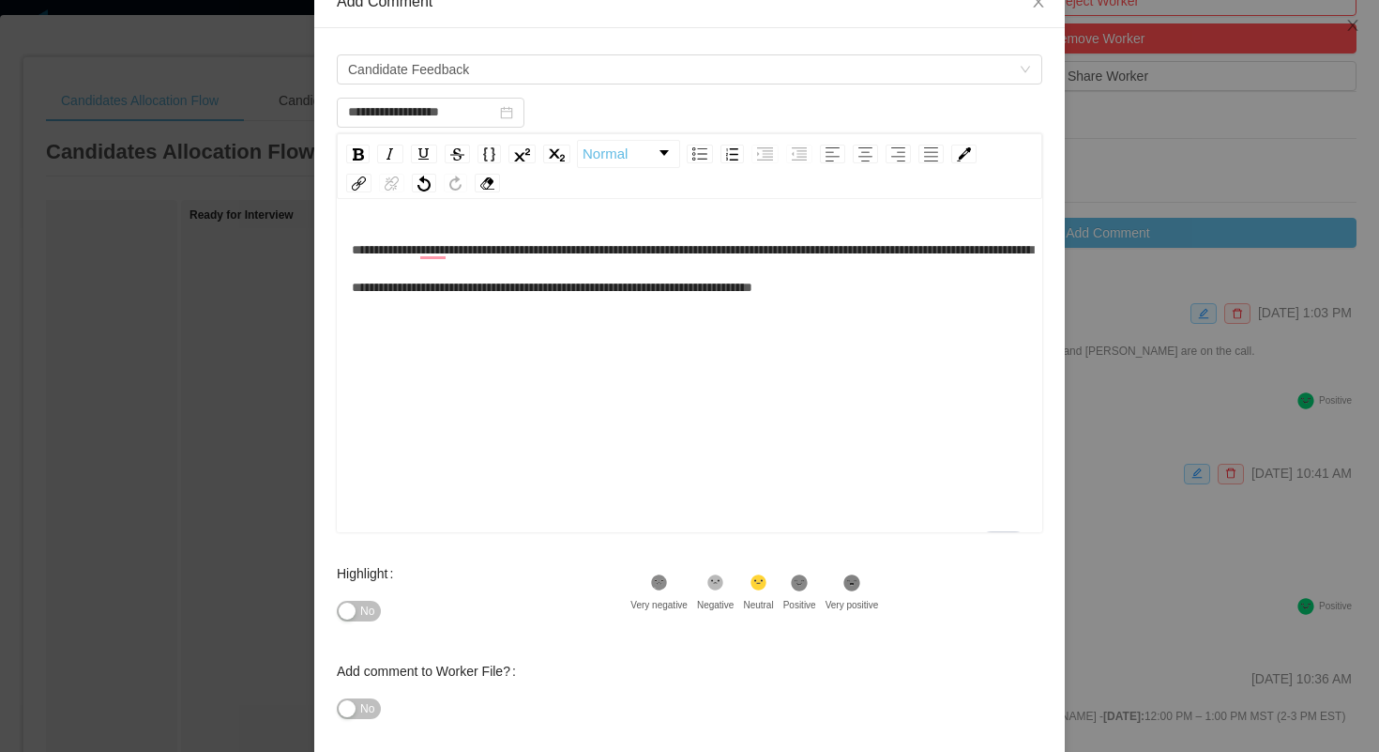
click at [355, 616] on button "No" at bounding box center [359, 611] width 44 height 21
click at [355, 616] on span "Yes" at bounding box center [352, 611] width 19 height 19
click at [808, 579] on icon at bounding box center [800, 582] width 16 height 16
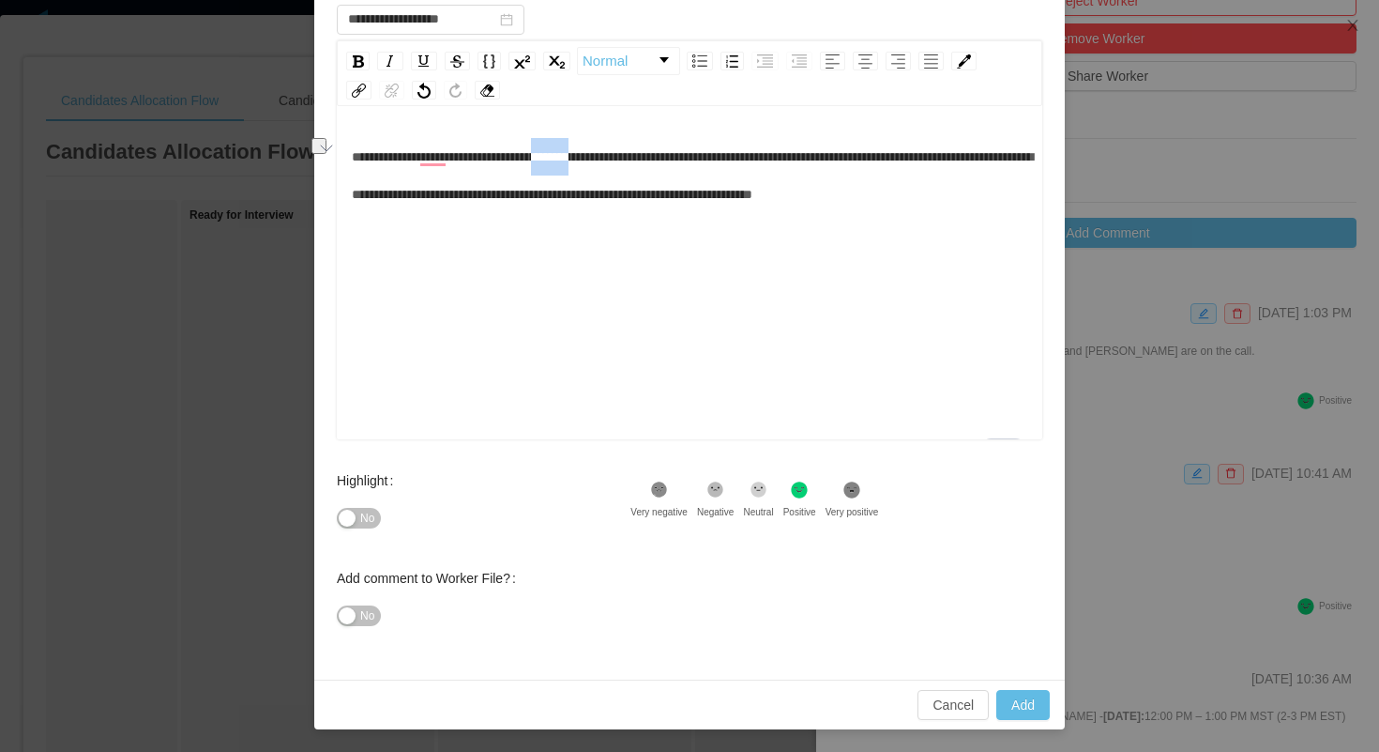
drag, startPoint x: 631, startPoint y: 158, endPoint x: 581, endPoint y: 160, distance: 49.8
click at [580, 160] on span "**********" at bounding box center [692, 175] width 681 height 51
click at [955, 515] on div "Highlight No .st0{fill:#8a8a8a}.st2{fill:#262626} Very negative .st1{fill:#2626…" at bounding box center [690, 511] width 706 height 98
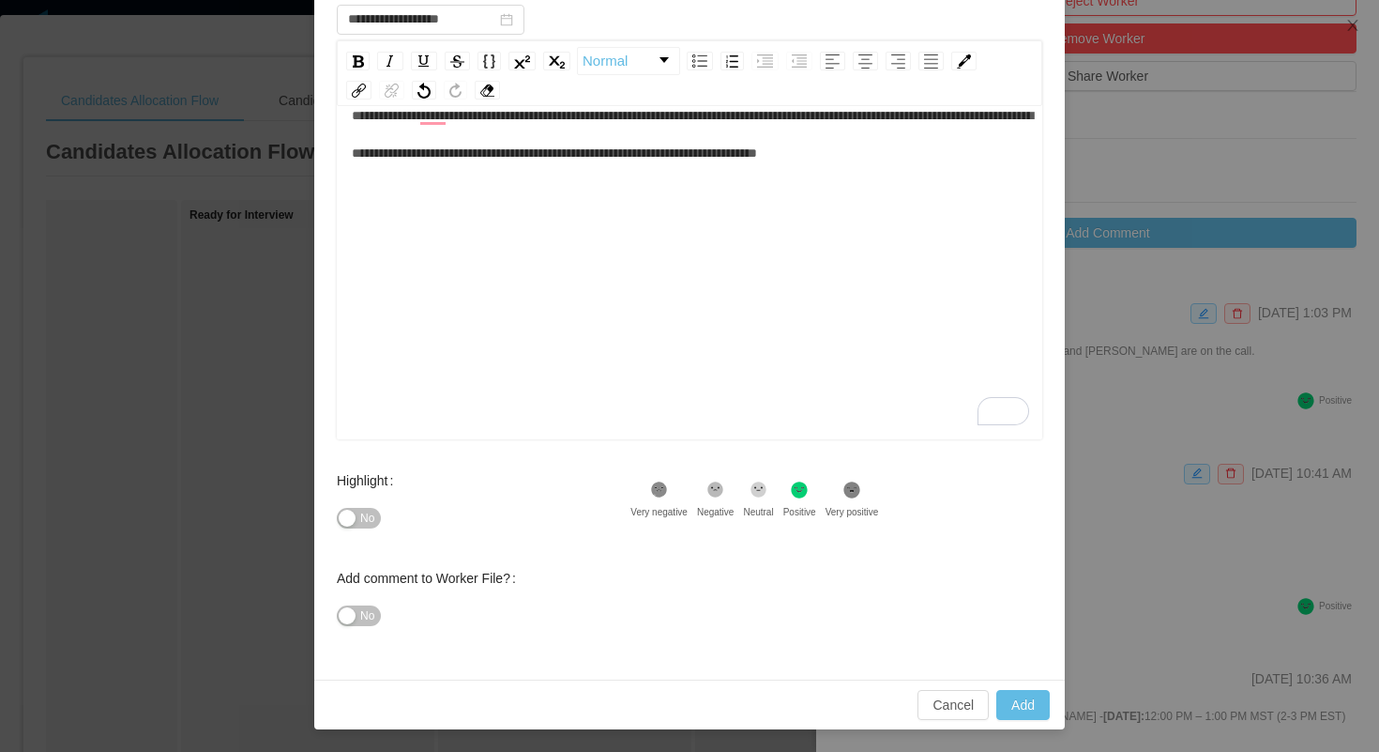
scroll to position [0, 0]
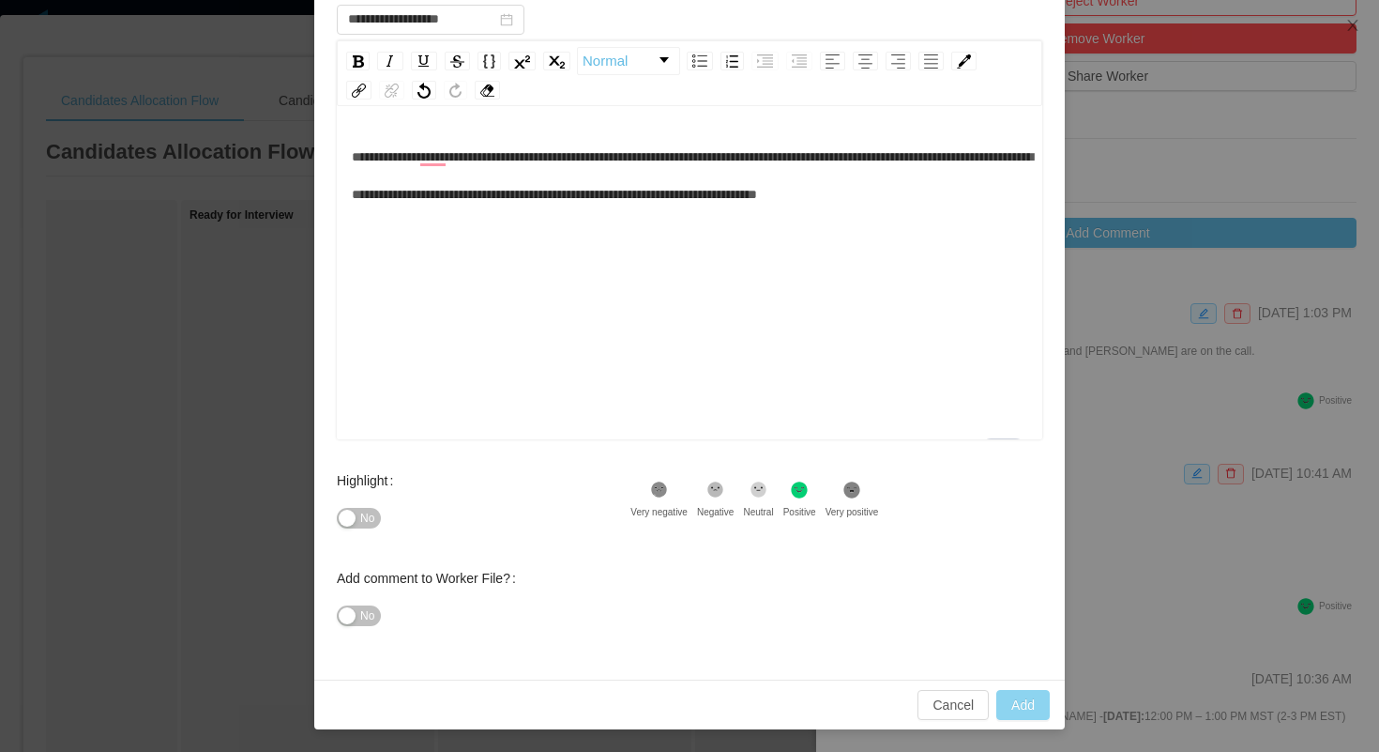
click at [1020, 694] on button "Add" at bounding box center [1023, 705] width 53 height 30
type input "**********"
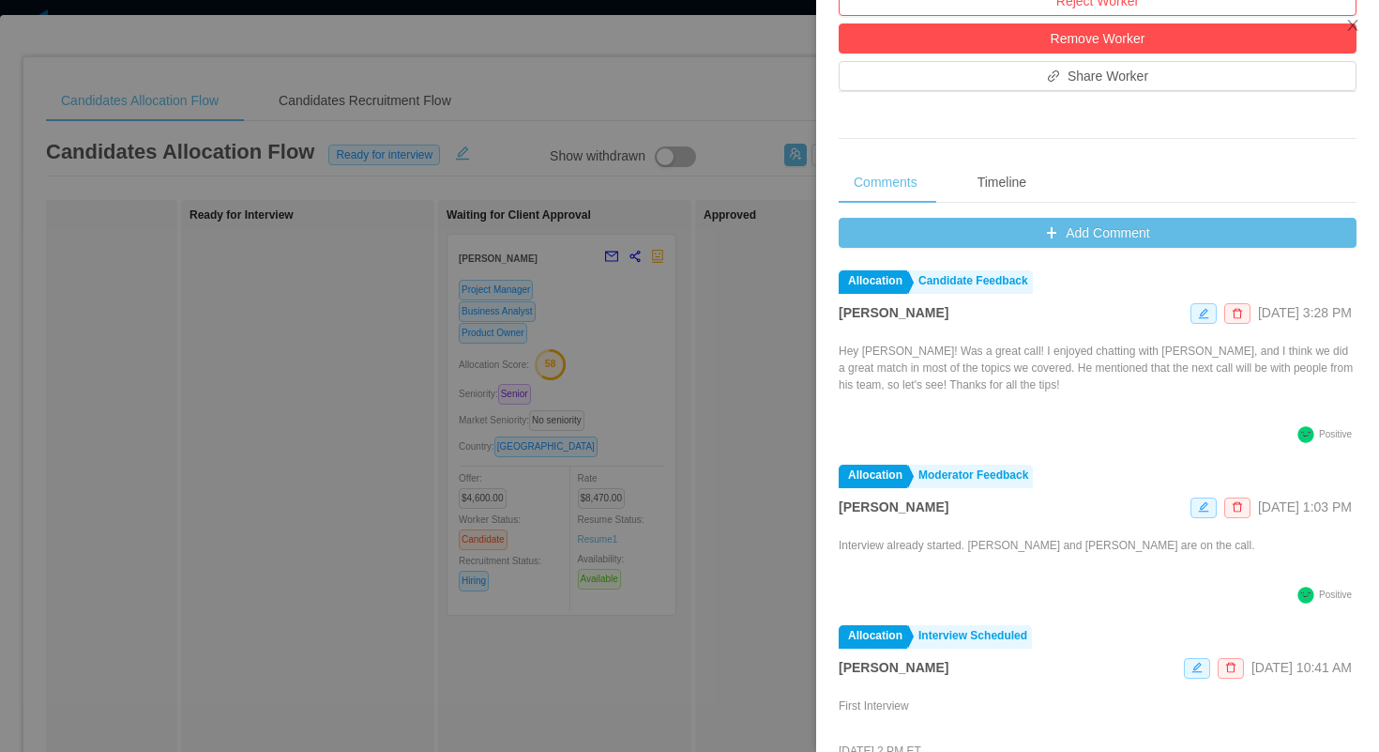
click at [567, 73] on div at bounding box center [689, 376] width 1379 height 752
